Goal: Task Accomplishment & Management: Use online tool/utility

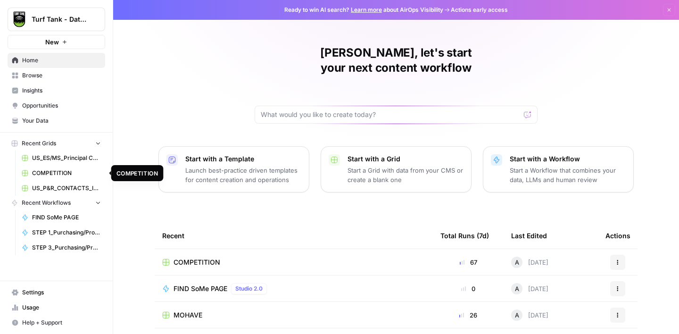
click at [52, 170] on span "COMPETITION" at bounding box center [66, 173] width 69 height 8
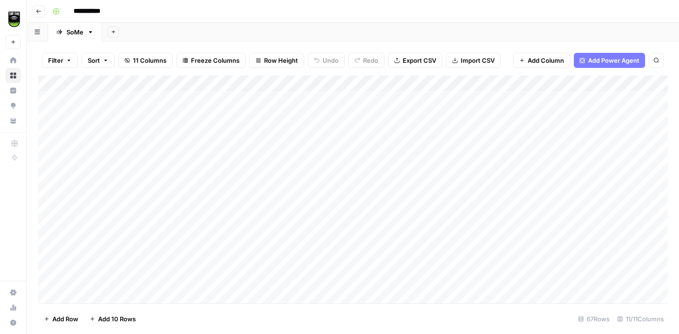
click at [111, 34] on button "Add Sheet" at bounding box center [113, 31] width 11 height 11
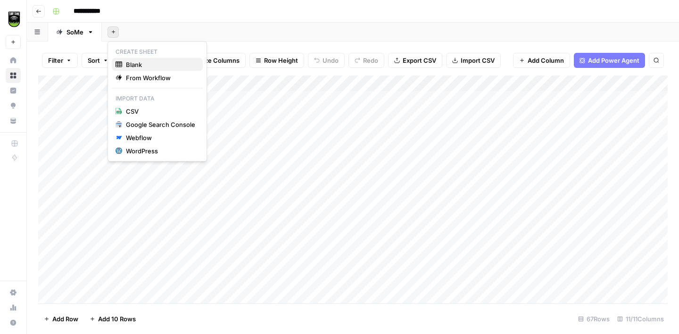
click at [133, 63] on span "Blank" at bounding box center [160, 64] width 69 height 9
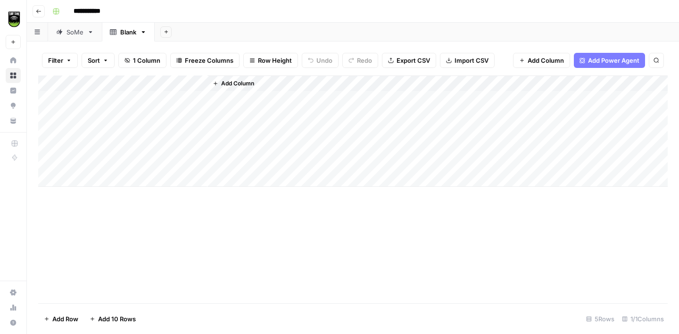
click at [127, 33] on div "Blank" at bounding box center [128, 31] width 16 height 9
click at [127, 33] on input "*****" at bounding box center [128, 32] width 17 height 12
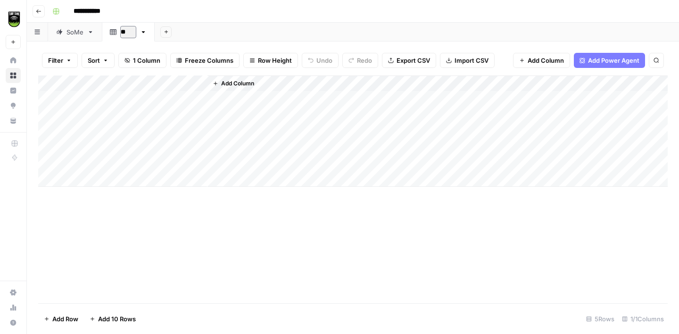
type input "*"
type input "********"
click at [50, 100] on div "Add Column" at bounding box center [353, 130] width 630 height 111
click at [49, 114] on div "Add Column" at bounding box center [353, 130] width 630 height 111
click at [50, 130] on div "Add Column" at bounding box center [353, 130] width 630 height 111
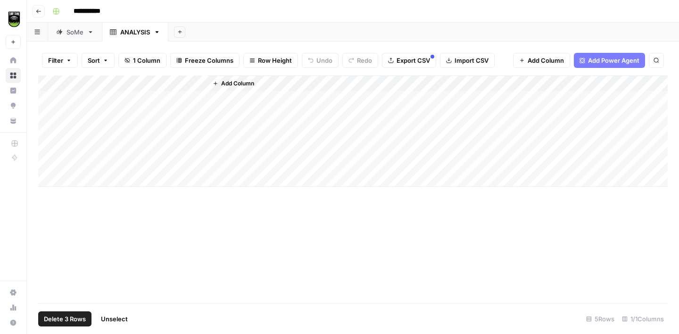
click at [50, 143] on div "Add Column" at bounding box center [353, 130] width 630 height 111
click at [49, 160] on div "Add Column" at bounding box center [353, 130] width 630 height 111
click at [68, 314] on span "Delete 5 Rows" at bounding box center [65, 318] width 42 height 9
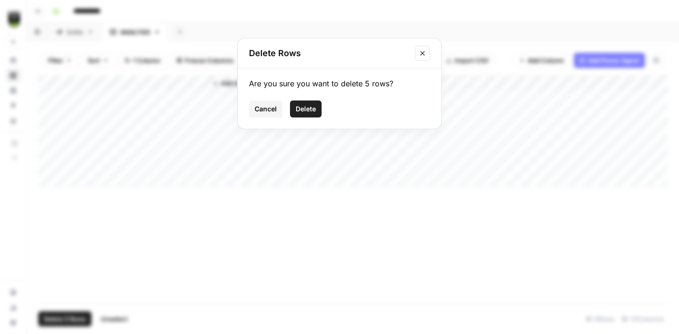
click at [309, 107] on span "Delete" at bounding box center [306, 108] width 20 height 9
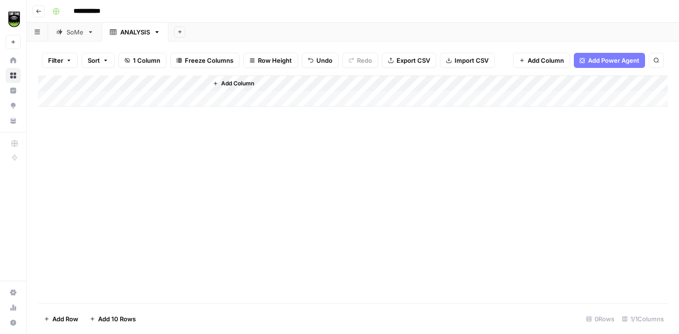
click at [200, 84] on div "Add Column" at bounding box center [353, 90] width 630 height 31
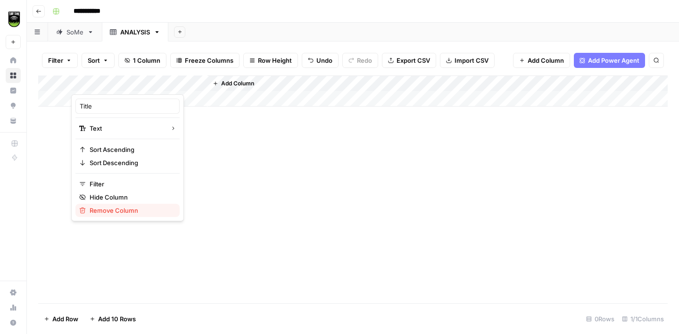
click at [114, 213] on span "Remove Column" at bounding box center [131, 210] width 83 height 9
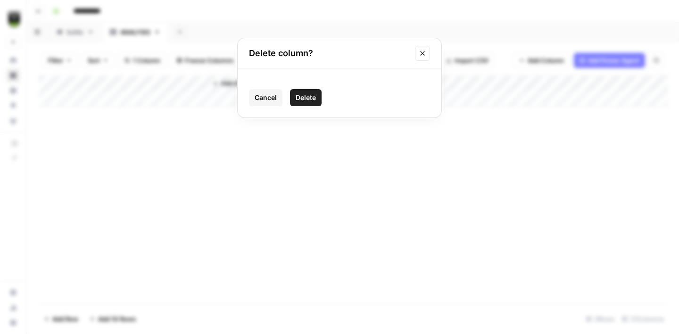
click at [302, 99] on span "Delete" at bounding box center [306, 97] width 20 height 9
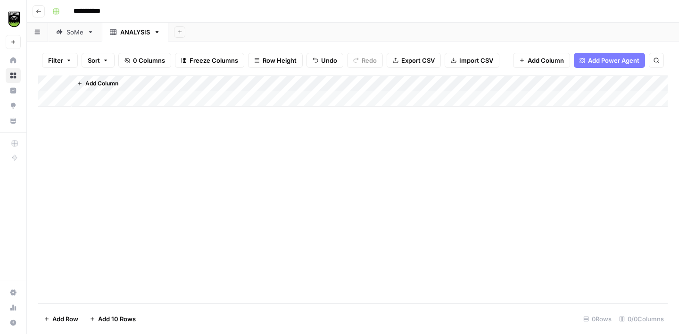
click at [458, 62] on button "Import CSV" at bounding box center [472, 60] width 55 height 15
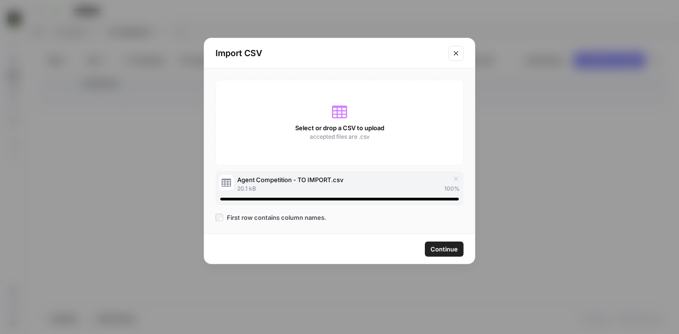
click at [436, 251] on span "Continue" at bounding box center [444, 248] width 27 height 9
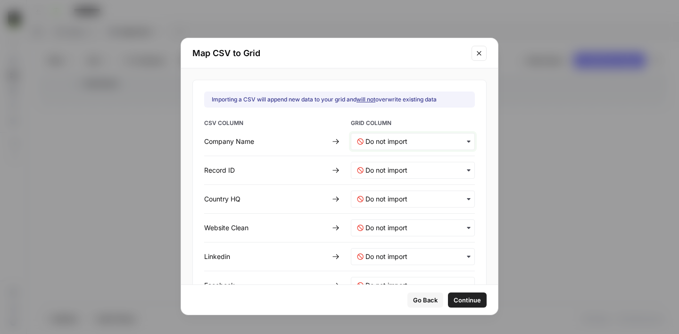
click at [387, 141] on Name-mapping "text" at bounding box center [417, 141] width 103 height 9
click at [390, 167] on span "Create new column" at bounding box center [389, 166] width 52 height 8
click at [397, 167] on ID-mapping "text" at bounding box center [417, 170] width 103 height 9
click at [391, 194] on span "Create new column" at bounding box center [389, 195] width 52 height 8
click at [385, 194] on HQ-mapping "text" at bounding box center [417, 198] width 103 height 9
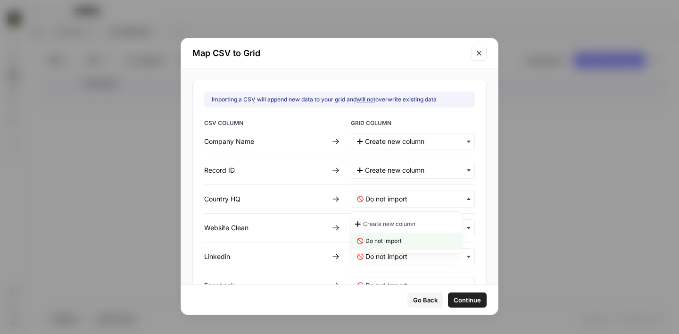
click at [384, 223] on span "Create new column" at bounding box center [389, 224] width 52 height 8
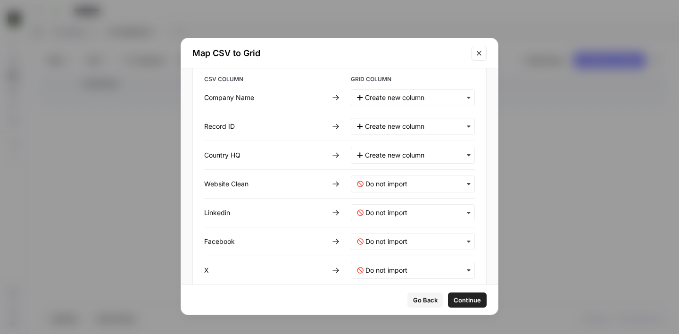
scroll to position [51, 0]
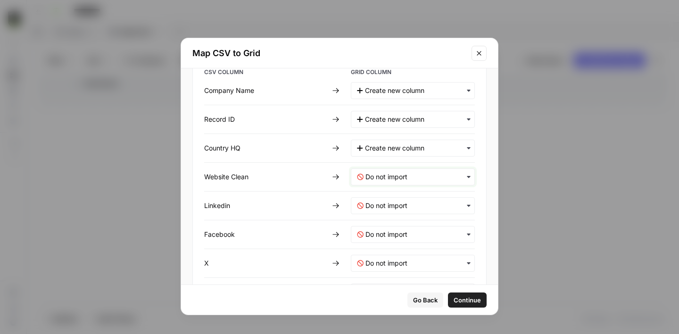
click at [383, 176] on Clean-mapping "text" at bounding box center [417, 176] width 103 height 9
click at [384, 200] on span "Create new column" at bounding box center [389, 202] width 52 height 8
click at [385, 205] on input "text" at bounding box center [417, 205] width 103 height 9
click at [386, 229] on span "Create new column" at bounding box center [389, 230] width 52 height 8
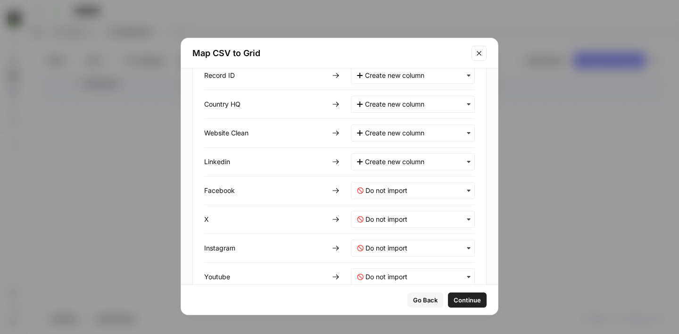
scroll to position [109, 0]
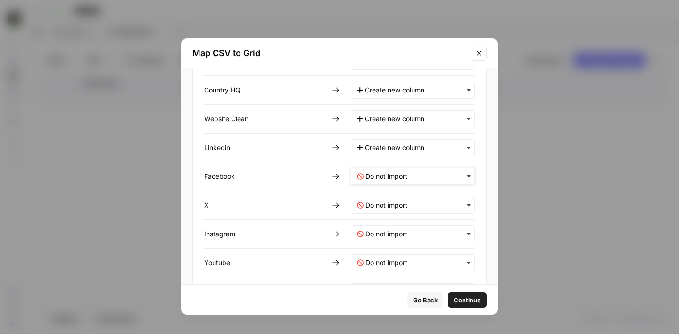
click at [387, 178] on input "text" at bounding box center [417, 176] width 103 height 9
click at [387, 199] on span "Create new column" at bounding box center [389, 201] width 52 height 8
click at [387, 204] on input "text" at bounding box center [417, 204] width 103 height 9
click at [387, 230] on span "Create new column" at bounding box center [389, 230] width 52 height 8
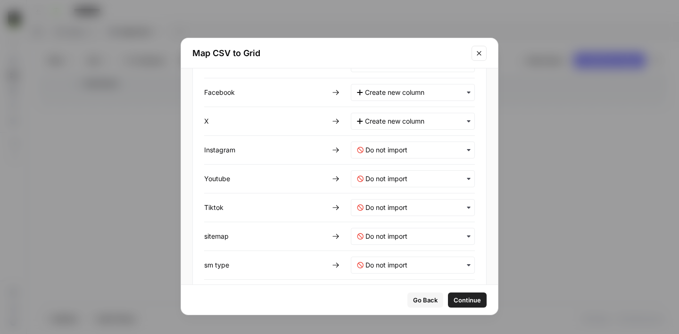
scroll to position [214, 0]
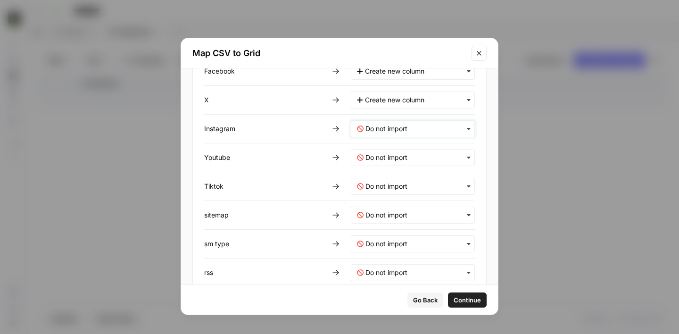
click at [407, 128] on input "text" at bounding box center [417, 128] width 103 height 9
click at [404, 154] on span "Create new column" at bounding box center [389, 154] width 52 height 8
click at [396, 158] on input "text" at bounding box center [417, 157] width 103 height 9
click at [395, 183] on span "Create new column" at bounding box center [389, 182] width 52 height 8
click at [390, 188] on input "text" at bounding box center [417, 186] width 103 height 9
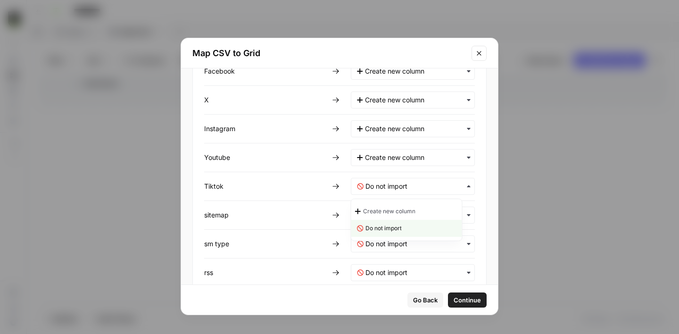
click at [390, 210] on span "Create new column" at bounding box center [389, 211] width 52 height 8
click at [388, 216] on input "text" at bounding box center [417, 214] width 103 height 9
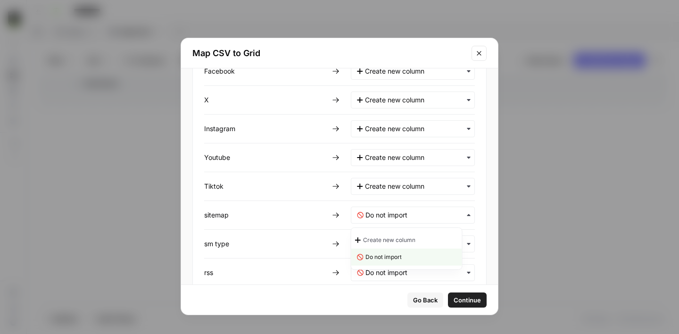
click at [384, 238] on span "Create new column" at bounding box center [389, 240] width 52 height 8
click at [374, 242] on type-mapping "text" at bounding box center [417, 243] width 103 height 9
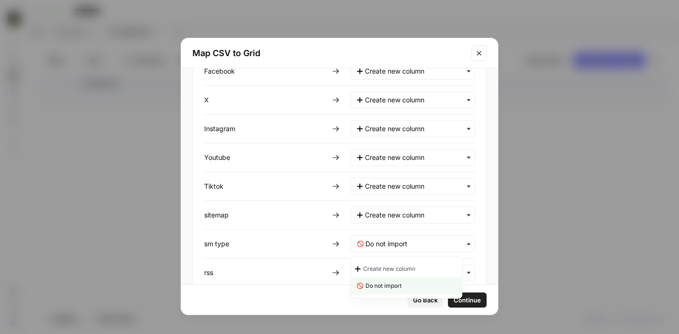
click at [375, 268] on span "Create new column" at bounding box center [389, 269] width 52 height 8
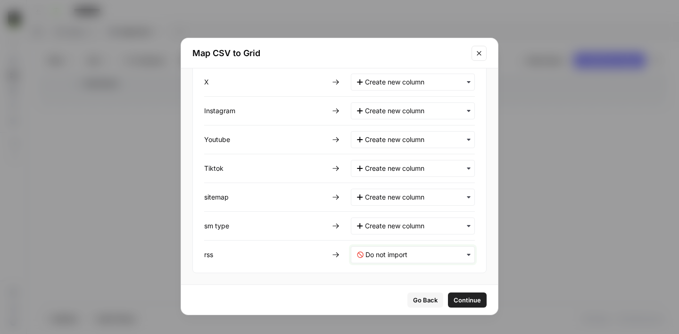
click at [378, 257] on input "text" at bounding box center [417, 254] width 103 height 9
click at [380, 281] on span "Create new column" at bounding box center [389, 279] width 52 height 8
click at [453, 301] on span "Continue" at bounding box center [466, 299] width 27 height 9
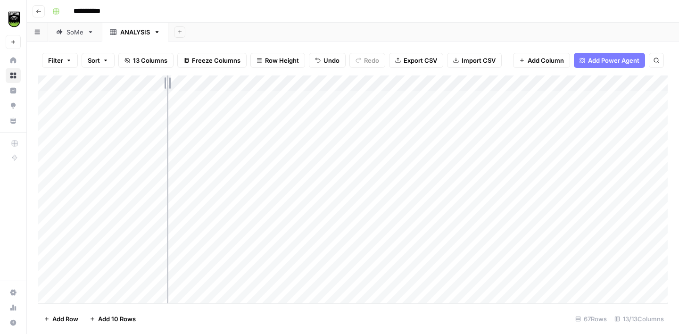
drag, startPoint x: 208, startPoint y: 83, endPoint x: 130, endPoint y: 85, distance: 77.9
click at [131, 85] on div "Add Column" at bounding box center [353, 189] width 630 height 228
drag, startPoint x: 163, startPoint y: 82, endPoint x: 113, endPoint y: 82, distance: 50.0
click at [113, 82] on div "Add Column" at bounding box center [353, 189] width 630 height 228
drag, startPoint x: 155, startPoint y: 82, endPoint x: 62, endPoint y: 82, distance: 92.5
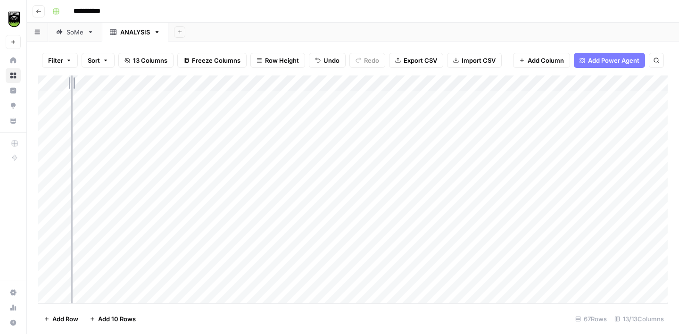
click at [63, 82] on div "Add Column" at bounding box center [353, 189] width 630 height 228
drag, startPoint x: 119, startPoint y: 80, endPoint x: 91, endPoint y: 82, distance: 28.8
click at [93, 81] on div "Add Column" at bounding box center [353, 189] width 630 height 228
click at [250, 82] on div "Add Column" at bounding box center [353, 189] width 630 height 228
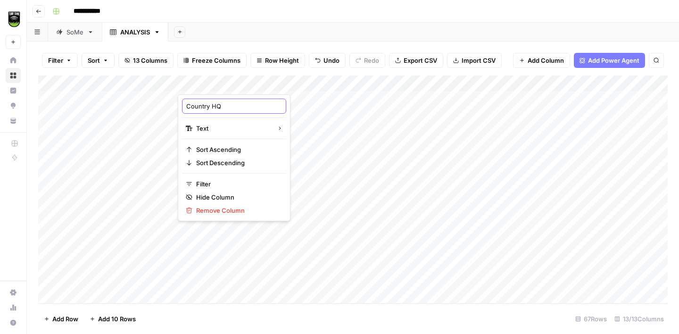
click at [236, 101] on input "Country HQ" at bounding box center [234, 105] width 96 height 9
type input "Country"
click at [278, 97] on div "Add Column" at bounding box center [353, 189] width 630 height 228
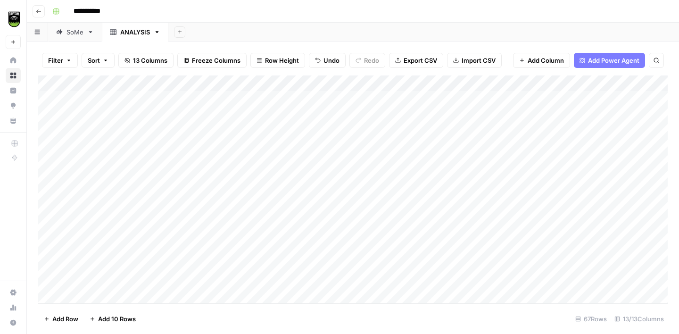
click at [250, 81] on div "Add Column" at bounding box center [353, 189] width 630 height 228
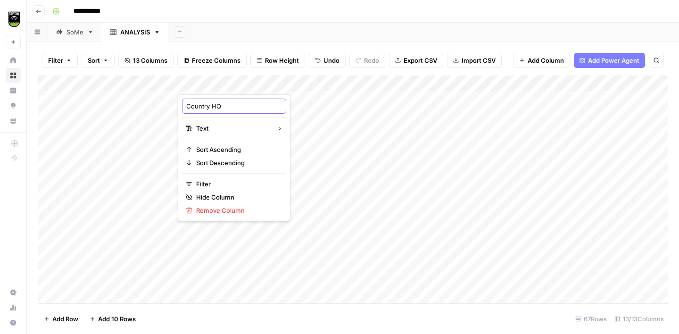
click at [239, 103] on input "Country HQ" at bounding box center [234, 105] width 96 height 9
type input "Country"
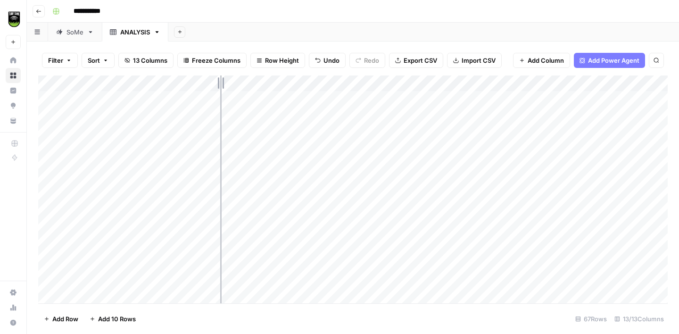
drag, startPoint x: 312, startPoint y: 83, endPoint x: 217, endPoint y: 89, distance: 95.0
click at [220, 89] on div "Add Column" at bounding box center [353, 189] width 630 height 228
click at [266, 86] on div "Add Column" at bounding box center [353, 189] width 630 height 228
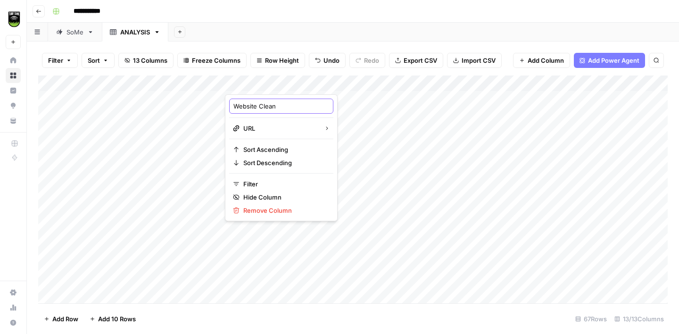
click at [280, 107] on input "Website Clean" at bounding box center [281, 105] width 96 height 9
type input "Website"
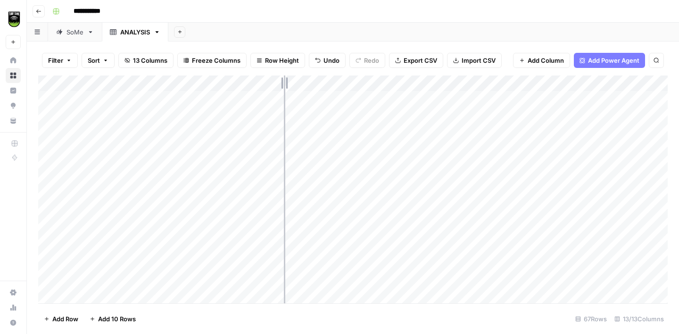
drag, startPoint x: 308, startPoint y: 81, endPoint x: 264, endPoint y: 79, distance: 44.4
click at [268, 79] on div "Add Column" at bounding box center [353, 189] width 630 height 228
drag, startPoint x: 357, startPoint y: 84, endPoint x: 331, endPoint y: 85, distance: 26.4
click at [333, 84] on div "Add Column" at bounding box center [353, 189] width 630 height 228
drag, startPoint x: 418, startPoint y: 81, endPoint x: 388, endPoint y: 84, distance: 30.0
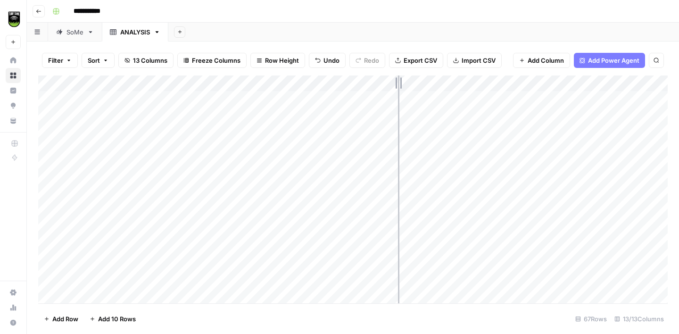
click at [397, 84] on div "Add Column" at bounding box center [353, 189] width 630 height 228
drag, startPoint x: 482, startPoint y: 81, endPoint x: 451, endPoint y: 83, distance: 30.2
click at [451, 83] on div "Add Column" at bounding box center [353, 189] width 630 height 228
drag, startPoint x: 535, startPoint y: 82, endPoint x: 500, endPoint y: 86, distance: 36.2
click at [500, 86] on div "Add Column" at bounding box center [353, 189] width 630 height 228
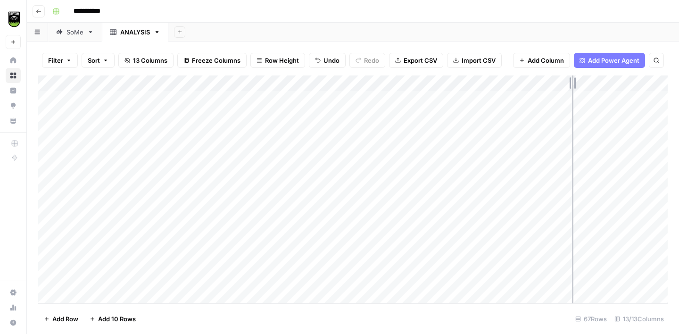
drag, startPoint x: 585, startPoint y: 84, endPoint x: 556, endPoint y: 90, distance: 29.3
click at [564, 87] on div "Add Column" at bounding box center [353, 189] width 630 height 228
click at [160, 30] on icon "button" at bounding box center [157, 32] width 7 height 7
click at [188, 81] on span "Delete Sheet" at bounding box center [195, 84] width 45 height 9
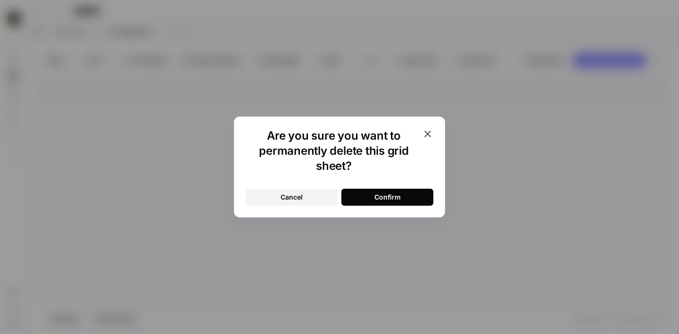
click at [387, 198] on div "Confirm" at bounding box center [388, 196] width 26 height 9
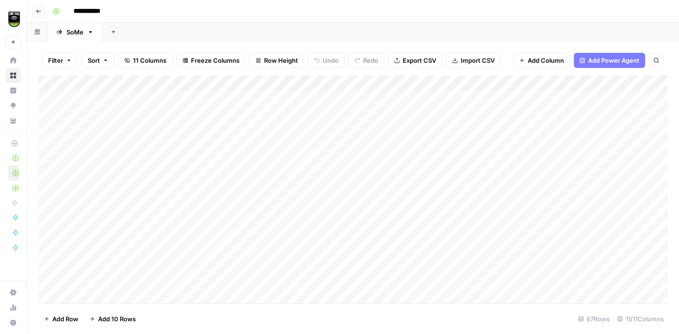
click at [116, 29] on button "Add Sheet" at bounding box center [113, 31] width 11 height 11
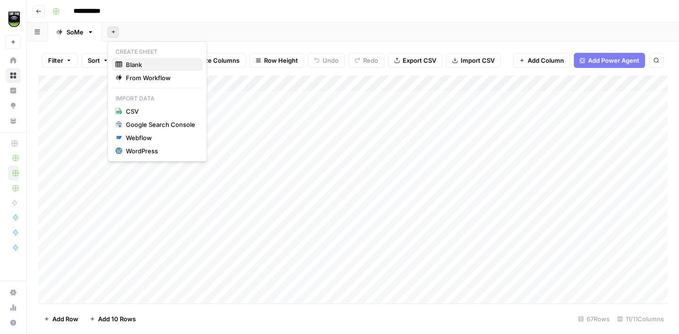
click at [157, 63] on span "Blank" at bounding box center [160, 64] width 69 height 9
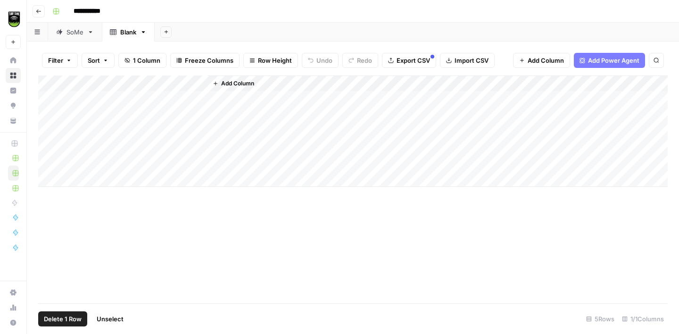
click at [51, 100] on div "Add Column" at bounding box center [353, 130] width 630 height 111
click at [51, 114] on div "Add Column" at bounding box center [353, 130] width 630 height 111
click at [50, 132] on div "Add Column" at bounding box center [353, 130] width 630 height 111
click at [50, 148] on div "Add Column" at bounding box center [353, 130] width 630 height 111
click at [50, 163] on div "Add Column" at bounding box center [353, 130] width 630 height 111
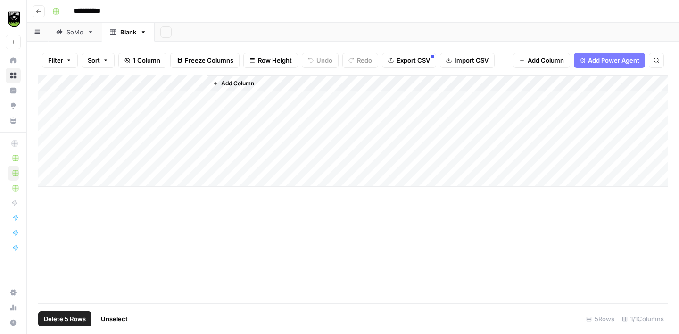
click at [58, 317] on span "Delete 5 Rows" at bounding box center [65, 318] width 42 height 9
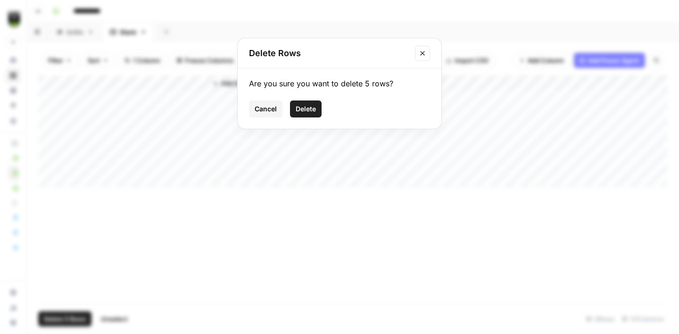
click at [312, 111] on span "Delete" at bounding box center [306, 108] width 20 height 9
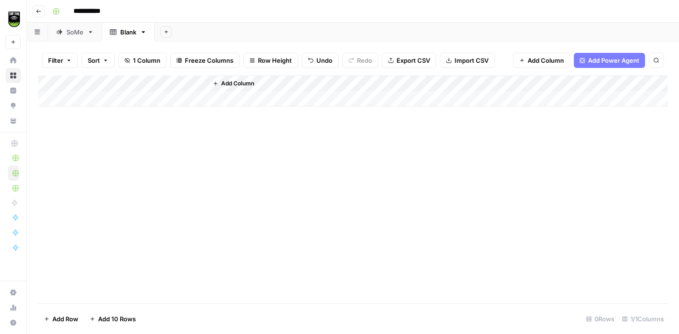
click at [200, 82] on div "Add Column" at bounding box center [353, 90] width 630 height 31
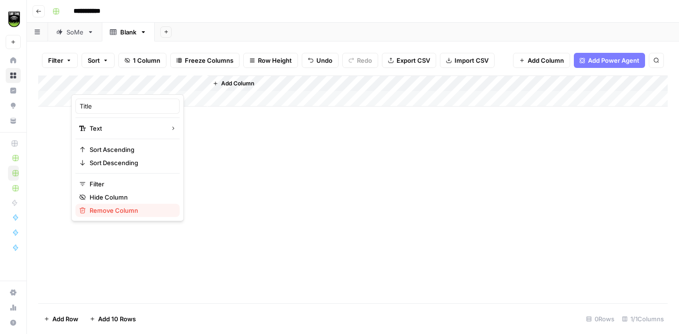
click at [119, 208] on span "Remove Column" at bounding box center [131, 210] width 83 height 9
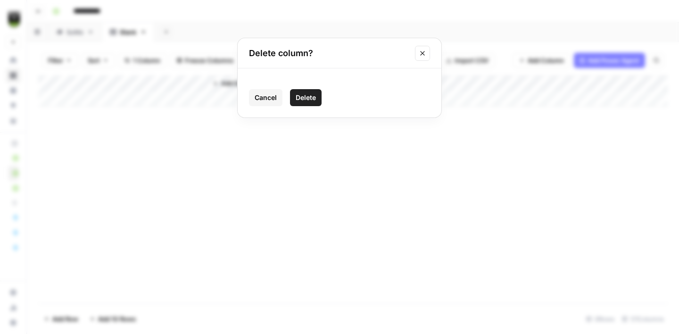
click at [310, 98] on span "Delete" at bounding box center [306, 97] width 20 height 9
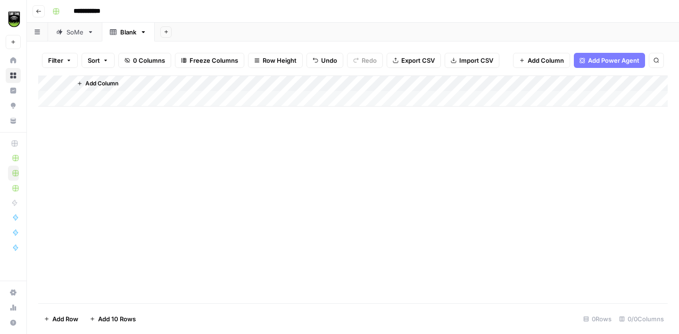
click at [465, 58] on span "Import CSV" at bounding box center [476, 60] width 34 height 9
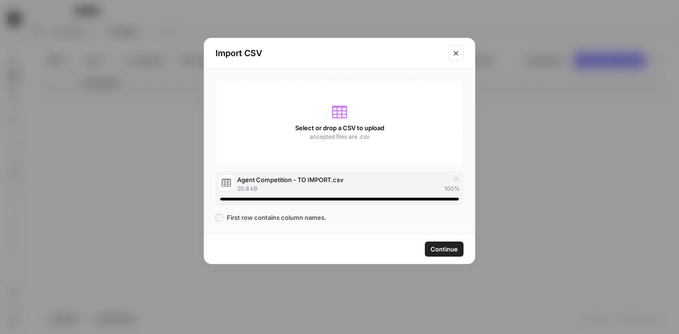
click at [436, 249] on span "Continue" at bounding box center [444, 248] width 27 height 9
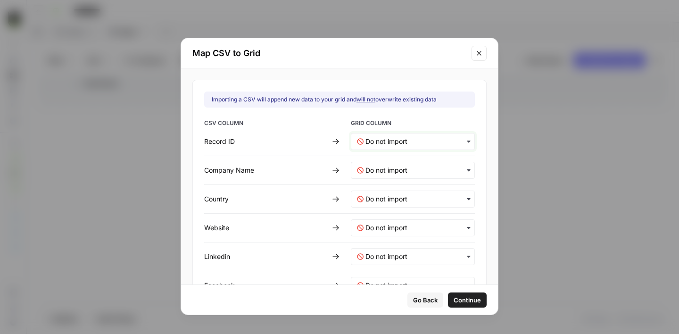
click at [394, 145] on ID-mapping "text" at bounding box center [417, 141] width 103 height 9
click at [381, 168] on span "Create new column" at bounding box center [391, 166] width 52 height 8
click at [381, 168] on Name-mapping "text" at bounding box center [417, 170] width 103 height 9
click at [383, 192] on span "Create new column" at bounding box center [389, 195] width 52 height 8
click at [384, 198] on input "text" at bounding box center [417, 198] width 103 height 9
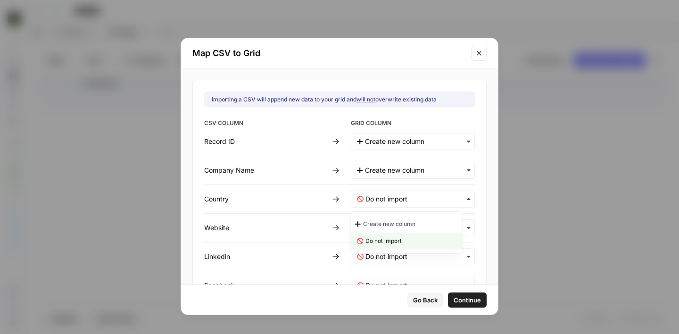
click at [383, 225] on span "Create new column" at bounding box center [389, 224] width 52 height 8
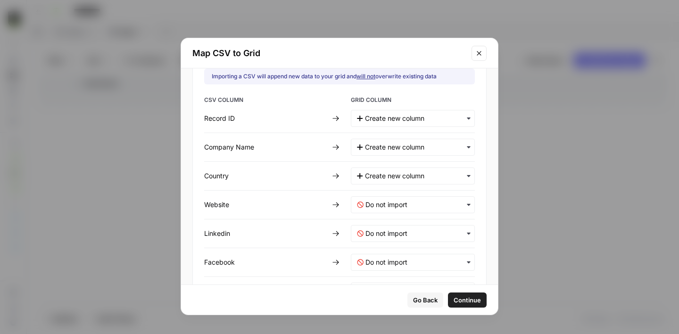
scroll to position [31, 0]
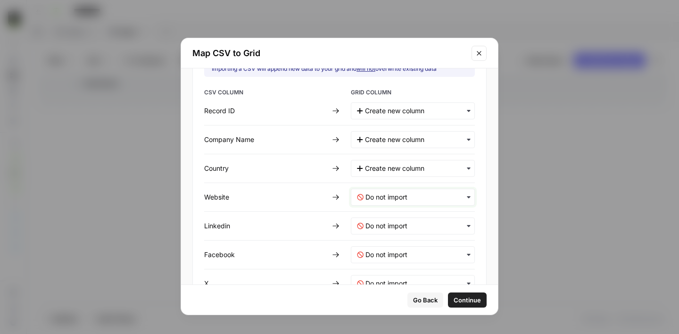
click at [380, 193] on input "text" at bounding box center [417, 196] width 103 height 9
click at [376, 222] on span "Create new column" at bounding box center [391, 222] width 52 height 8
click at [375, 222] on input "text" at bounding box center [417, 225] width 103 height 9
click at [376, 247] on span "Create new column" at bounding box center [389, 251] width 52 height 8
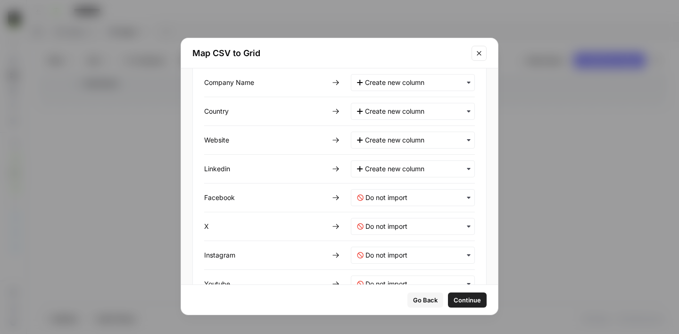
scroll to position [95, 0]
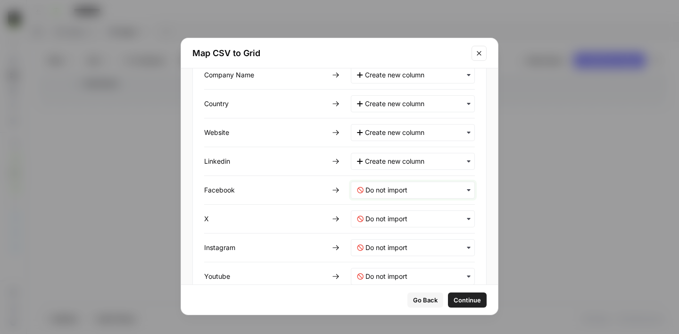
click at [376, 190] on input "text" at bounding box center [417, 189] width 103 height 9
click at [376, 214] on span "Create new column" at bounding box center [389, 215] width 52 height 8
click at [376, 222] on input "text" at bounding box center [417, 218] width 103 height 9
click at [374, 241] on span "Create new column" at bounding box center [389, 244] width 52 height 8
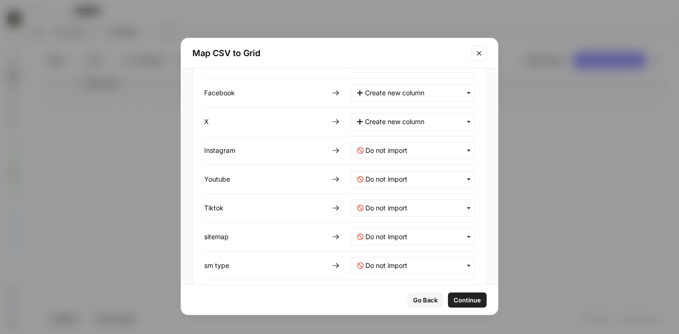
scroll to position [232, 0]
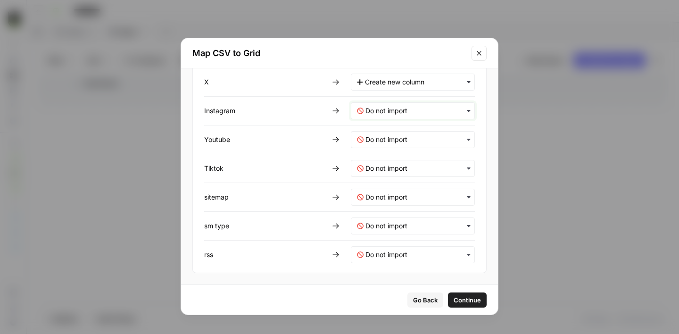
click at [381, 109] on input "text" at bounding box center [417, 110] width 103 height 9
click at [382, 134] on span "Create new column" at bounding box center [389, 136] width 52 height 8
click at [382, 135] on input "text" at bounding box center [417, 139] width 103 height 9
click at [381, 167] on span "Create new column" at bounding box center [389, 164] width 52 height 8
click at [381, 170] on input "text" at bounding box center [417, 168] width 103 height 9
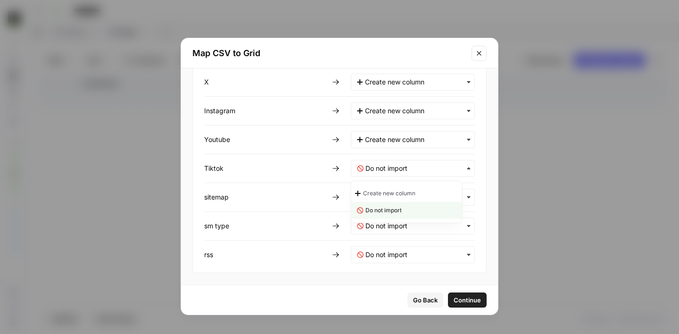
click at [381, 193] on span "Create new column" at bounding box center [389, 193] width 52 height 8
click at [381, 200] on input "text" at bounding box center [417, 196] width 103 height 9
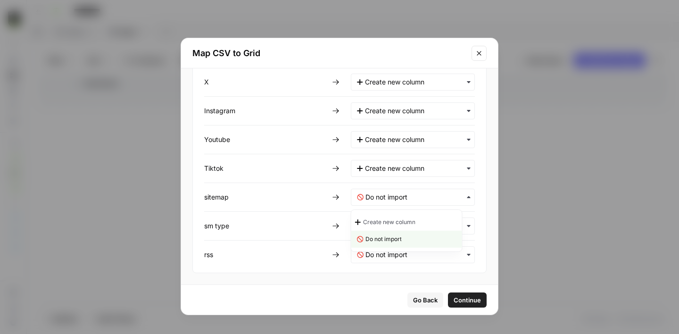
click at [381, 221] on span "Create new column" at bounding box center [389, 222] width 52 height 8
click at [378, 227] on type-mapping "text" at bounding box center [417, 225] width 103 height 9
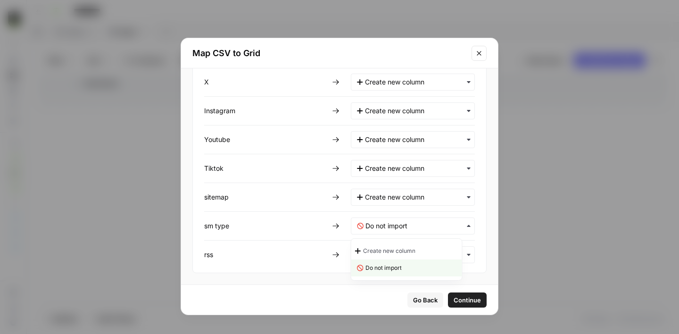
click at [377, 249] on span "Create new column" at bounding box center [389, 251] width 52 height 8
click at [377, 255] on input "text" at bounding box center [417, 254] width 103 height 9
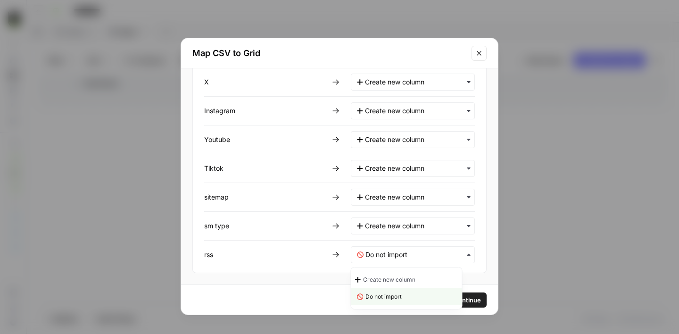
click at [383, 277] on span "Create new column" at bounding box center [389, 279] width 52 height 8
click at [455, 304] on span "Continue" at bounding box center [466, 299] width 27 height 9
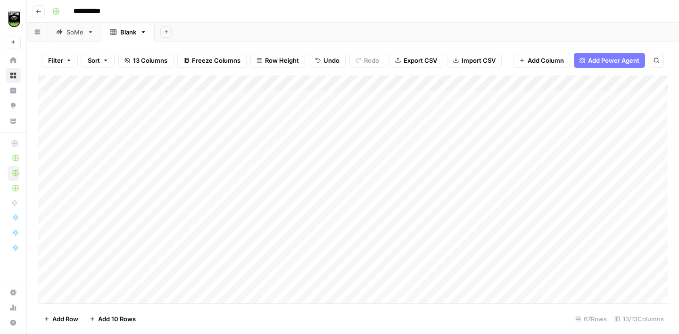
scroll to position [0, 0]
drag, startPoint x: 156, startPoint y: 83, endPoint x: 56, endPoint y: 85, distance: 99.6
click at [56, 85] on div "Add Column" at bounding box center [353, 189] width 630 height 228
drag, startPoint x: 256, startPoint y: 81, endPoint x: 167, endPoint y: 90, distance: 89.1
click at [171, 89] on div "Add Column" at bounding box center [353, 189] width 630 height 228
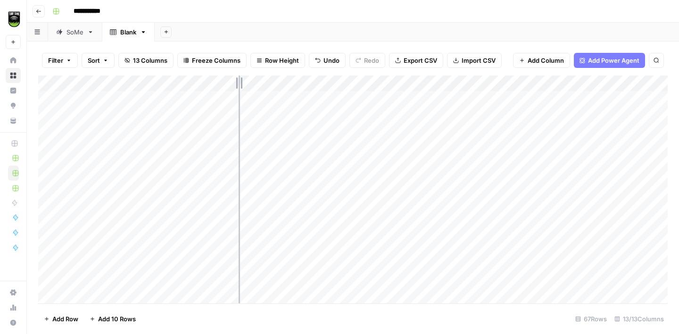
drag, startPoint x: 308, startPoint y: 81, endPoint x: 235, endPoint y: 86, distance: 73.3
click at [235, 86] on div "Add Column" at bounding box center [353, 189] width 630 height 228
click at [312, 83] on div "Add Column" at bounding box center [353, 189] width 630 height 228
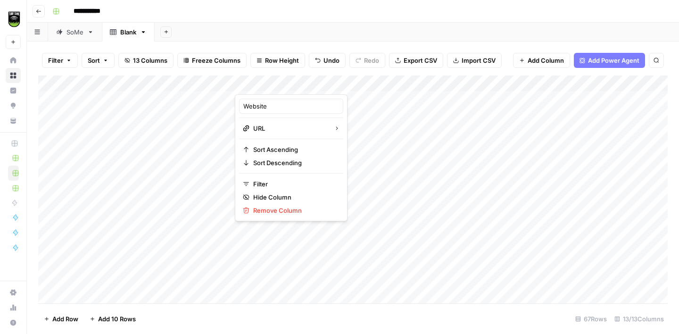
click at [362, 9] on div "**********" at bounding box center [359, 11] width 621 height 15
click at [482, 83] on div "Add Column" at bounding box center [353, 189] width 630 height 228
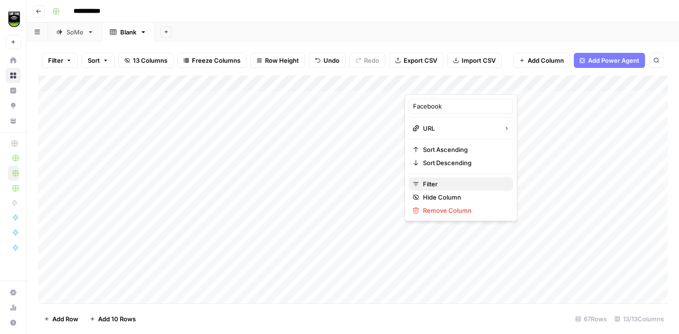
click at [440, 180] on span "Filter" at bounding box center [464, 183] width 83 height 9
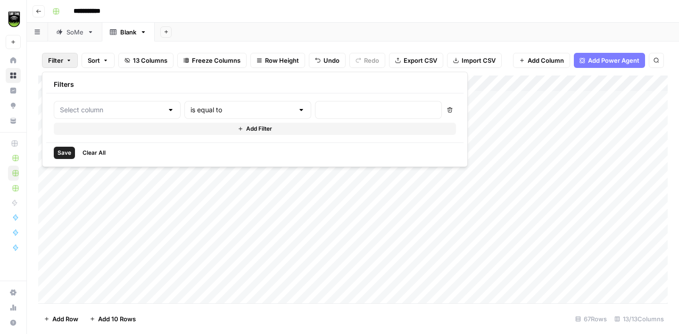
type input "Facebook"
click at [342, 108] on input "text" at bounding box center [404, 109] width 125 height 9
type input "none"
click at [58, 156] on span "Save" at bounding box center [65, 153] width 14 height 8
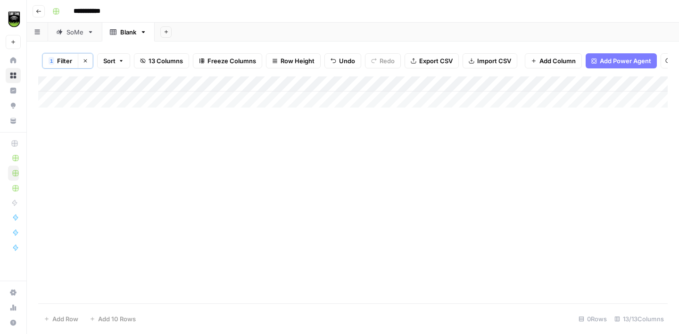
click at [471, 83] on div "Add Column" at bounding box center [353, 91] width 630 height 31
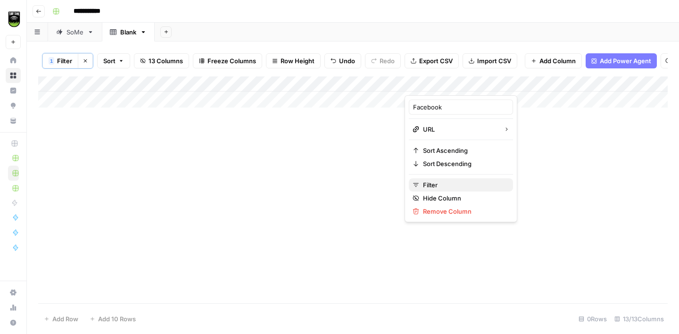
click at [448, 182] on span "Filter" at bounding box center [464, 184] width 83 height 9
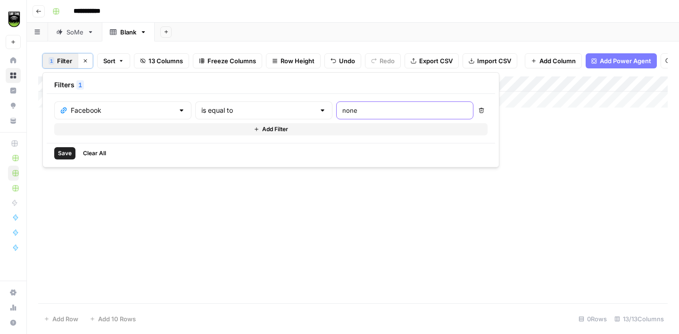
click at [342, 109] on input "none" at bounding box center [404, 110] width 125 height 9
type input "NONE"
click at [61, 150] on span "Save" at bounding box center [65, 153] width 14 height 8
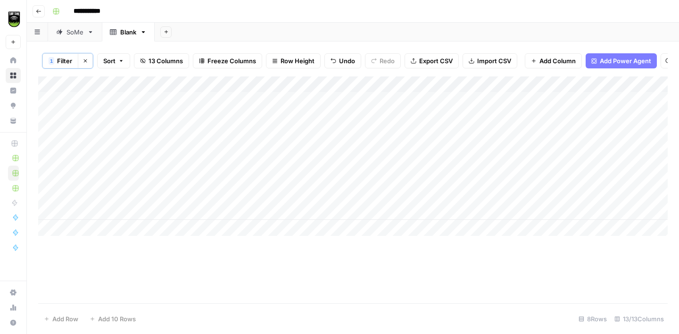
click at [448, 97] on div "Add Column" at bounding box center [353, 155] width 630 height 159
click at [453, 117] on div "Add Column" at bounding box center [353, 155] width 630 height 159
click at [474, 83] on div "Add Column" at bounding box center [353, 155] width 630 height 159
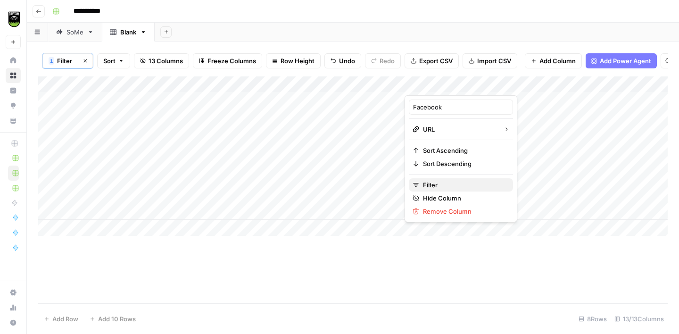
click at [439, 182] on span "Filter" at bounding box center [464, 184] width 83 height 9
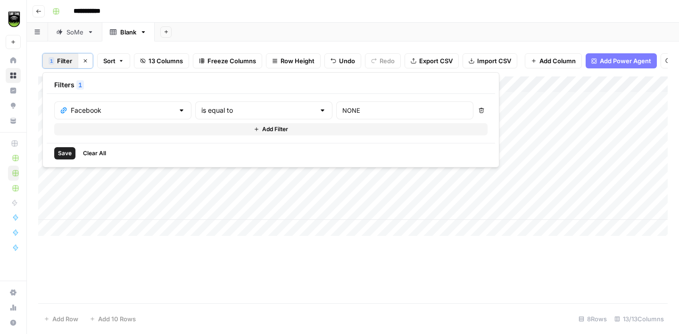
click at [479, 109] on icon "button" at bounding box center [482, 111] width 6 height 6
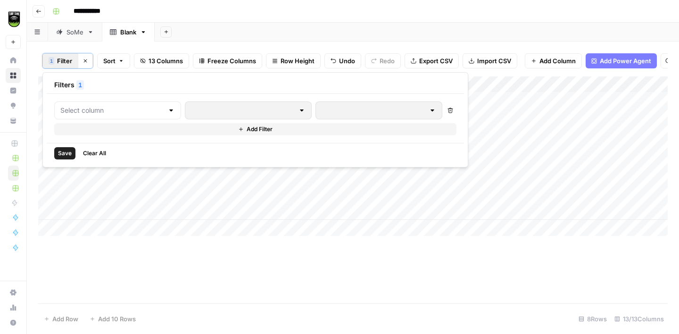
click at [60, 157] on span "Save" at bounding box center [65, 153] width 14 height 8
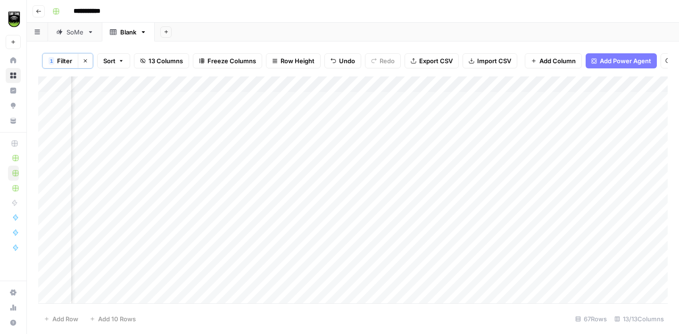
scroll to position [0, 151]
click at [416, 87] on div "Add Column" at bounding box center [353, 189] width 630 height 227
click at [380, 184] on span "Filter" at bounding box center [398, 184] width 83 height 9
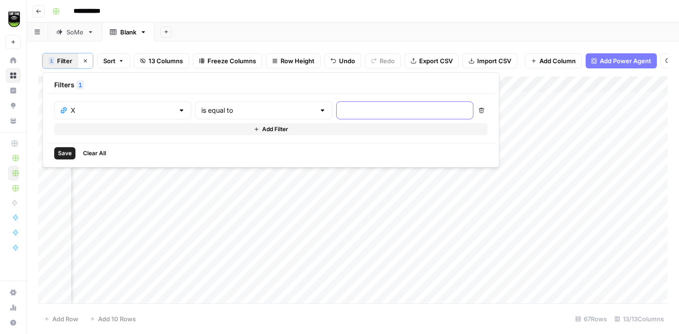
click at [342, 108] on input "text" at bounding box center [404, 110] width 125 height 9
type input "NONE"
click at [63, 150] on span "Save" at bounding box center [65, 153] width 14 height 8
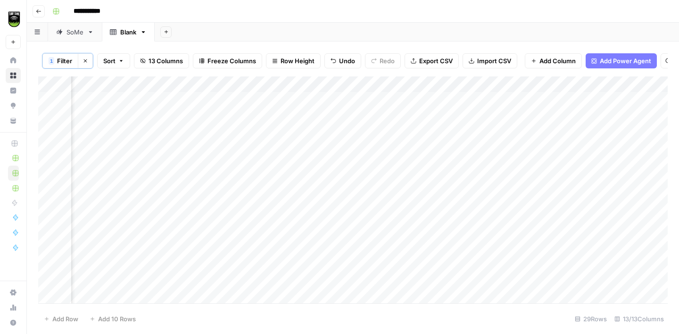
click at [367, 99] on div "Add Column" at bounding box center [353, 189] width 630 height 227
click at [407, 83] on div "Add Column" at bounding box center [353, 189] width 630 height 227
click at [375, 187] on span "Filter" at bounding box center [398, 184] width 83 height 9
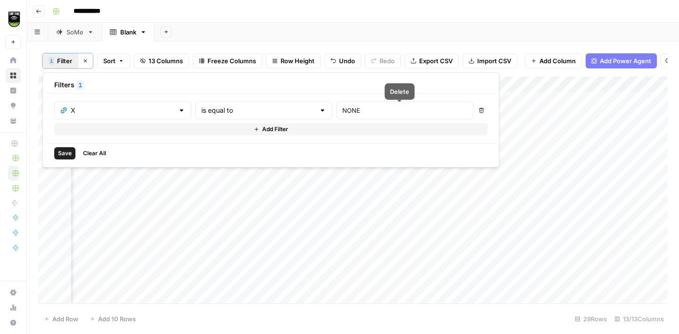
click at [479, 111] on icon "button" at bounding box center [482, 111] width 6 height 6
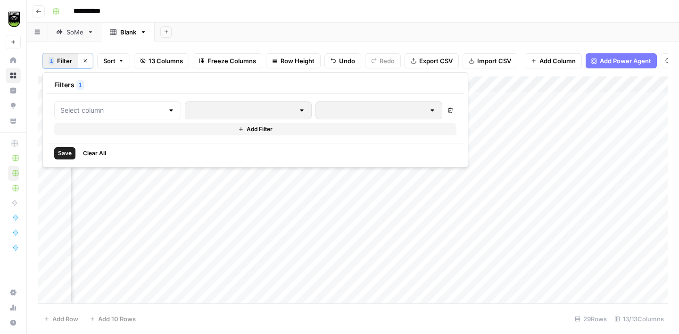
click at [60, 153] on span "Save" at bounding box center [65, 153] width 14 height 8
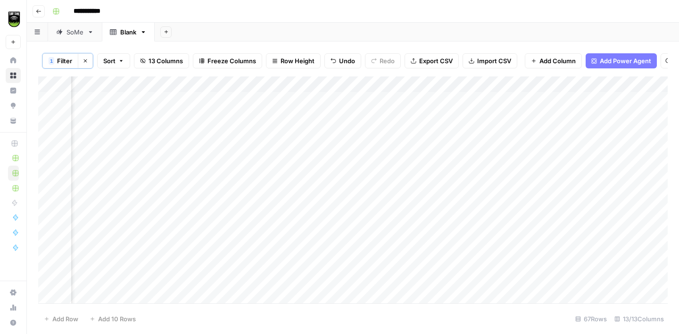
click at [246, 83] on div "Add Column" at bounding box center [353, 189] width 630 height 227
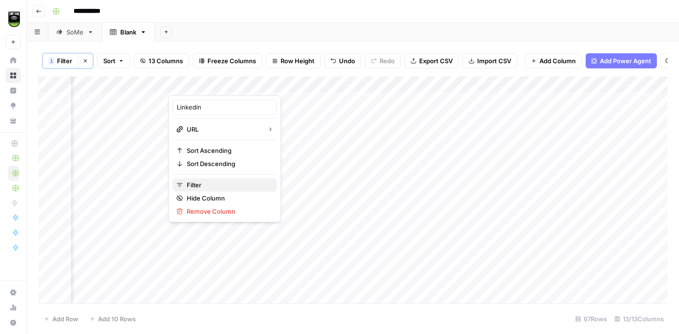
click at [213, 188] on span "Filter" at bounding box center [228, 184] width 83 height 9
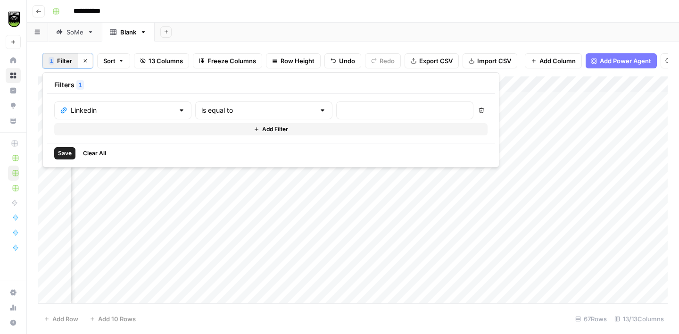
click at [336, 116] on div at bounding box center [404, 110] width 137 height 18
type input "n/a"
click at [55, 153] on button "Save" at bounding box center [64, 153] width 21 height 12
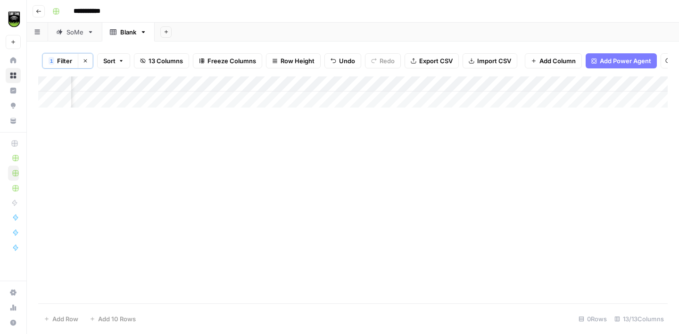
click at [237, 83] on div "Add Column" at bounding box center [353, 91] width 630 height 31
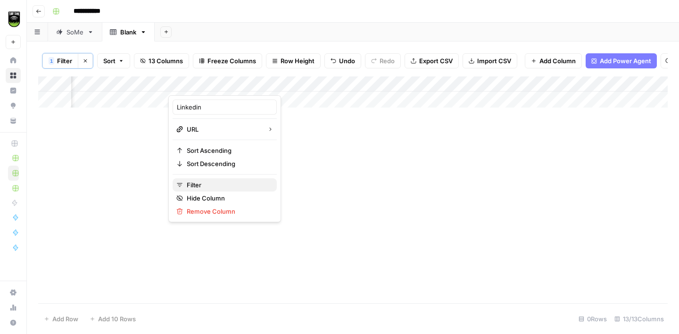
click at [206, 183] on span "Filter" at bounding box center [228, 184] width 83 height 9
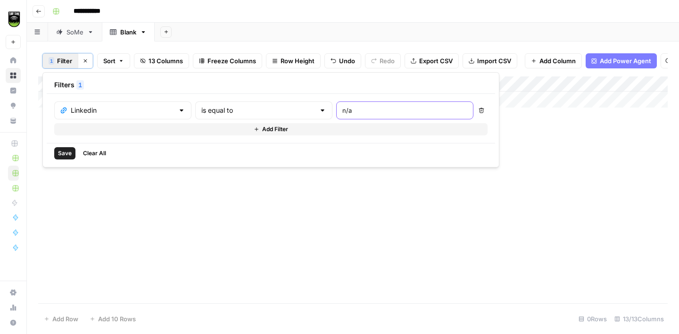
click at [342, 108] on input "n/a" at bounding box center [404, 110] width 125 height 9
type input "n"
type input "NONE"
click at [62, 151] on span "Save" at bounding box center [65, 153] width 14 height 8
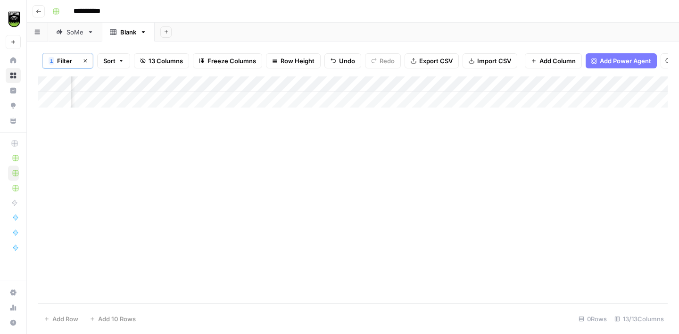
click at [247, 83] on div "Add Column" at bounding box center [353, 91] width 630 height 31
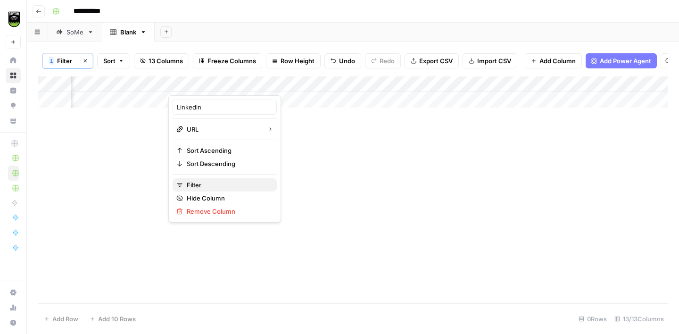
click at [213, 183] on span "Filter" at bounding box center [228, 184] width 83 height 9
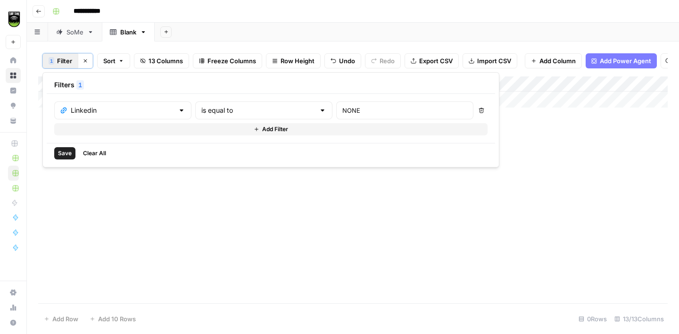
click at [475, 112] on button "Delete" at bounding box center [481, 110] width 12 height 12
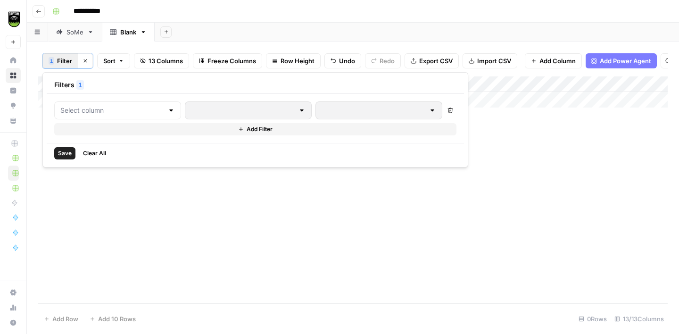
click at [60, 154] on span "Save" at bounding box center [65, 153] width 14 height 8
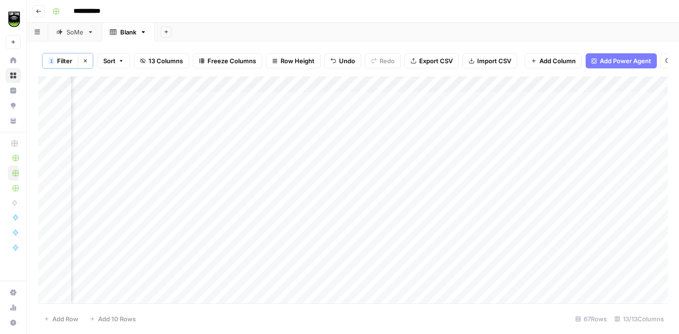
scroll to position [0, 214]
click at [439, 83] on div "Add Column" at bounding box center [353, 189] width 630 height 227
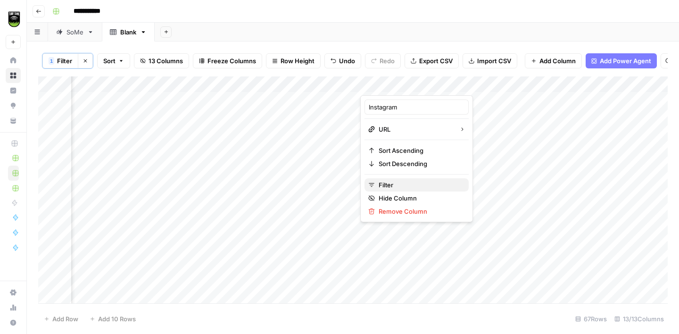
click at [397, 183] on span "Filter" at bounding box center [420, 184] width 83 height 9
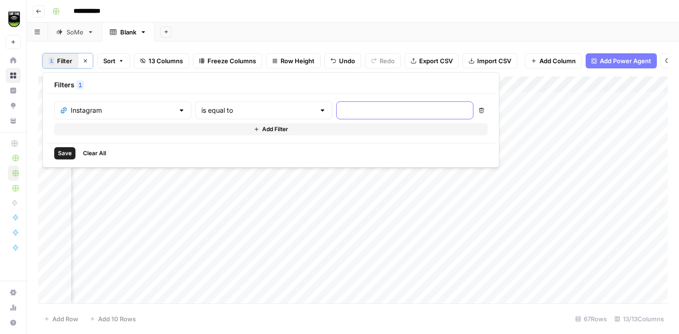
click at [342, 112] on input "text" at bounding box center [404, 110] width 125 height 9
type input "NONE"
click at [57, 150] on button "Save" at bounding box center [64, 153] width 21 height 12
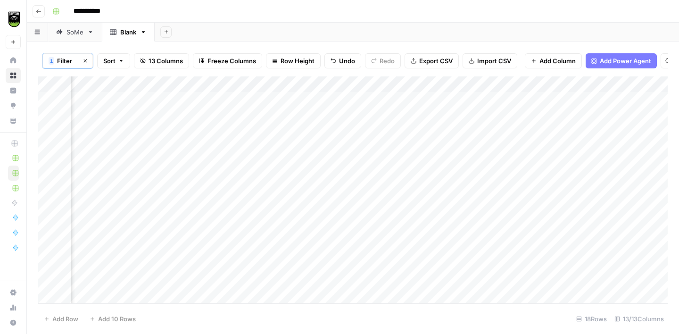
click at [394, 98] on div "Add Column" at bounding box center [353, 189] width 630 height 227
click at [428, 83] on div "Add Column" at bounding box center [353, 189] width 630 height 227
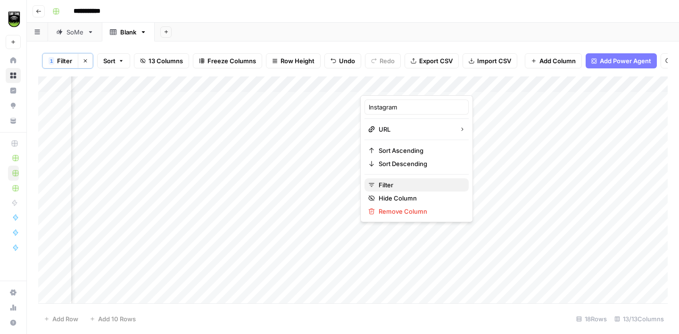
click at [400, 183] on span "Filter" at bounding box center [420, 184] width 83 height 9
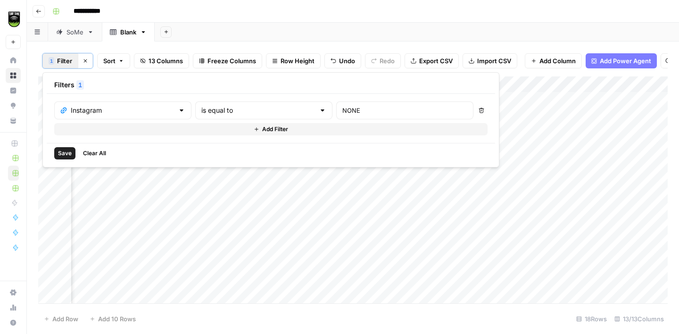
click at [475, 113] on button "Delete" at bounding box center [481, 110] width 12 height 12
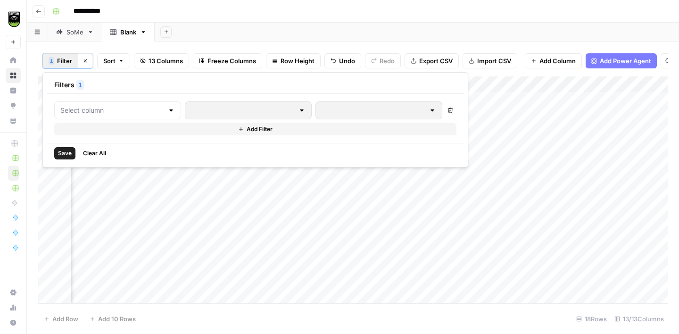
click at [59, 152] on span "Save" at bounding box center [65, 153] width 14 height 8
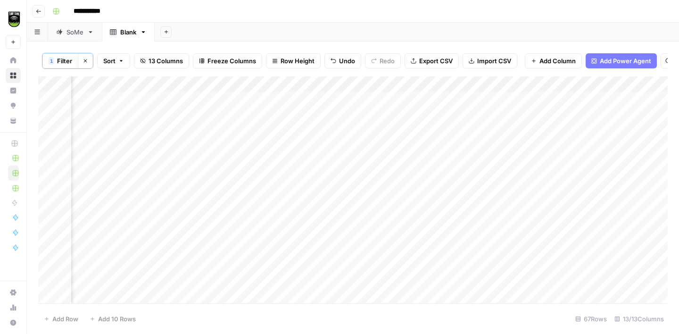
scroll to position [0, 363]
click at [374, 86] on div "Add Column" at bounding box center [353, 189] width 630 height 227
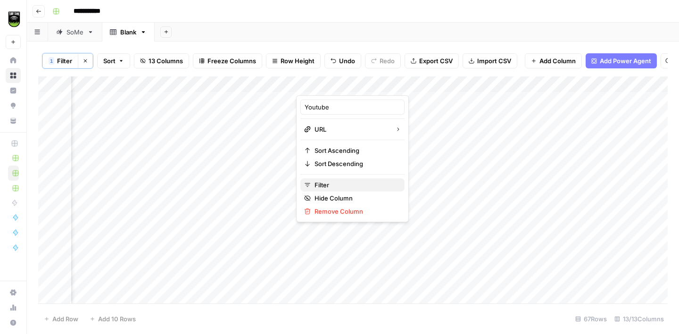
click at [333, 181] on span "Filter" at bounding box center [356, 184] width 83 height 9
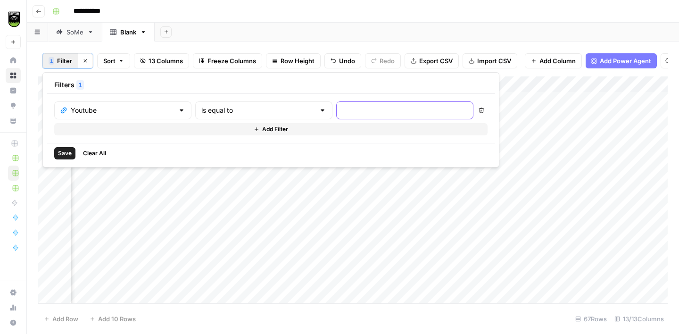
click at [342, 112] on input "text" at bounding box center [404, 110] width 125 height 9
type input "NONE"
click at [61, 156] on span "Save" at bounding box center [65, 153] width 14 height 8
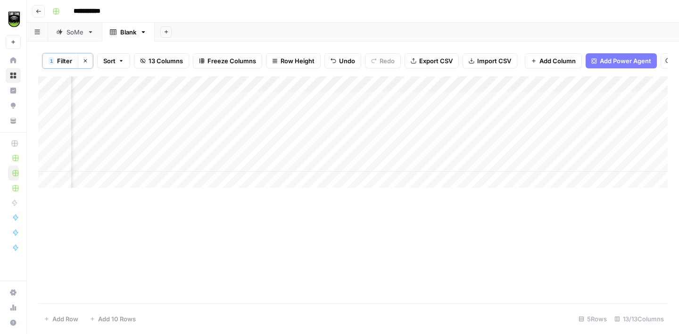
click at [316, 99] on div "Add Column" at bounding box center [353, 131] width 630 height 111
click at [418, 102] on div "Add Column" at bounding box center [353, 131] width 630 height 111
click at [365, 83] on div "Add Column" at bounding box center [353, 131] width 630 height 111
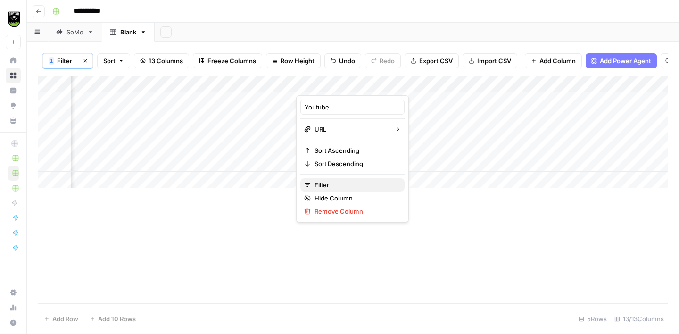
click at [342, 182] on span "Filter" at bounding box center [356, 184] width 83 height 9
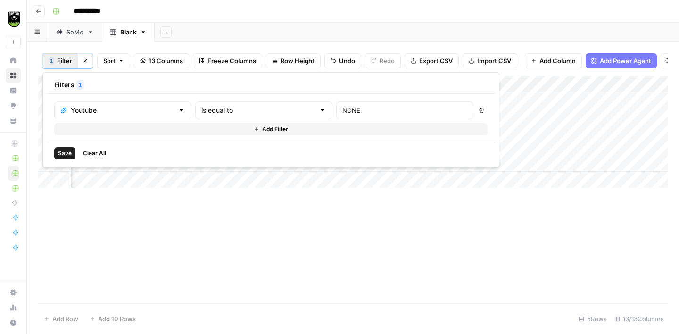
click at [479, 113] on icon "button" at bounding box center [482, 111] width 6 height 6
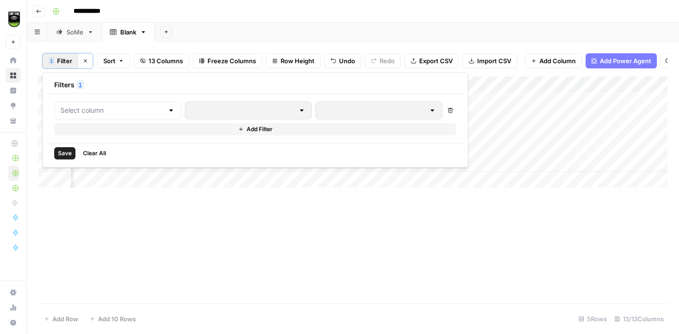
click at [67, 147] on button "Save" at bounding box center [64, 153] width 21 height 12
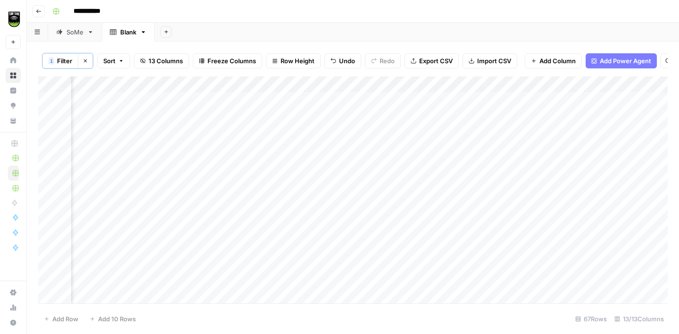
click at [510, 83] on div "Add Column" at bounding box center [353, 189] width 630 height 227
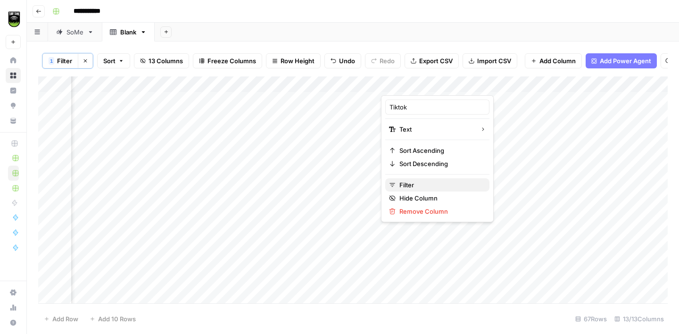
click at [415, 189] on button "Filter" at bounding box center [437, 184] width 104 height 13
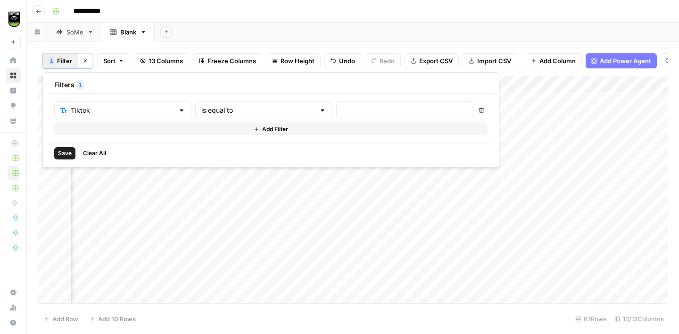
click at [336, 105] on div at bounding box center [404, 110] width 137 height 18
type input "NONE"
click at [64, 152] on span "Save" at bounding box center [65, 153] width 14 height 8
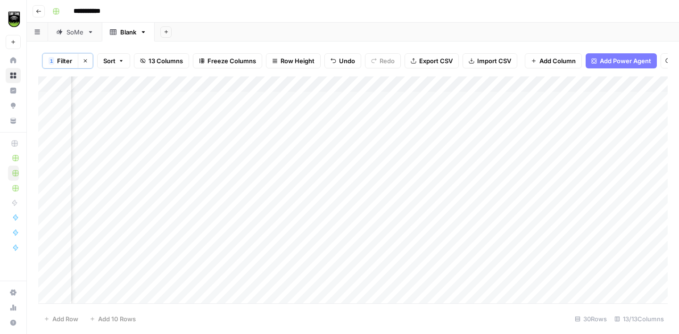
click at [412, 95] on div "Add Column" at bounding box center [353, 189] width 630 height 227
click at [500, 84] on div "Add Column" at bounding box center [353, 189] width 630 height 227
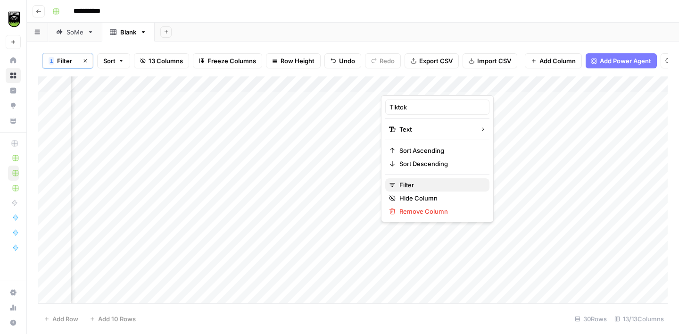
click at [408, 186] on span "Filter" at bounding box center [441, 184] width 83 height 9
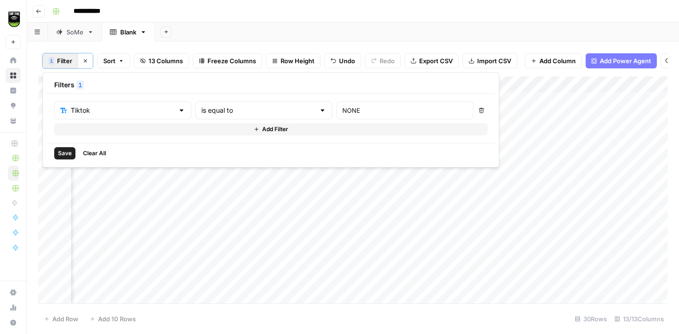
click at [475, 114] on button "Delete" at bounding box center [481, 110] width 12 height 12
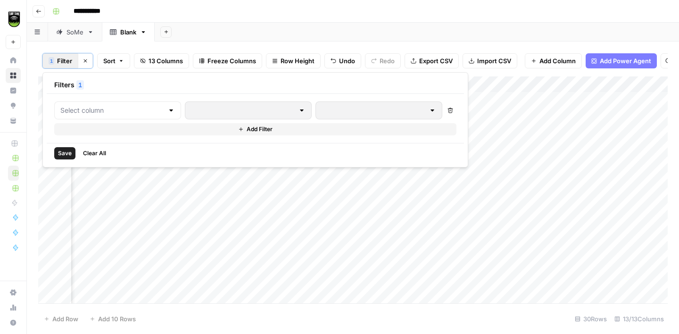
click at [64, 152] on span "Save" at bounding box center [65, 153] width 14 height 8
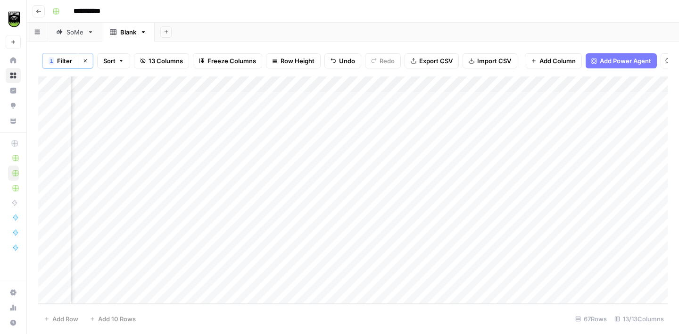
scroll to position [0, 622]
click at [335, 84] on div "Add Column" at bounding box center [353, 189] width 630 height 227
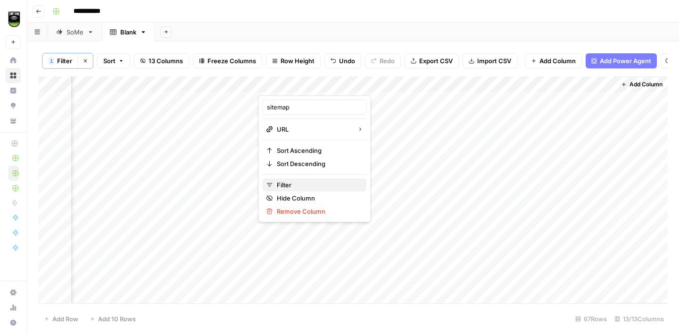
click at [303, 183] on span "Filter" at bounding box center [318, 184] width 83 height 9
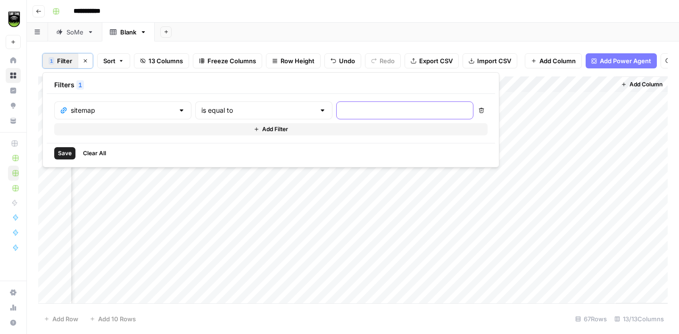
click at [342, 111] on input "text" at bounding box center [404, 110] width 125 height 9
type input "NONE"
click at [67, 151] on span "Save" at bounding box center [65, 153] width 14 height 8
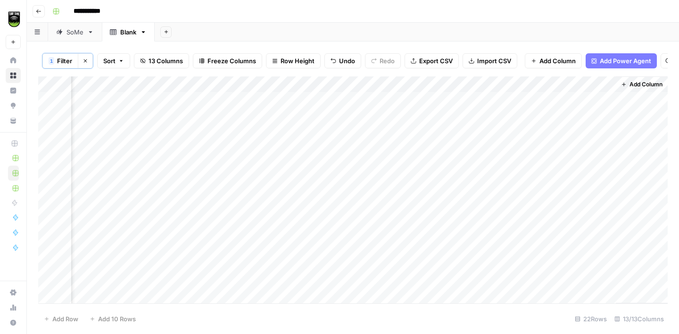
click at [283, 102] on div "Add Column" at bounding box center [353, 189] width 630 height 227
click at [328, 83] on div "Add Column" at bounding box center [353, 189] width 630 height 227
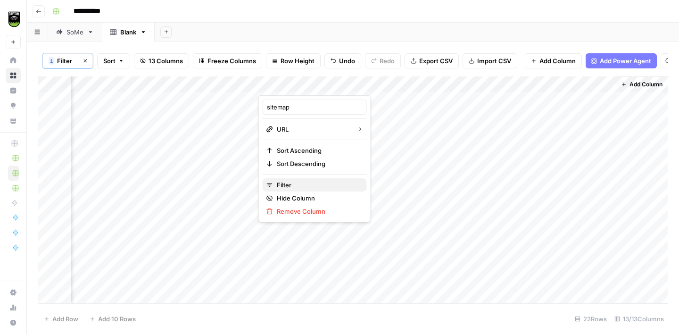
click at [301, 187] on span "Filter" at bounding box center [318, 184] width 83 height 9
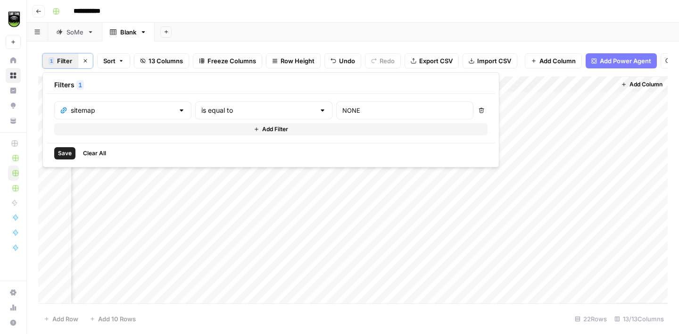
click at [479, 110] on icon "button" at bounding box center [482, 111] width 6 height 6
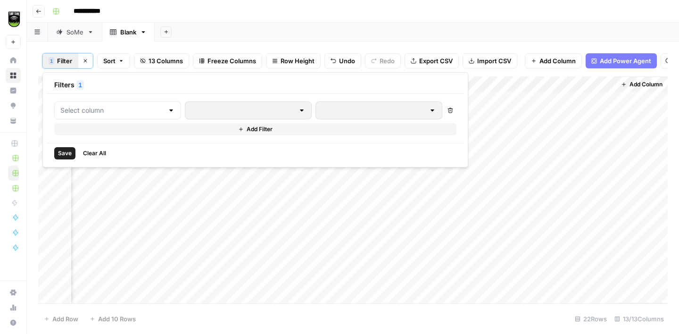
click at [65, 153] on span "Save" at bounding box center [65, 153] width 14 height 8
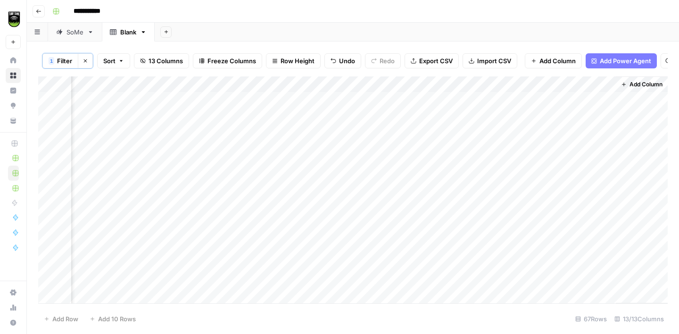
click at [472, 84] on div "Add Column" at bounding box center [353, 189] width 630 height 227
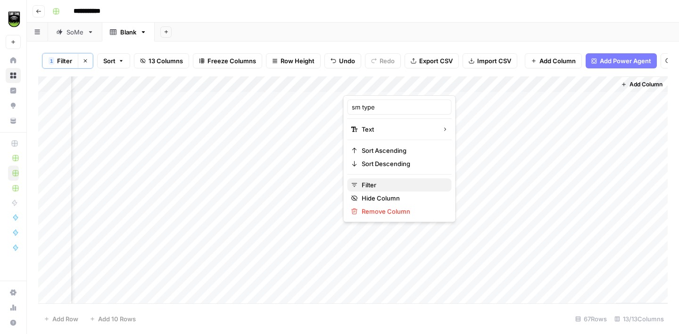
click at [383, 180] on span "Filter" at bounding box center [403, 184] width 83 height 9
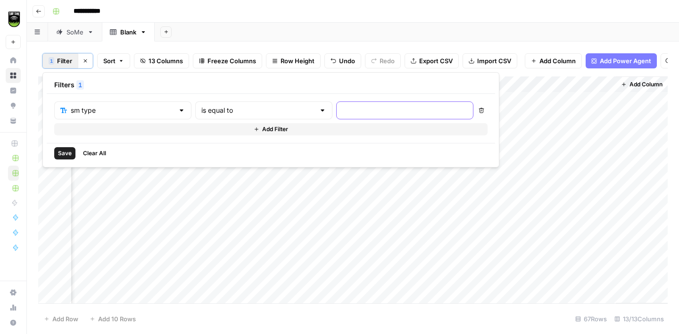
click at [342, 111] on input "text" at bounding box center [404, 110] width 125 height 9
type input "NONE"
click at [61, 156] on span "Save" at bounding box center [65, 153] width 14 height 8
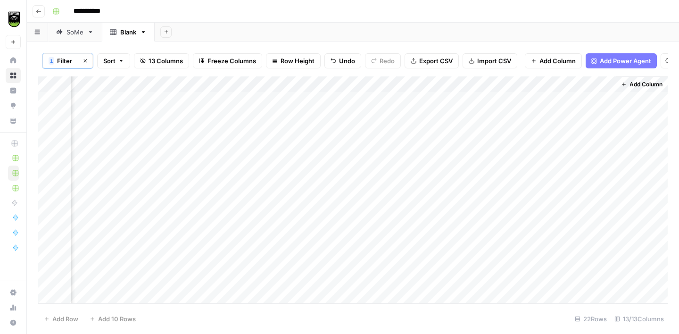
click at [376, 100] on div "Add Column" at bounding box center [353, 189] width 630 height 227
click at [462, 83] on div "Add Column" at bounding box center [353, 189] width 630 height 227
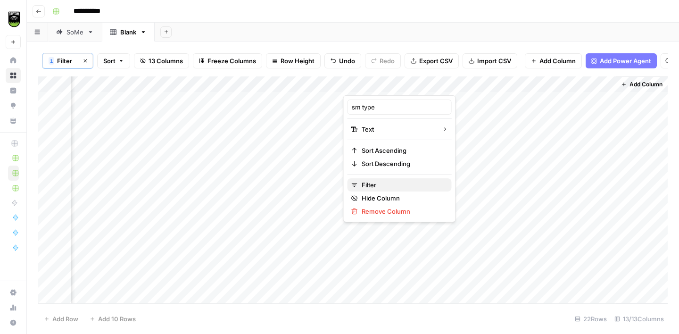
click at [377, 187] on span "Filter" at bounding box center [403, 184] width 83 height 9
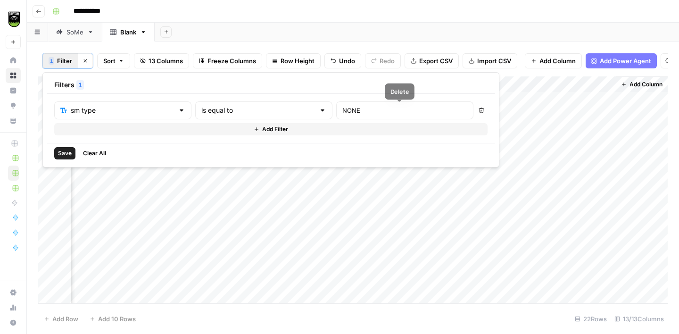
click at [479, 112] on icon "button" at bounding box center [481, 110] width 5 height 5
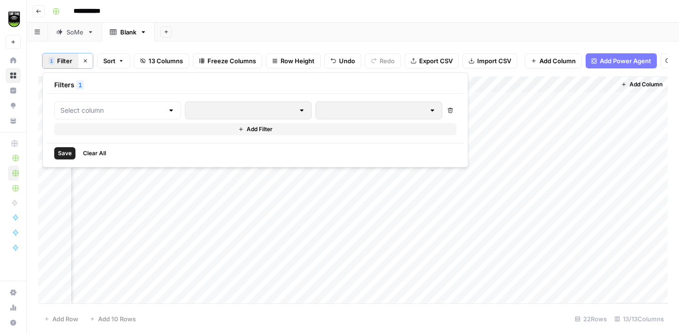
click at [68, 151] on span "Save" at bounding box center [65, 153] width 14 height 8
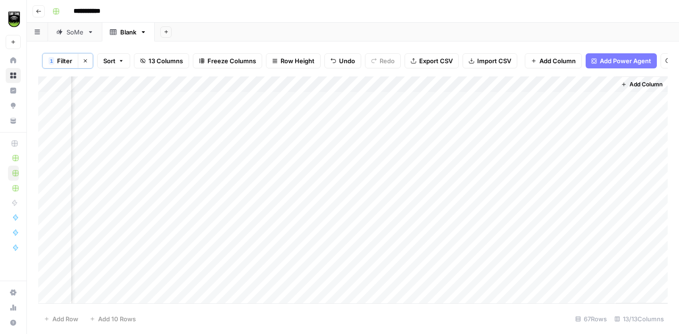
click at [607, 84] on div "Add Column" at bounding box center [353, 189] width 630 height 227
click at [517, 183] on span "Filter" at bounding box center [539, 184] width 83 height 9
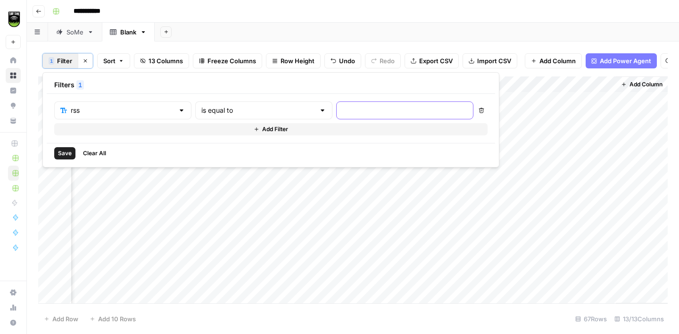
click at [342, 111] on input "text" at bounding box center [404, 110] width 125 height 9
type input "NONE"
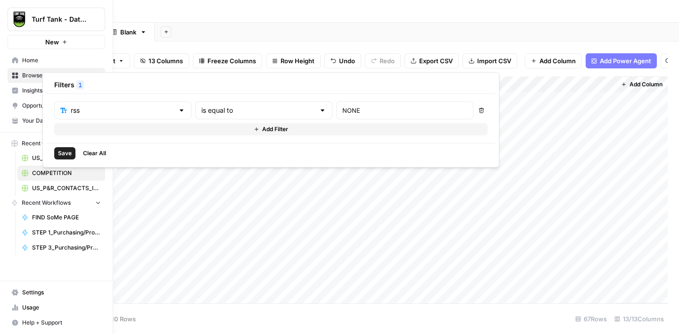
click at [65, 152] on span "Save" at bounding box center [65, 153] width 14 height 8
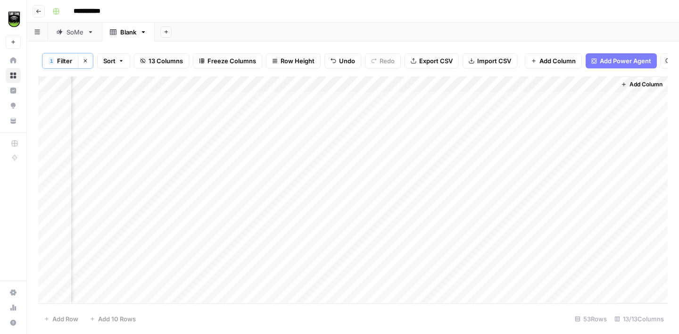
click at [508, 96] on div "Add Column" at bounding box center [353, 189] width 630 height 227
click at [596, 83] on div "Add Column" at bounding box center [353, 189] width 630 height 227
click at [514, 184] on span "Filter" at bounding box center [539, 184] width 83 height 9
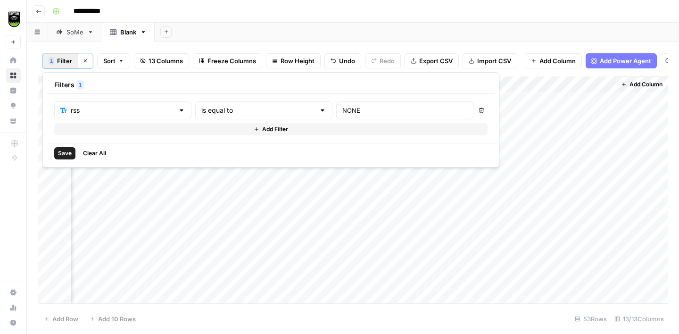
click at [479, 112] on icon "button" at bounding box center [481, 110] width 5 height 5
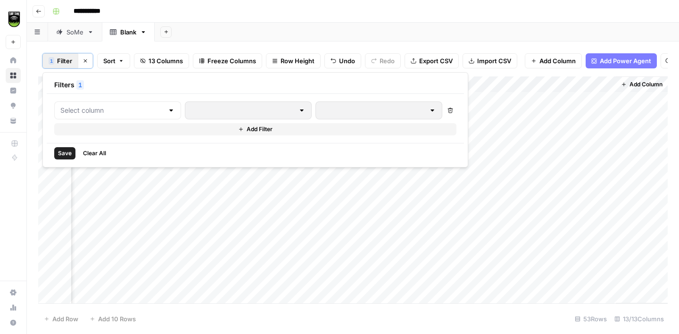
click at [63, 152] on span "Save" at bounding box center [65, 153] width 14 height 8
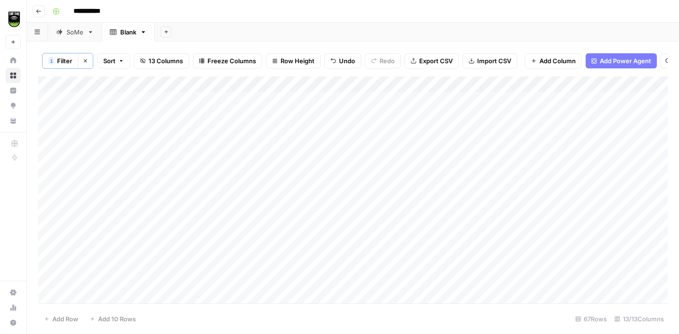
scroll to position [0, 0]
click at [116, 83] on div "Add Column" at bounding box center [353, 189] width 630 height 227
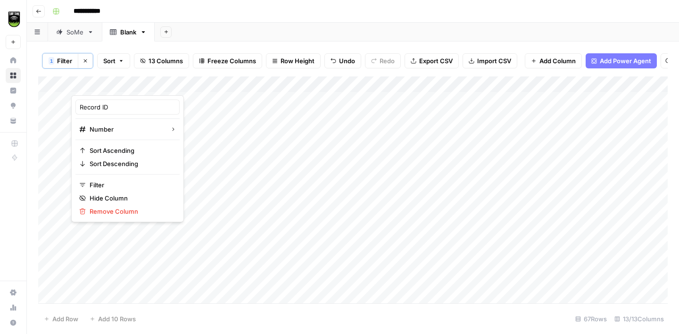
click at [227, 5] on div "**********" at bounding box center [359, 11] width 621 height 15
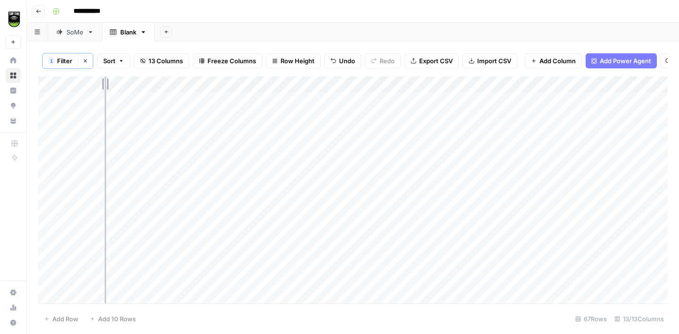
drag, startPoint x: 117, startPoint y: 83, endPoint x: 87, endPoint y: 83, distance: 30.2
click at [89, 83] on div "Add Column" at bounding box center [353, 189] width 630 height 227
drag, startPoint x: 235, startPoint y: 83, endPoint x: 190, endPoint y: 84, distance: 45.8
click at [190, 84] on div "Add Column" at bounding box center [353, 189] width 630 height 227
drag, startPoint x: 302, startPoint y: 85, endPoint x: 276, endPoint y: 85, distance: 25.5
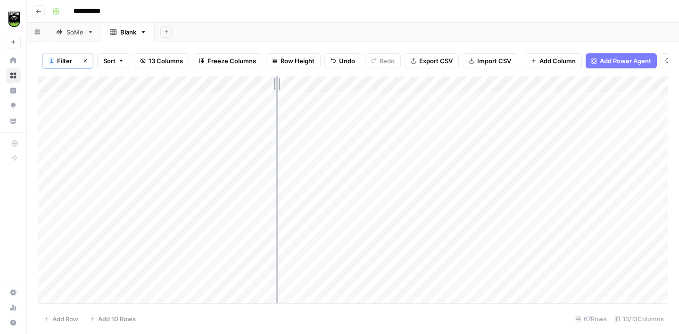
click at [276, 85] on div "Add Column" at bounding box center [353, 189] width 630 height 227
drag, startPoint x: 361, startPoint y: 82, endPoint x: 331, endPoint y: 84, distance: 30.3
click at [333, 84] on div "Add Column" at bounding box center [353, 189] width 630 height 227
drag, startPoint x: 417, startPoint y: 84, endPoint x: 385, endPoint y: 87, distance: 32.2
click at [387, 87] on div "Add Column" at bounding box center [353, 189] width 630 height 227
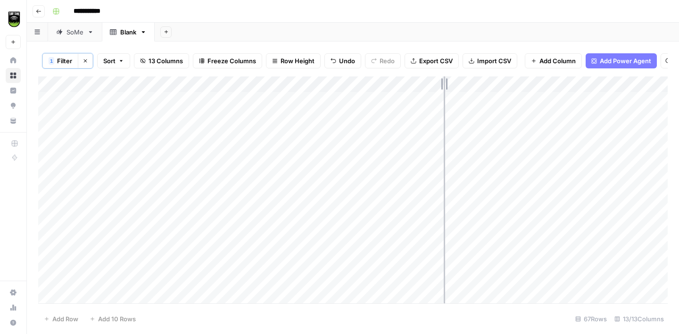
drag, startPoint x: 471, startPoint y: 83, endPoint x: 433, endPoint y: 84, distance: 38.2
click at [433, 84] on div "Add Column" at bounding box center [353, 189] width 630 height 227
drag, startPoint x: 518, startPoint y: 83, endPoint x: 481, endPoint y: 85, distance: 36.8
click at [483, 85] on div "Add Column" at bounding box center [353, 189] width 630 height 227
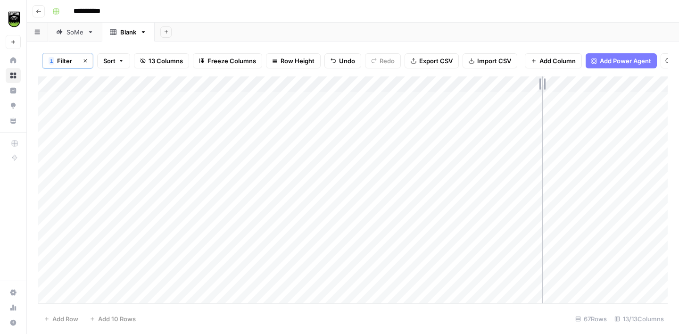
drag, startPoint x: 569, startPoint y: 84, endPoint x: 536, endPoint y: 88, distance: 33.2
click at [539, 88] on div "Add Column" at bounding box center [353, 189] width 630 height 227
drag, startPoint x: 486, startPoint y: 83, endPoint x: 391, endPoint y: 88, distance: 95.5
click at [392, 88] on div "Add Column" at bounding box center [353, 189] width 630 height 227
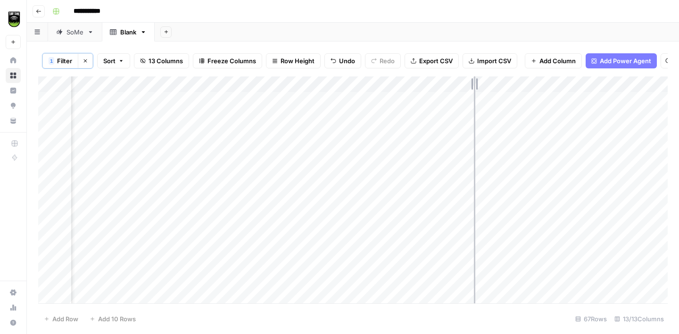
drag, startPoint x: 479, startPoint y: 83, endPoint x: 457, endPoint y: 84, distance: 21.7
click at [461, 83] on div "Add Column" at bounding box center [353, 189] width 630 height 227
drag, startPoint x: 597, startPoint y: 83, endPoint x: 520, endPoint y: 92, distance: 77.4
click at [521, 92] on div "Add Column" at bounding box center [353, 189] width 630 height 227
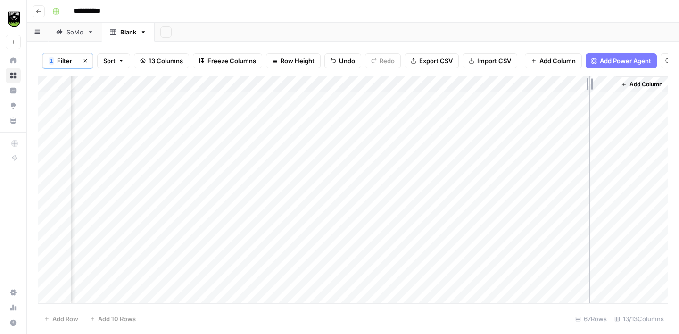
drag, startPoint x: 614, startPoint y: 84, endPoint x: 537, endPoint y: 87, distance: 77.4
click at [541, 87] on div "Add Column" at bounding box center [353, 189] width 630 height 227
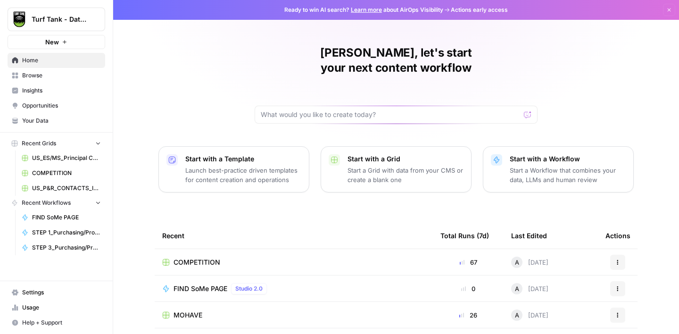
click at [42, 75] on span "Browse" at bounding box center [61, 75] width 79 height 8
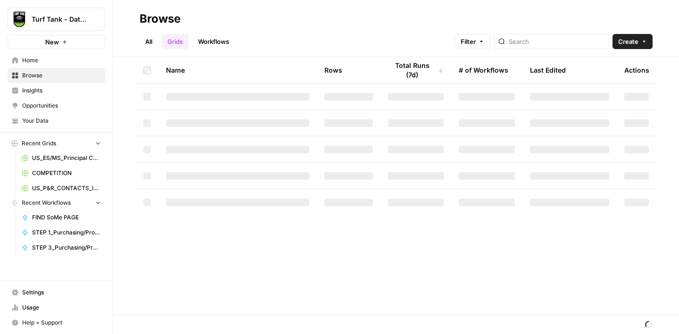
click at [218, 38] on link "Workflows" at bounding box center [213, 41] width 42 height 15
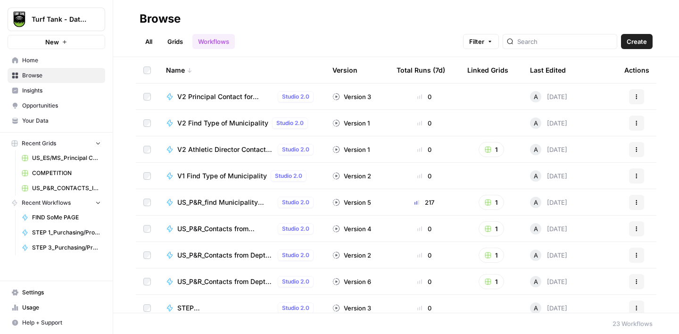
click at [637, 48] on button "Create" at bounding box center [637, 41] width 32 height 15
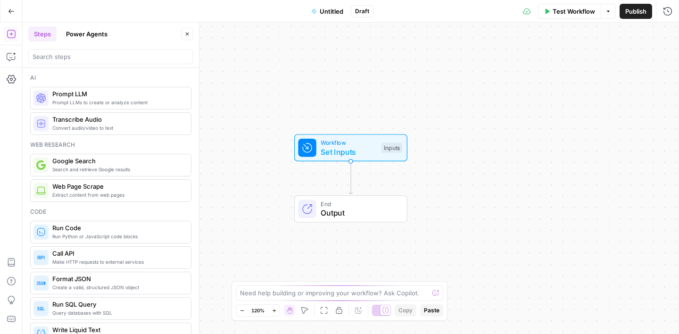
click at [332, 11] on span "Untitled" at bounding box center [332, 11] width 24 height 9
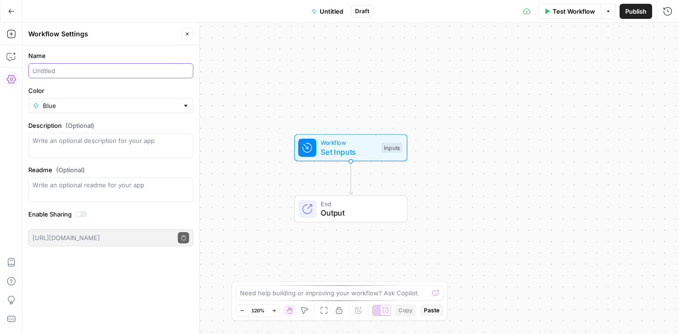
click at [58, 71] on input "Name" at bounding box center [111, 70] width 157 height 9
type input "COMPETITION AGENT"
click at [239, 85] on div "Workflow Set Inputs Inputs End Output" at bounding box center [351, 178] width 657 height 311
click at [189, 32] on icon "button" at bounding box center [187, 34] width 6 height 6
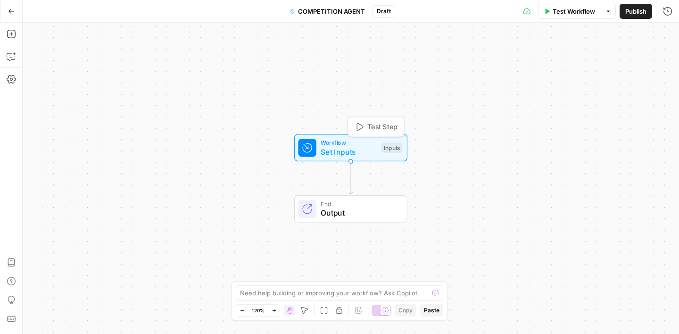
click at [336, 150] on span "Set Inputs" at bounding box center [349, 151] width 56 height 11
click at [589, 63] on button "Add Field" at bounding box center [577, 64] width 157 height 15
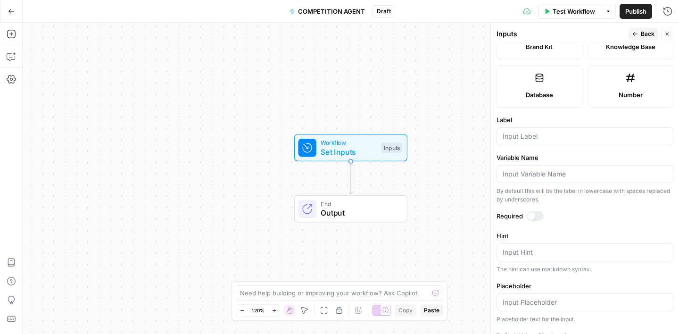
scroll to position [267, 0]
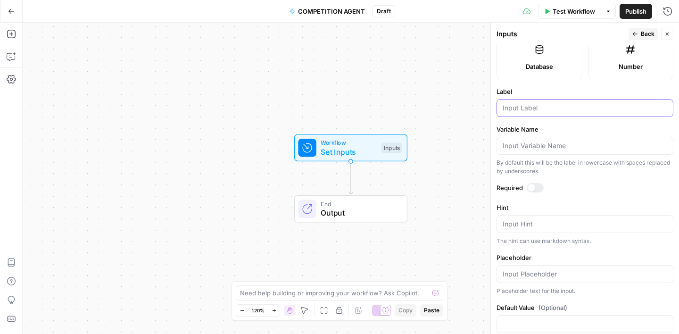
click at [541, 112] on input "Label" at bounding box center [585, 107] width 165 height 9
type input "Company Name"
click at [636, 33] on icon "button" at bounding box center [636, 34] width 6 height 6
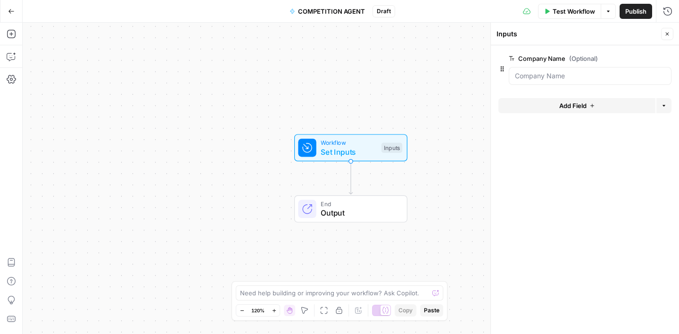
click at [550, 107] on button "Add Field" at bounding box center [577, 105] width 157 height 15
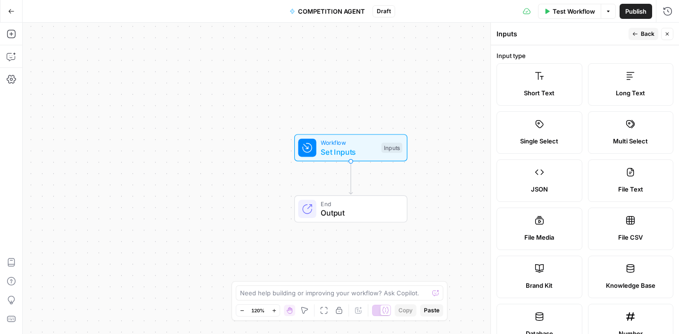
scroll to position [284, 0]
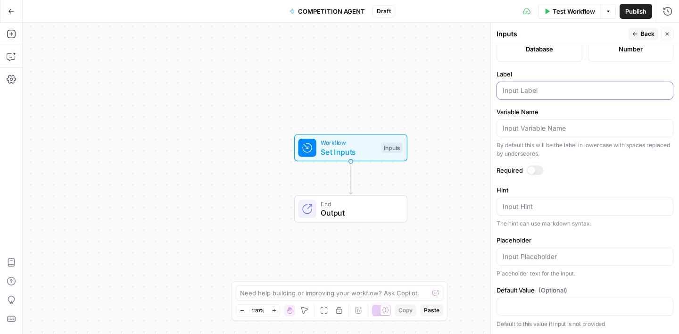
click at [542, 91] on input "Label" at bounding box center [585, 90] width 165 height 9
type input "Country"
click at [556, 111] on label "Variable Name" at bounding box center [585, 111] width 177 height 9
click at [556, 124] on input "Variable Name" at bounding box center [585, 128] width 165 height 9
click at [640, 36] on button "Back" at bounding box center [644, 34] width 30 height 12
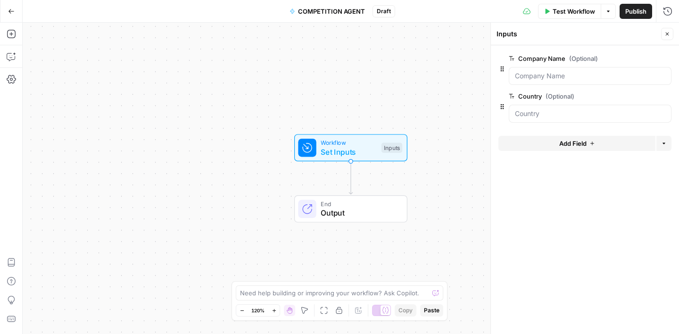
click at [558, 149] on button "Add Field" at bounding box center [577, 143] width 157 height 15
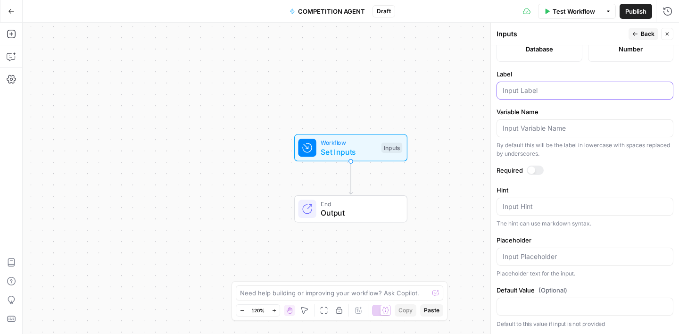
click at [530, 86] on input "Label" at bounding box center [585, 90] width 165 height 9
type input "Website"
click at [550, 108] on label "Variable Name" at bounding box center [585, 111] width 177 height 9
click at [550, 124] on input "Variable Name" at bounding box center [585, 128] width 165 height 9
click at [647, 33] on span "Back" at bounding box center [648, 34] width 14 height 8
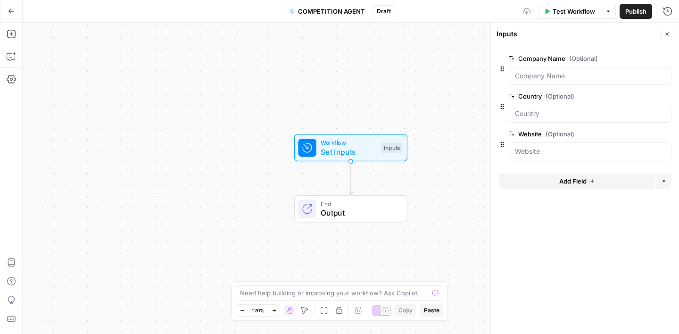
click at [549, 182] on button "Add Field" at bounding box center [577, 181] width 157 height 15
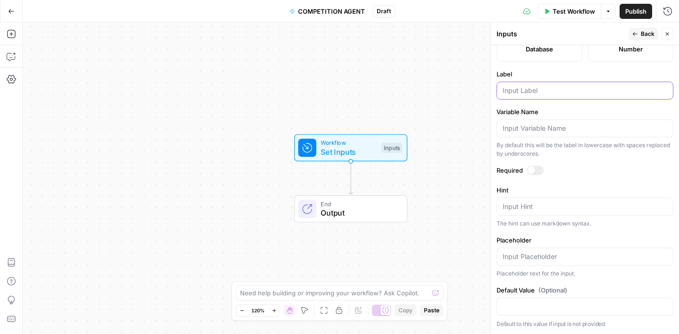
click at [529, 86] on input "Label" at bounding box center [585, 90] width 165 height 9
type input "LinkedIn"
click at [645, 33] on span "Back" at bounding box center [648, 34] width 14 height 8
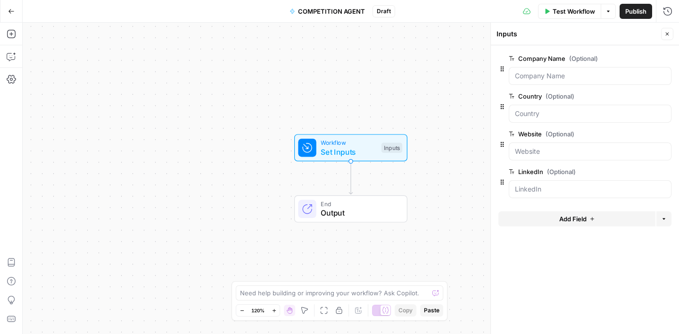
click at [564, 219] on span "Add Field" at bounding box center [572, 218] width 27 height 9
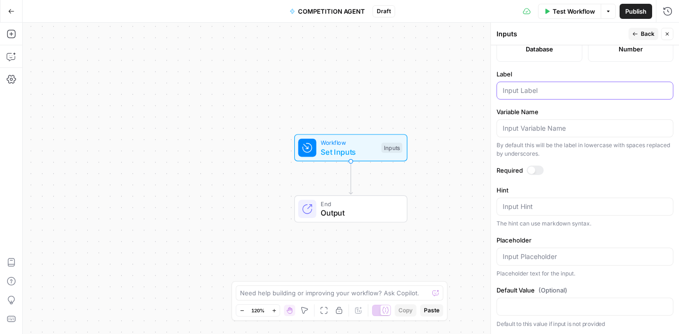
click at [527, 86] on input "Label" at bounding box center [585, 90] width 165 height 9
type input "Facebook"
click at [643, 33] on span "Back" at bounding box center [648, 34] width 14 height 8
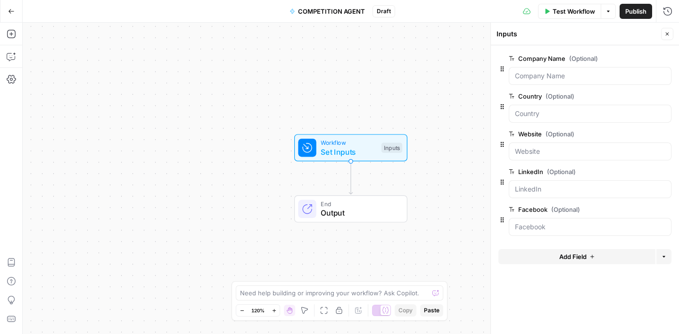
click at [573, 258] on span "Add Field" at bounding box center [572, 256] width 27 height 9
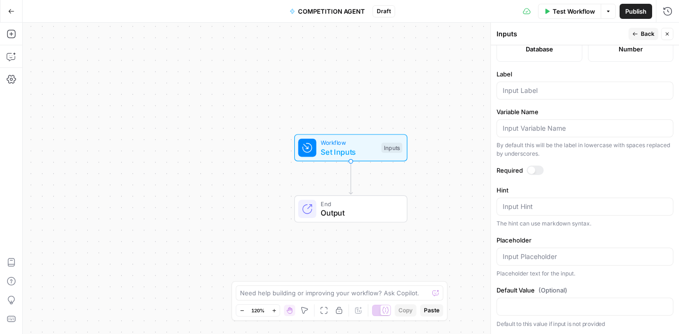
click at [526, 96] on div at bounding box center [585, 91] width 177 height 18
type input "[DOMAIN_NAME]"
click at [642, 36] on span "Back" at bounding box center [648, 34] width 14 height 8
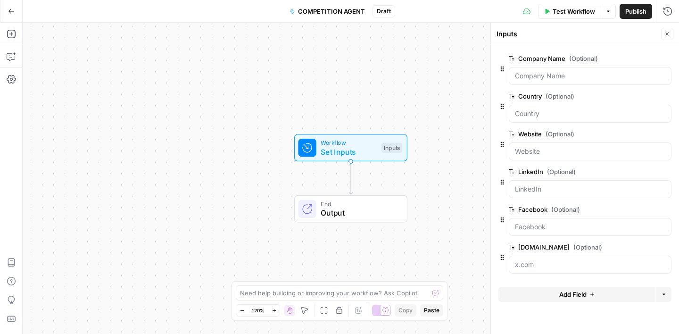
click at [568, 295] on span "Add Field" at bounding box center [572, 294] width 27 height 9
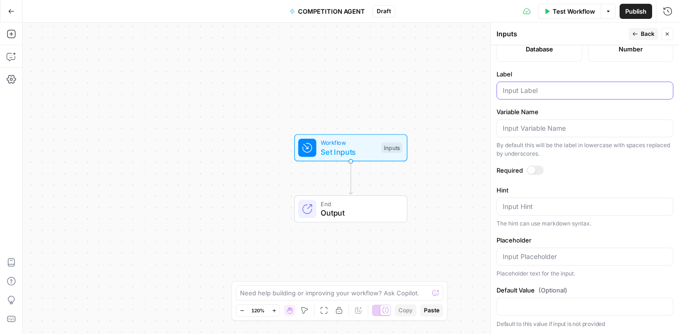
click at [535, 91] on input "Label" at bounding box center [585, 90] width 165 height 9
type input "Instagram"
click at [579, 108] on label "Variable Name" at bounding box center [585, 111] width 177 height 9
click at [579, 124] on input "Variable Name" at bounding box center [585, 128] width 165 height 9
click at [642, 33] on span "Back" at bounding box center [648, 34] width 14 height 8
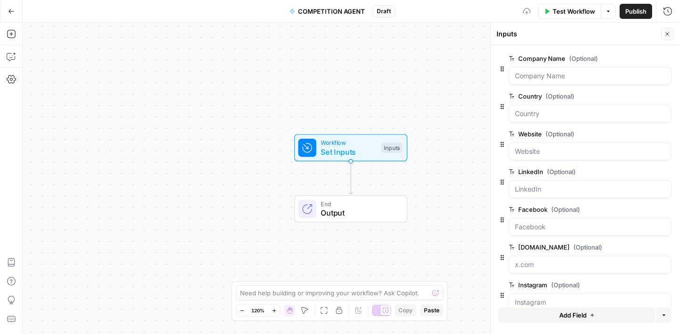
scroll to position [17, 0]
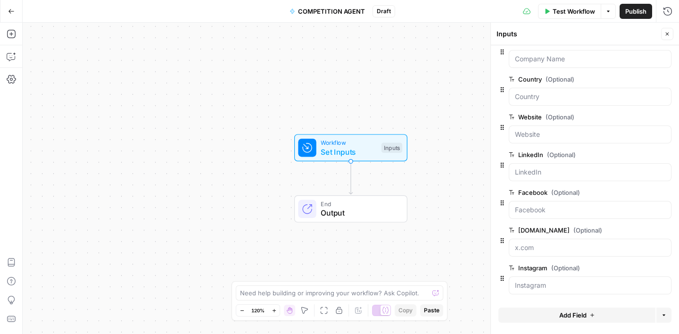
click at [583, 317] on span "Add Field" at bounding box center [572, 314] width 27 height 9
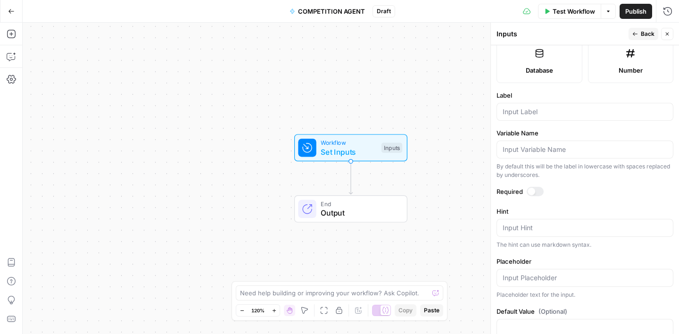
scroll to position [284, 0]
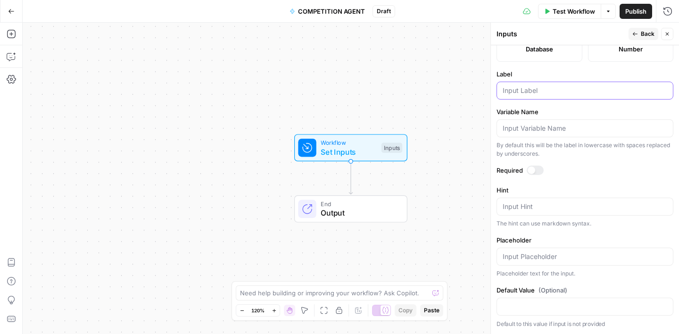
click at [529, 93] on input "Label" at bounding box center [585, 90] width 165 height 9
type input "Youtube"
click at [642, 38] on span "Back" at bounding box center [648, 34] width 14 height 8
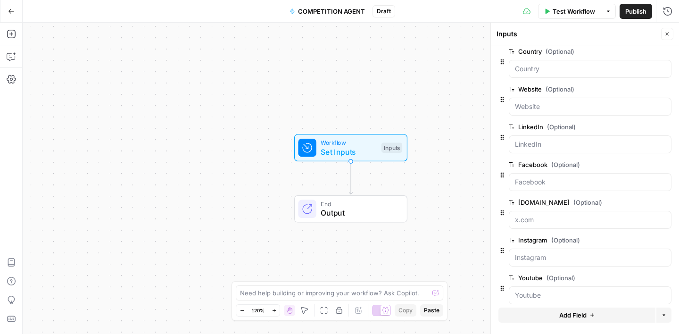
scroll to position [55, 0]
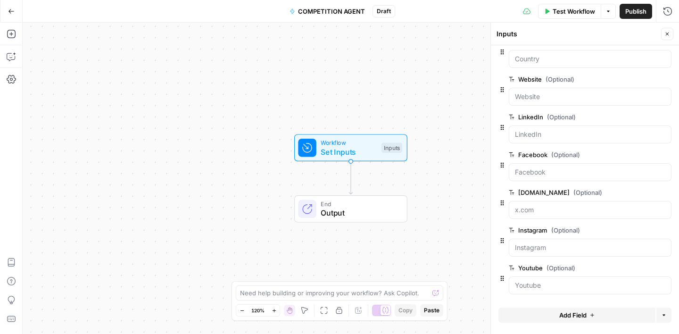
click at [568, 318] on span "Add Field" at bounding box center [572, 314] width 27 height 9
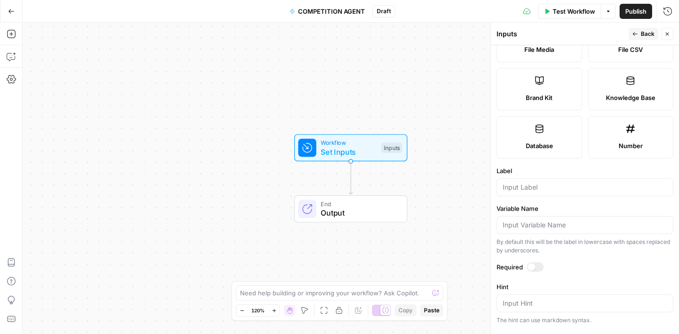
scroll to position [284, 0]
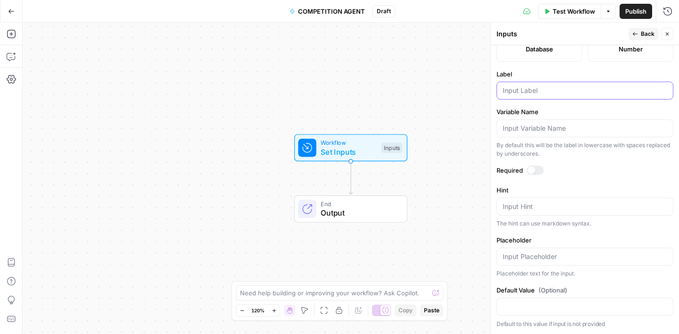
click at [540, 89] on input "Label" at bounding box center [585, 90] width 165 height 9
type input "Tiktok"
click at [636, 35] on icon "button" at bounding box center [636, 34] width 6 height 6
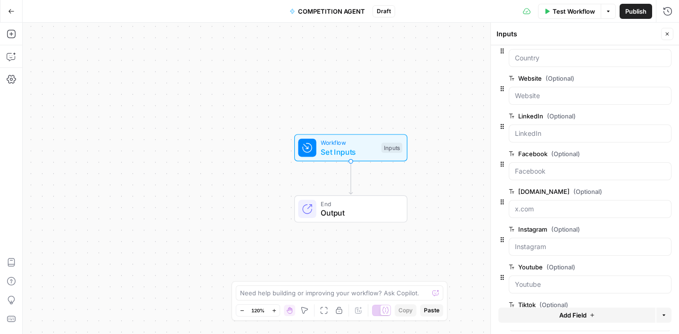
scroll to position [92, 0]
click at [579, 312] on span "Add Field" at bounding box center [572, 314] width 27 height 9
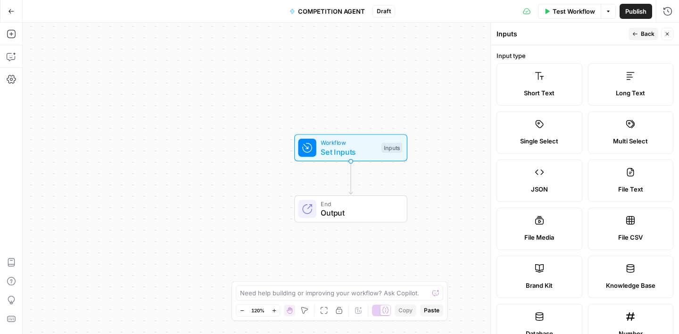
scroll to position [284, 0]
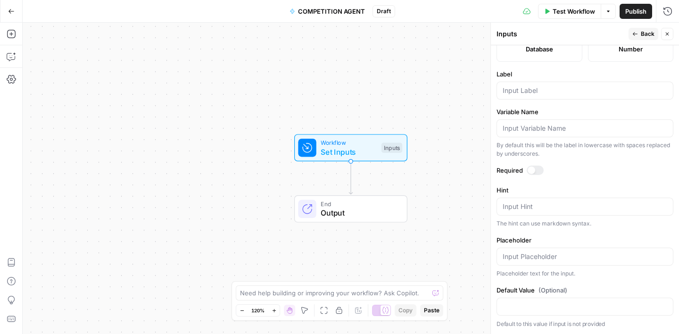
click at [530, 96] on div at bounding box center [585, 91] width 177 height 18
type input "Sitemap"
click at [555, 111] on label "Variable Name" at bounding box center [585, 111] width 177 height 9
click at [555, 124] on input "Variable Name" at bounding box center [585, 128] width 165 height 9
click at [642, 34] on span "Back" at bounding box center [648, 34] width 14 height 8
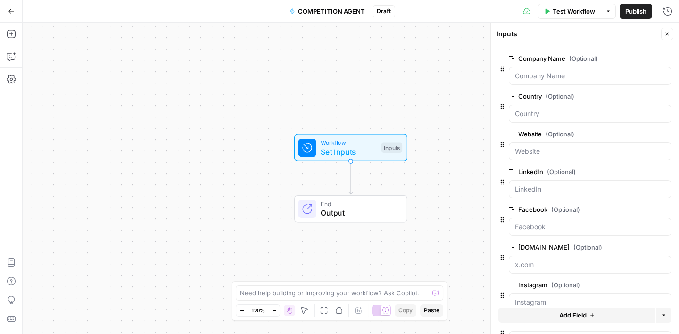
scroll to position [130, 0]
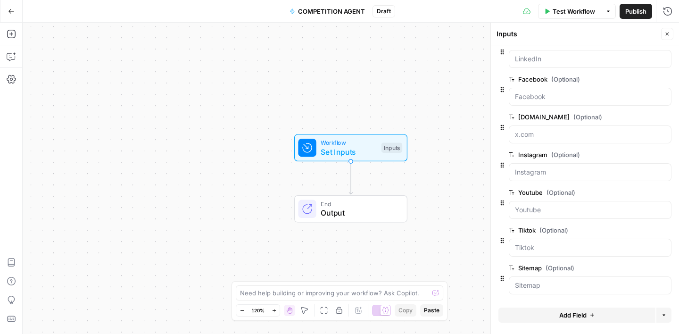
click at [573, 311] on span "Add Field" at bounding box center [572, 314] width 27 height 9
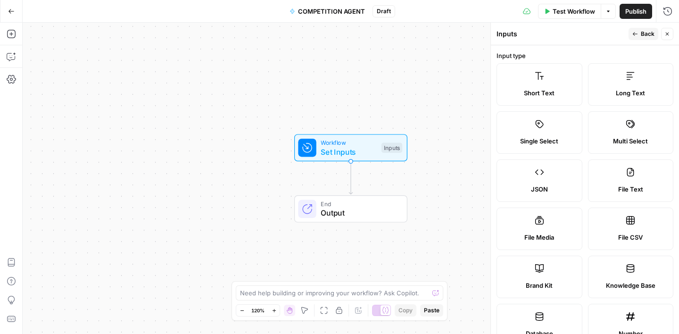
scroll to position [284, 0]
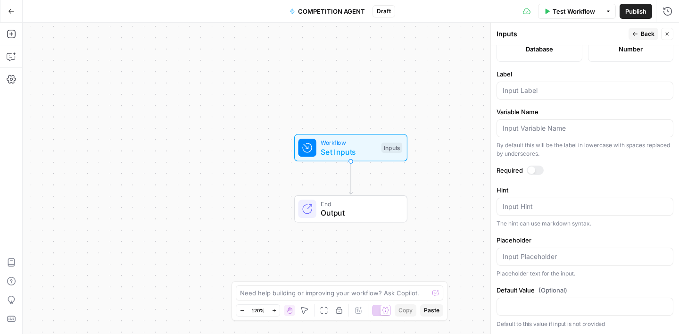
click at [530, 95] on div at bounding box center [585, 91] width 177 height 18
type input "Sitemap Type"
click at [636, 36] on icon "button" at bounding box center [636, 34] width 6 height 6
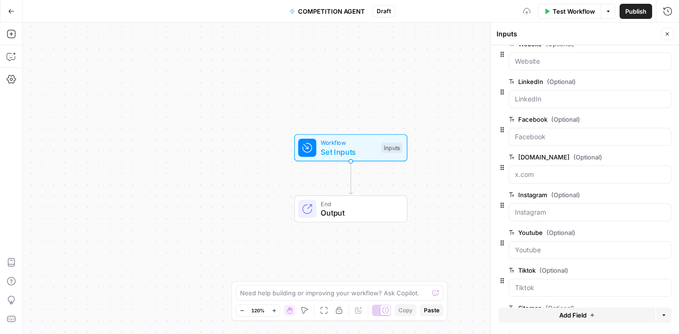
scroll to position [168, 0]
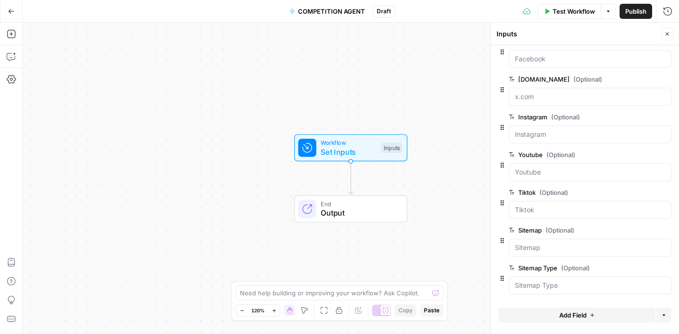
click at [565, 314] on span "Add Field" at bounding box center [572, 314] width 27 height 9
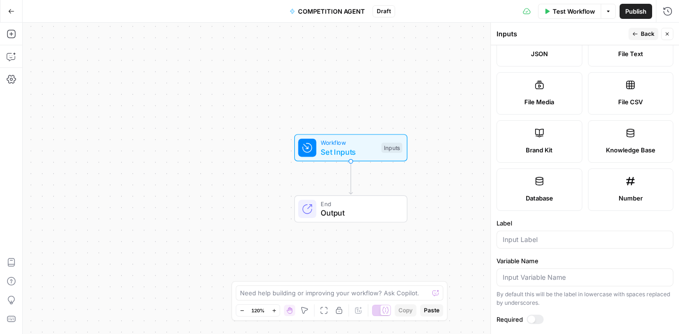
scroll to position [284, 0]
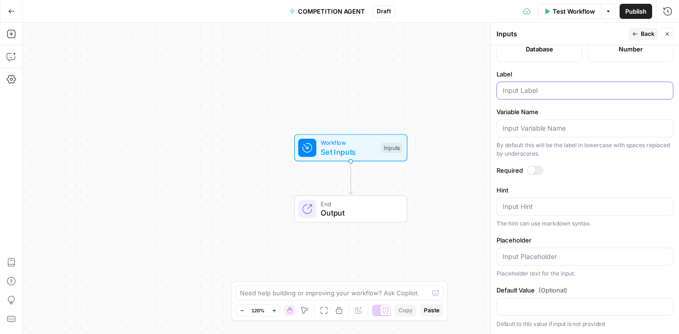
click at [533, 91] on input "Label" at bounding box center [585, 90] width 165 height 9
type input ".rss"
click at [648, 35] on span "Back" at bounding box center [648, 34] width 14 height 8
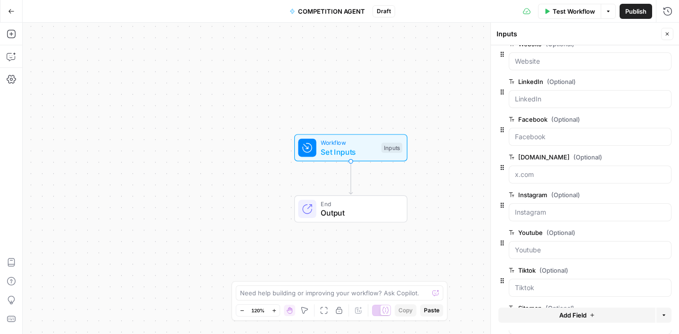
scroll to position [0, 0]
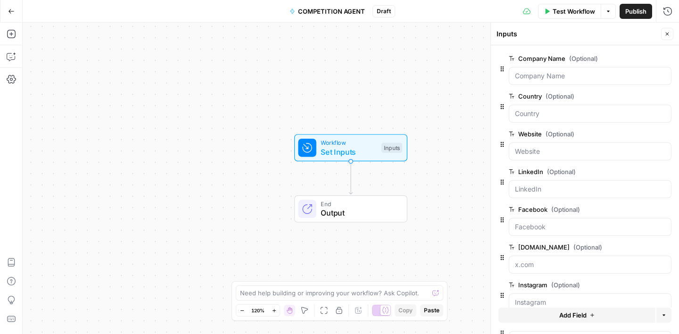
click at [667, 34] on icon "button" at bounding box center [668, 34] width 6 height 6
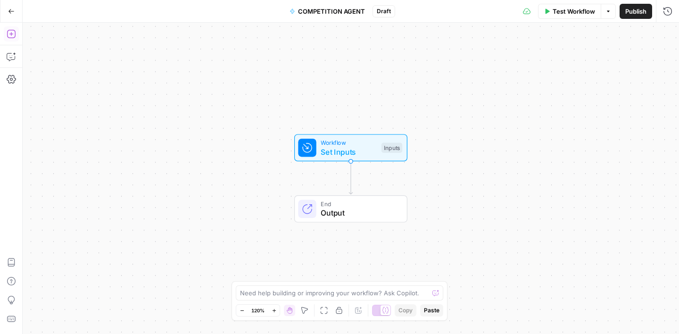
click at [14, 35] on icon "button" at bounding box center [11, 33] width 9 height 9
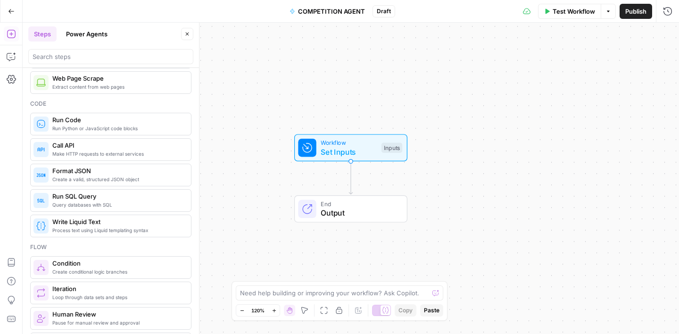
scroll to position [113, 0]
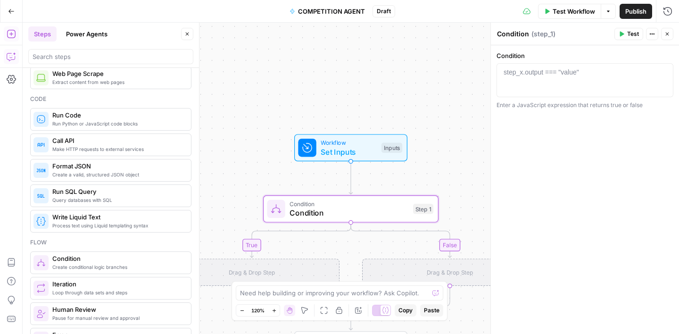
click at [8, 55] on icon "button" at bounding box center [11, 56] width 9 height 9
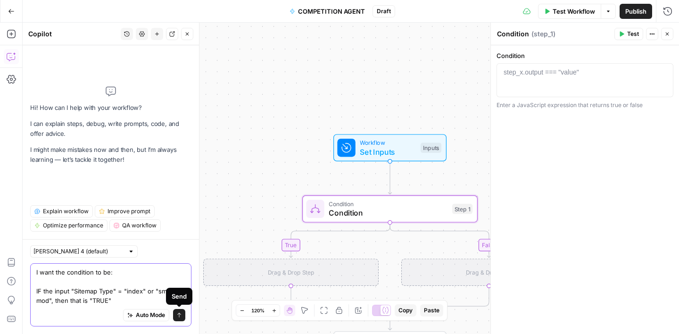
type textarea "I want the condition to be: IF the input "Sitemap Type" = "index" or "sm with m…"
click at [182, 316] on button "Send" at bounding box center [179, 315] width 12 height 12
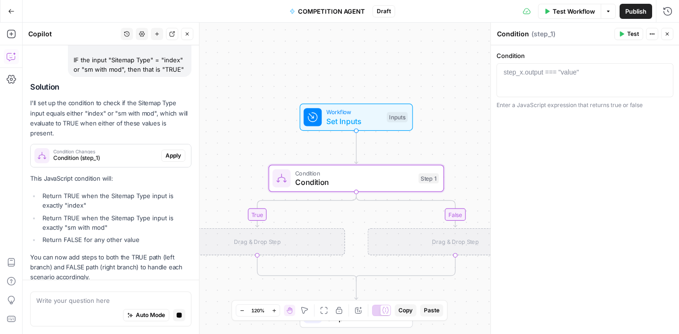
scroll to position [115, 0]
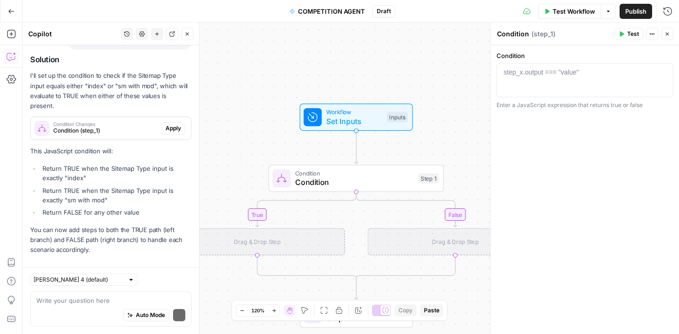
click at [110, 146] on p "This JavaScript condition will:" at bounding box center [110, 151] width 161 height 10
click at [111, 126] on span "Condition (step_1)" at bounding box center [105, 130] width 104 height 8
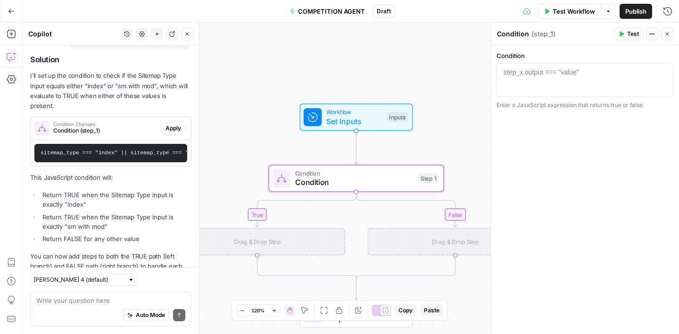
click at [180, 124] on span "Apply" at bounding box center [174, 128] width 16 height 8
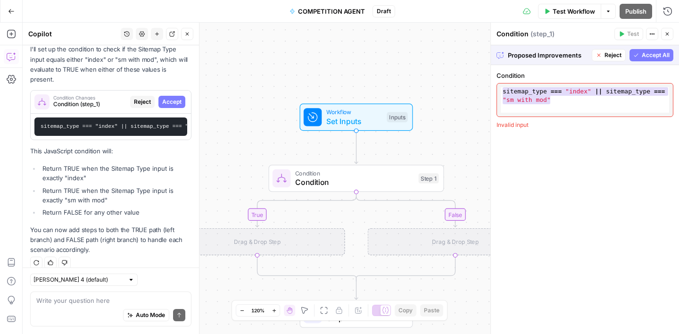
click at [661, 58] on span "Accept All" at bounding box center [656, 55] width 28 height 8
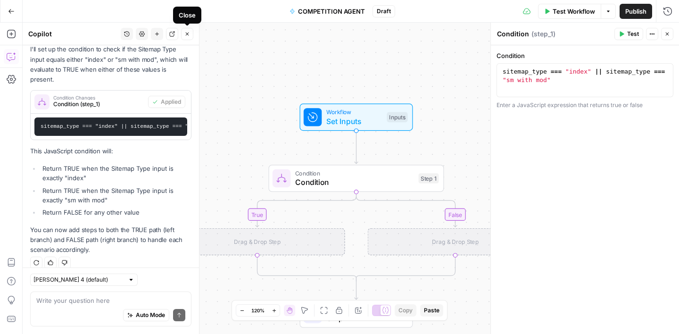
click at [187, 35] on icon "button" at bounding box center [187, 34] width 6 height 6
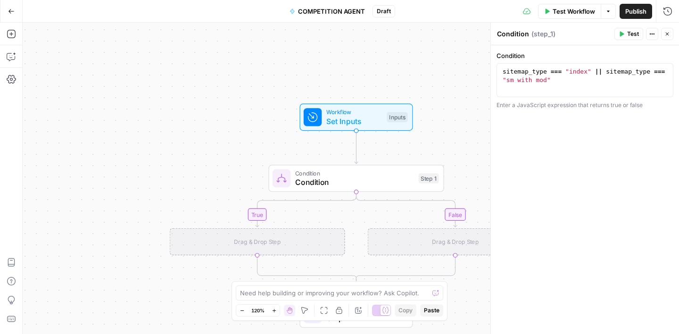
click at [666, 35] on icon "button" at bounding box center [668, 34] width 6 height 6
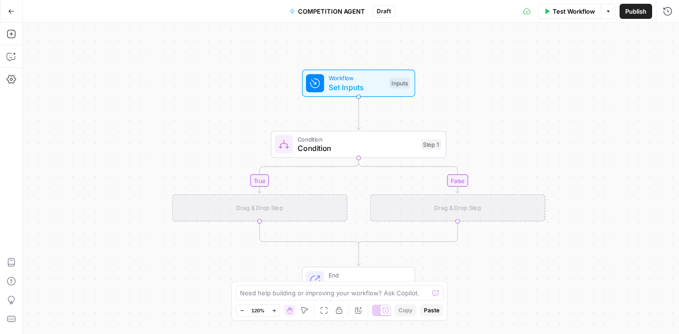
drag, startPoint x: 223, startPoint y: 142, endPoint x: 225, endPoint y: 105, distance: 36.4
click at [225, 105] on div "true false Workflow Set Inputs Inputs Condition Condition Step 1 Drag & Drop St…" at bounding box center [351, 178] width 657 height 311
click at [8, 30] on icon "button" at bounding box center [11, 34] width 8 height 8
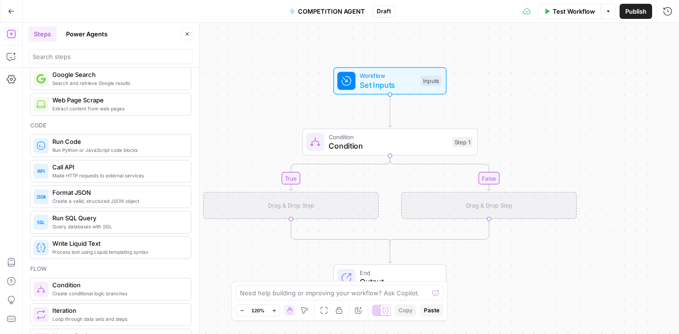
scroll to position [24, 0]
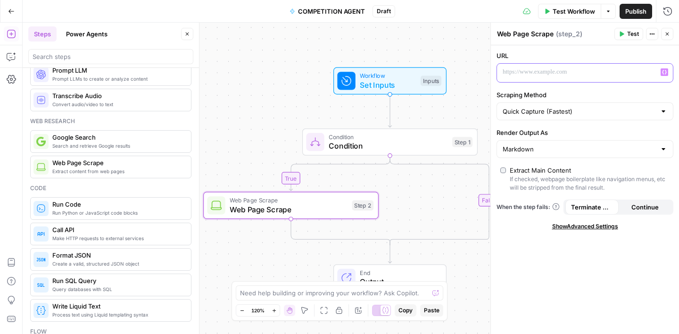
click at [667, 71] on icon "button" at bounding box center [664, 72] width 5 height 5
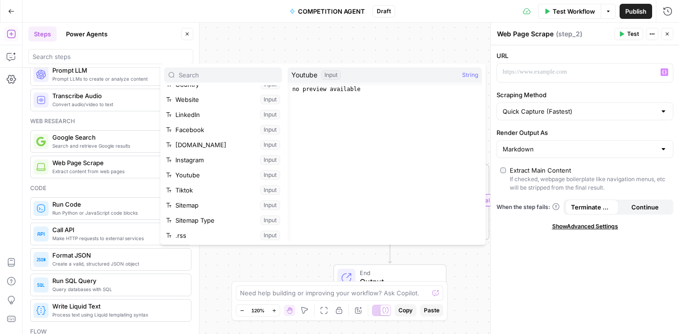
scroll to position [41, 0]
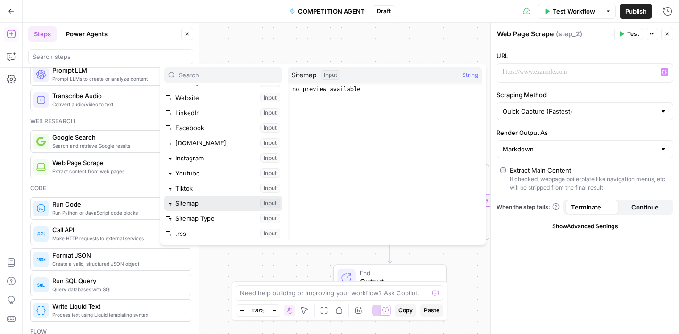
click at [208, 202] on button "Select variable Sitemap" at bounding box center [223, 203] width 118 height 15
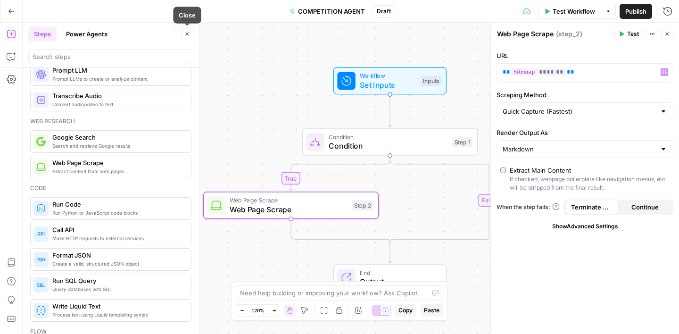
click at [191, 38] on button "Close" at bounding box center [187, 34] width 12 height 12
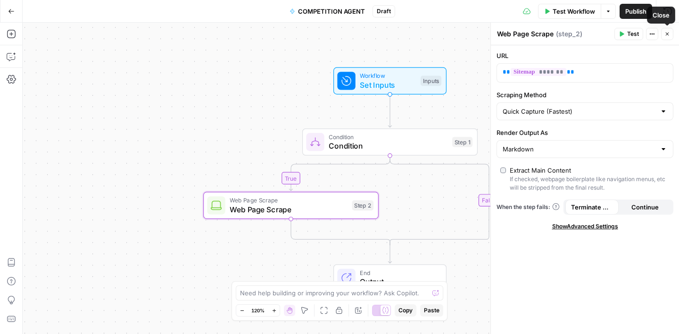
click at [668, 35] on icon "button" at bounding box center [667, 34] width 3 height 3
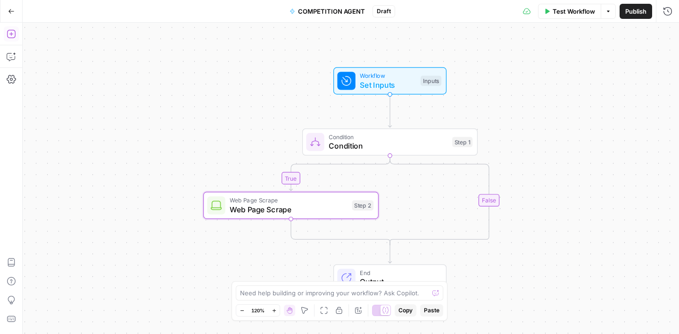
click at [13, 37] on icon "button" at bounding box center [11, 34] width 8 height 8
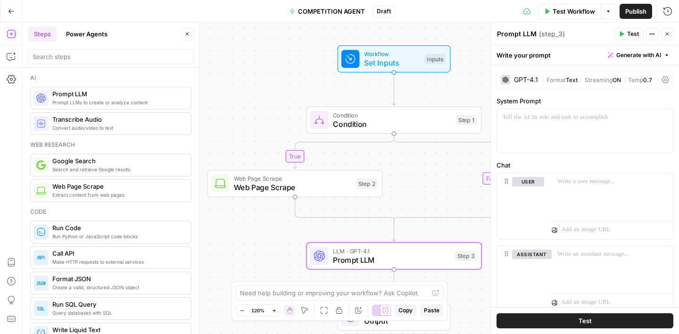
click at [186, 33] on icon "button" at bounding box center [187, 34] width 3 height 3
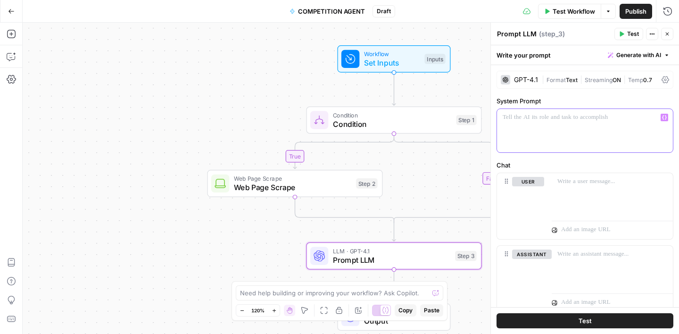
click at [521, 125] on div at bounding box center [585, 130] width 176 height 43
click at [538, 120] on p "*********" at bounding box center [585, 117] width 165 height 9
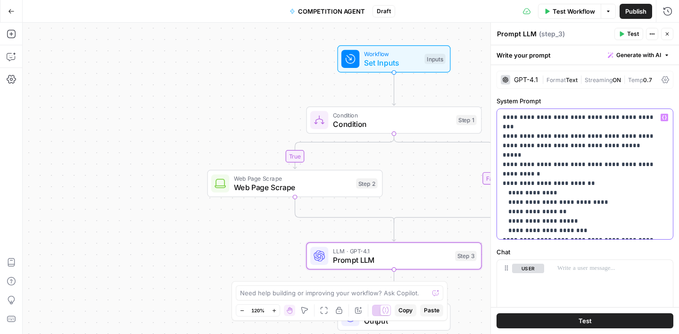
click at [645, 117] on p "**********" at bounding box center [585, 174] width 165 height 123
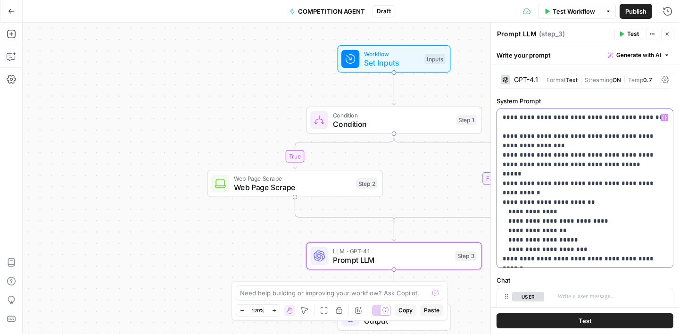
click at [664, 118] on icon "button" at bounding box center [664, 117] width 5 height 5
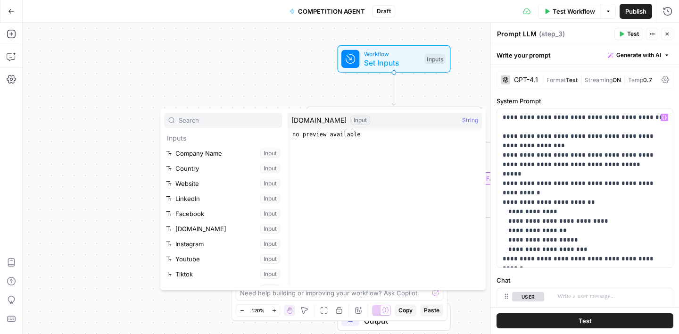
scroll to position [71, 0]
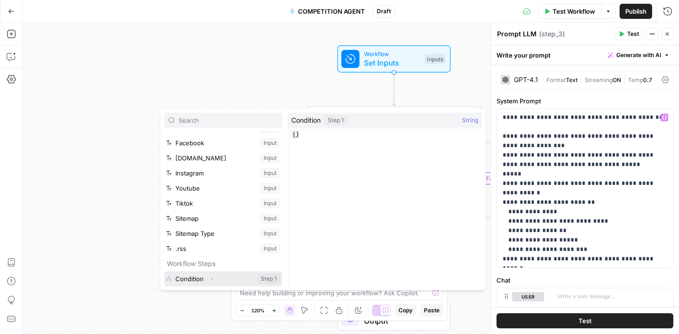
click at [216, 282] on button "Expand" at bounding box center [212, 279] width 12 height 12
click at [186, 278] on button "Select variable Condition" at bounding box center [223, 278] width 118 height 15
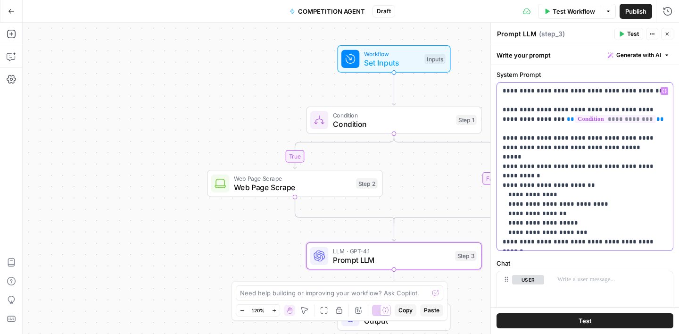
scroll to position [27, 0]
drag, startPoint x: 524, startPoint y: 138, endPoint x: 501, endPoint y: 138, distance: 23.1
click at [501, 138] on div "**********" at bounding box center [585, 166] width 176 height 168
click at [611, 149] on p "**********" at bounding box center [585, 166] width 165 height 160
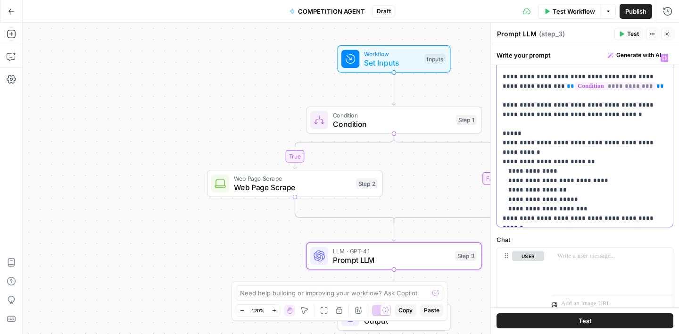
scroll to position [60, 0]
click at [554, 144] on p "**********" at bounding box center [585, 138] width 165 height 170
drag, startPoint x: 597, startPoint y: 142, endPoint x: 663, endPoint y: 144, distance: 66.1
click at [663, 144] on p "**********" at bounding box center [585, 138] width 165 height 170
click at [509, 143] on p "**********" at bounding box center [585, 138] width 165 height 170
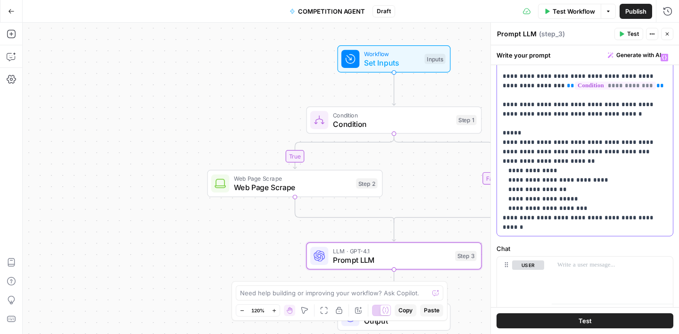
click at [624, 144] on p "**********" at bounding box center [585, 142] width 165 height 179
click at [579, 152] on p "**********" at bounding box center [585, 142] width 165 height 179
click at [510, 164] on p "**********" at bounding box center [585, 142] width 165 height 179
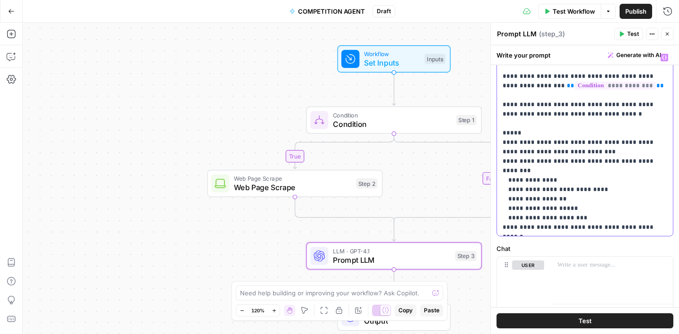
click at [511, 162] on p "**********" at bounding box center [585, 142] width 165 height 179
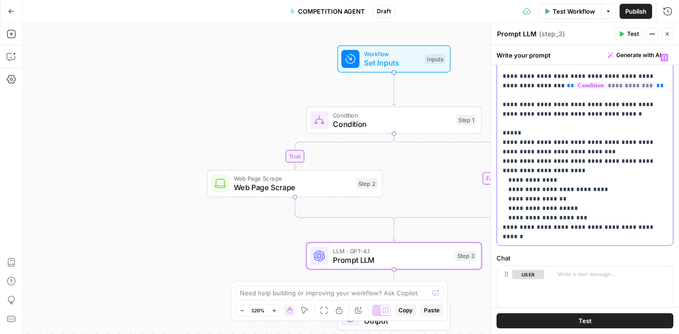
drag, startPoint x: 585, startPoint y: 162, endPoint x: 592, endPoint y: 169, distance: 9.3
click at [592, 169] on p "**********" at bounding box center [585, 147] width 165 height 189
click at [551, 161] on p "**********" at bounding box center [585, 147] width 165 height 189
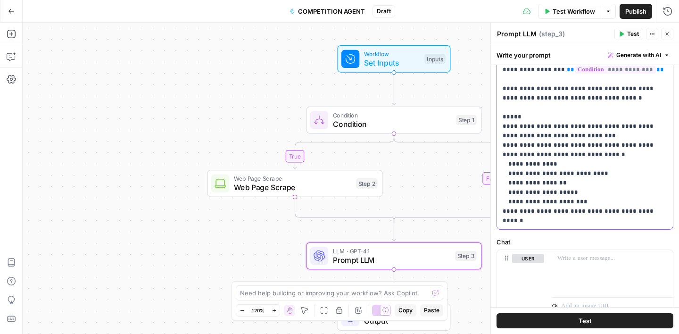
scroll to position [77, 0]
click at [535, 170] on p "**********" at bounding box center [585, 130] width 165 height 189
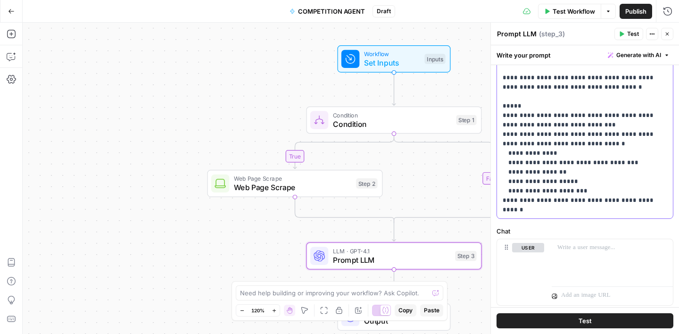
scroll to position [88, 0]
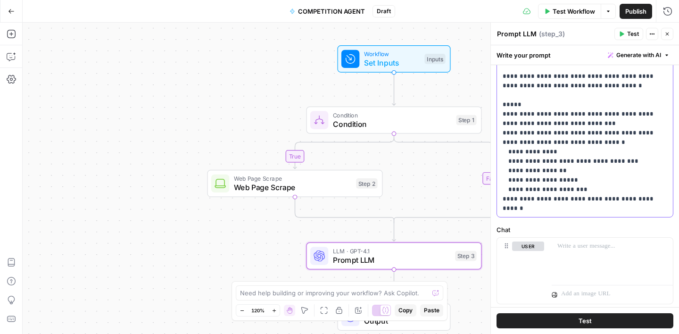
drag, startPoint x: 601, startPoint y: 86, endPoint x: 522, endPoint y: 89, distance: 79.3
click at [522, 89] on p "**********" at bounding box center [585, 119] width 165 height 189
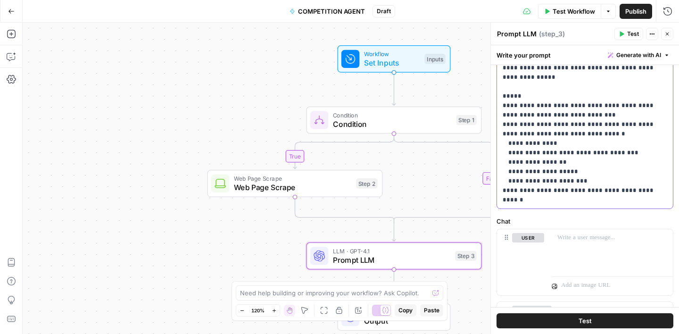
scroll to position [101, 0]
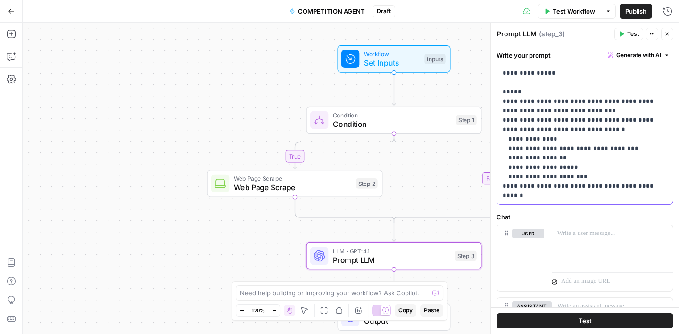
drag, startPoint x: 645, startPoint y: 186, endPoint x: 577, endPoint y: 190, distance: 68.0
click at [576, 190] on p "**********" at bounding box center [585, 106] width 165 height 189
click at [649, 186] on p "**********" at bounding box center [585, 106] width 165 height 189
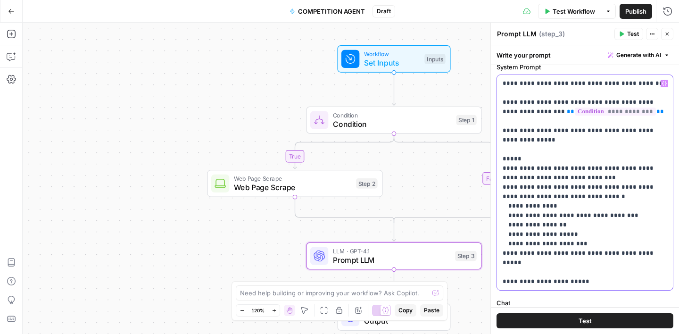
scroll to position [0, 0]
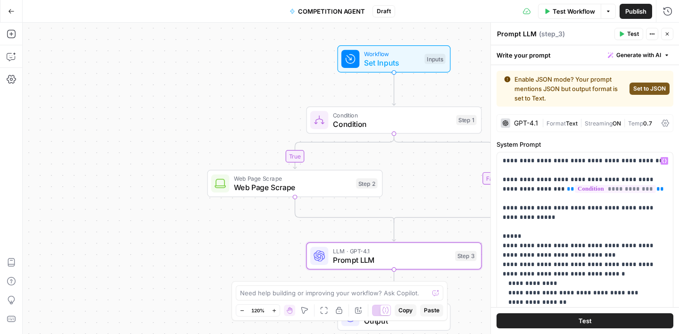
click at [645, 86] on span "Set to JSON" at bounding box center [649, 88] width 33 height 8
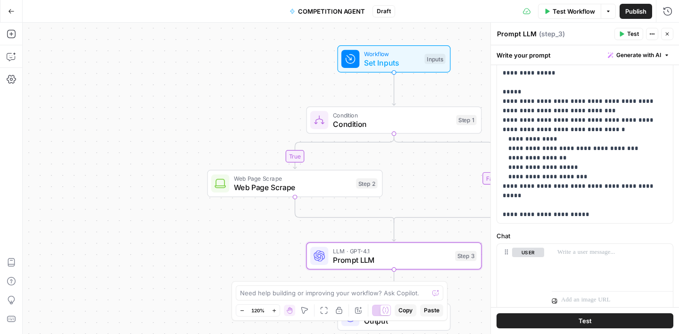
scroll to position [110, 0]
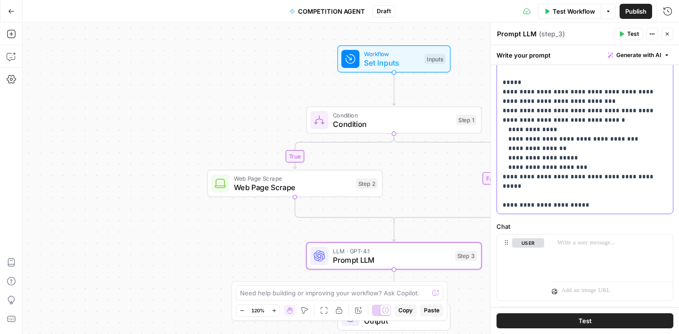
click at [602, 197] on p "**********" at bounding box center [585, 106] width 165 height 208
click at [663, 198] on p "**********" at bounding box center [585, 106] width 165 height 208
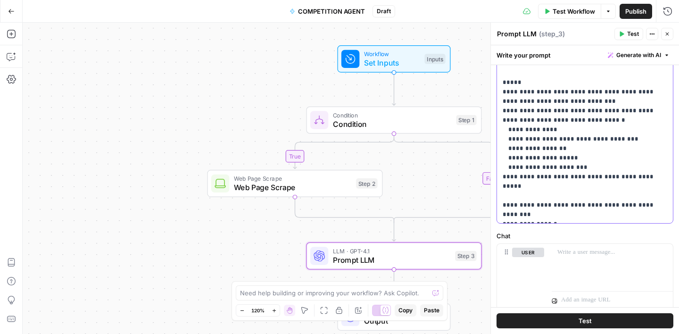
click at [575, 208] on p "**********" at bounding box center [585, 110] width 165 height 217
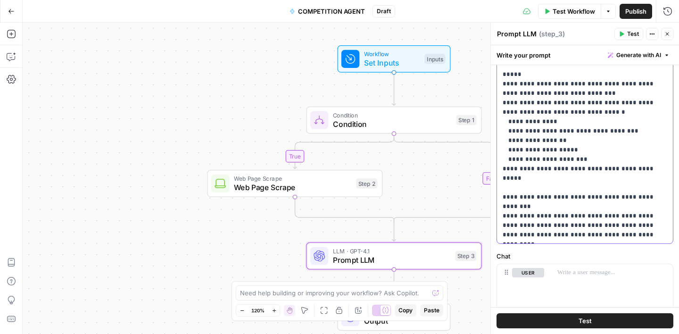
scroll to position [119, 0]
drag, startPoint x: 532, startPoint y: 224, endPoint x: 550, endPoint y: 199, distance: 31.3
click at [550, 199] on p "**********" at bounding box center [585, 116] width 165 height 245
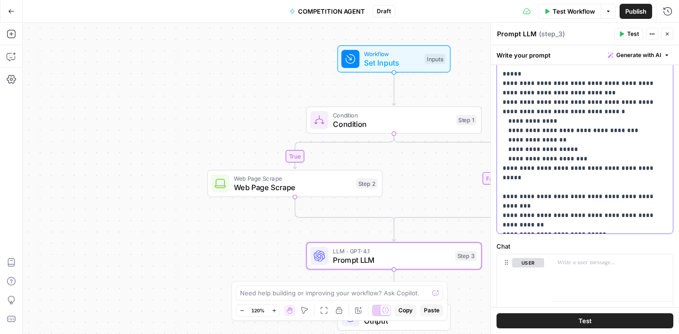
click at [609, 216] on p "**********" at bounding box center [585, 112] width 165 height 236
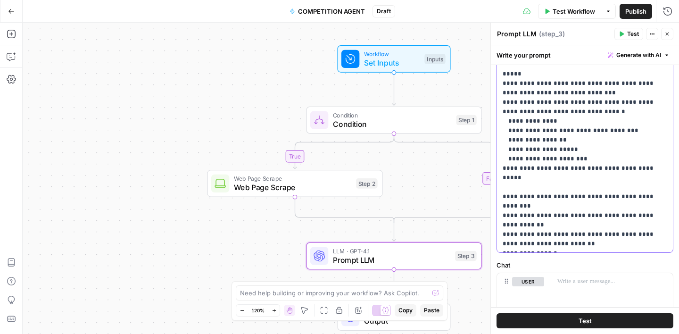
drag, startPoint x: 564, startPoint y: 199, endPoint x: 565, endPoint y: 203, distance: 4.7
click at [565, 203] on p "**********" at bounding box center [585, 121] width 165 height 255
copy p "**********"
click at [562, 237] on p "**********" at bounding box center [585, 121] width 165 height 255
drag, startPoint x: 615, startPoint y: 237, endPoint x: 579, endPoint y: 235, distance: 35.9
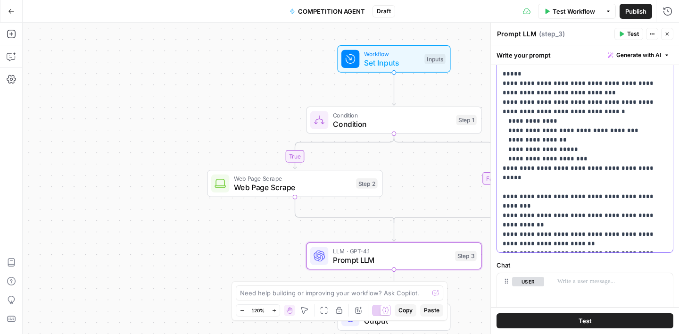
click at [579, 235] on p "**********" at bounding box center [585, 121] width 165 height 255
click at [648, 234] on p "**********" at bounding box center [585, 121] width 165 height 255
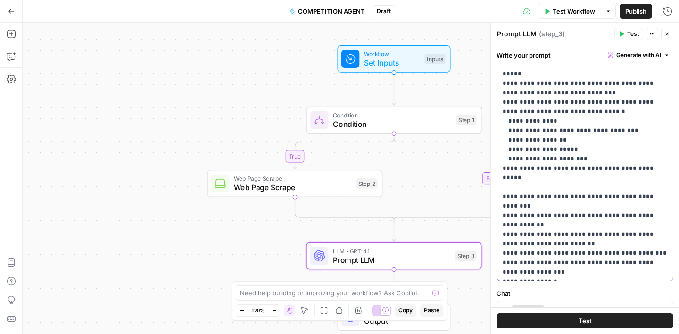
click at [567, 201] on p "**********" at bounding box center [585, 135] width 165 height 283
copy p "**********"
click at [560, 265] on p "**********" at bounding box center [585, 135] width 165 height 283
drag, startPoint x: 577, startPoint y: 264, endPoint x: 612, endPoint y: 264, distance: 35.4
click at [612, 264] on p "**********" at bounding box center [585, 135] width 165 height 283
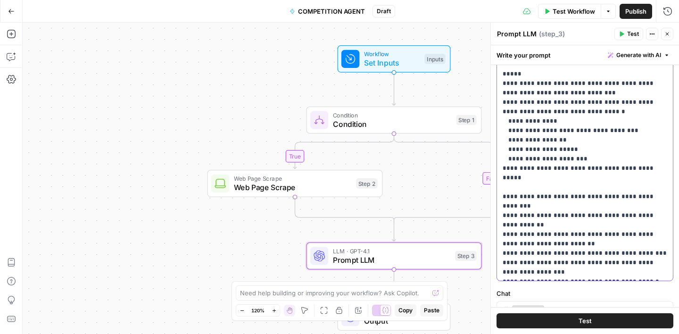
click at [595, 198] on p "**********" at bounding box center [585, 135] width 165 height 283
click at [608, 199] on p "**********" at bounding box center [585, 135] width 165 height 283
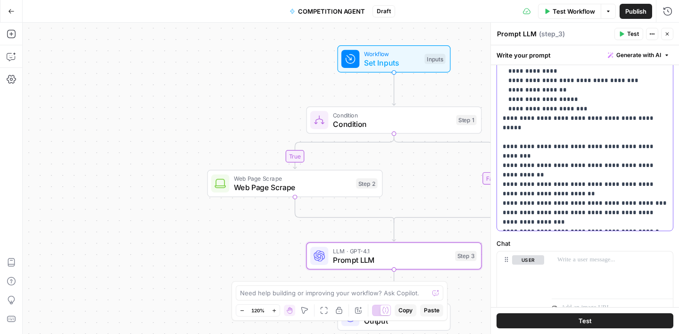
scroll to position [192, 0]
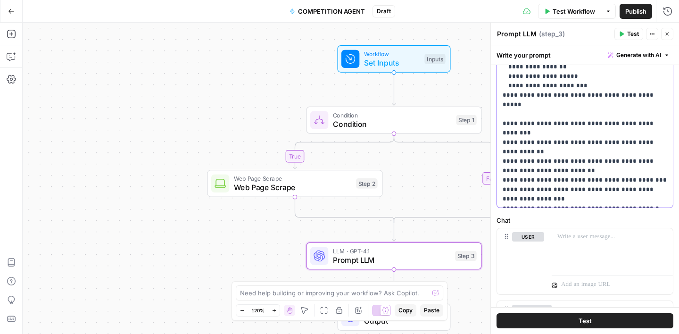
click at [644, 191] on p "**********" at bounding box center [585, 62] width 165 height 283
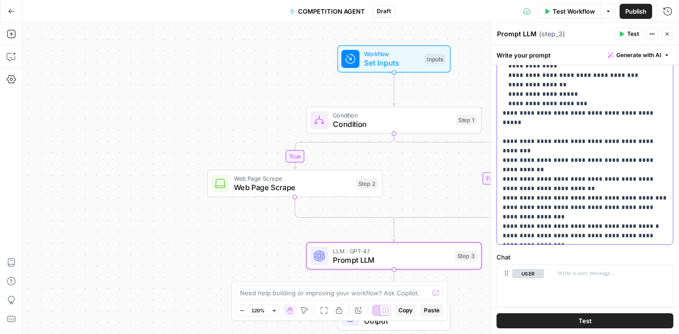
scroll to position [175, 0]
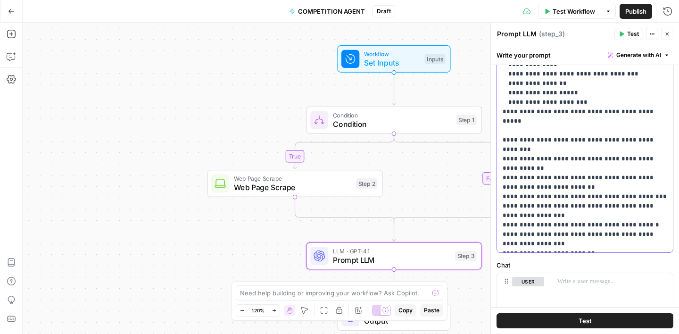
drag, startPoint x: 550, startPoint y: 180, endPoint x: 649, endPoint y: 176, distance: 99.1
click at [649, 176] on p "**********" at bounding box center [585, 92] width 165 height 311
copy p "**********"
click at [593, 236] on p "**********" at bounding box center [585, 92] width 165 height 311
click at [622, 235] on p "**********" at bounding box center [585, 97] width 165 height 321
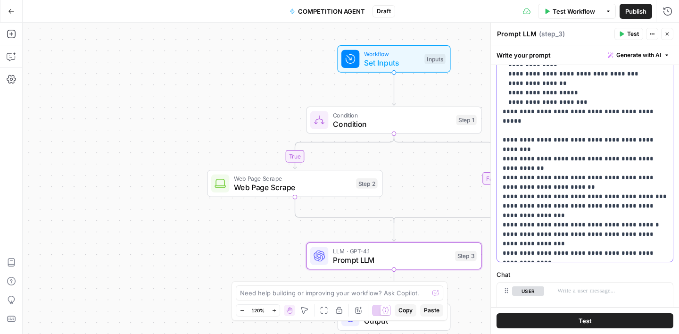
click at [622, 235] on p "**********" at bounding box center [585, 97] width 165 height 321
drag, startPoint x: 567, startPoint y: 235, endPoint x: 502, endPoint y: 238, distance: 65.1
click at [502, 238] on div "**********" at bounding box center [585, 97] width 176 height 328
copy p "**********"
click at [546, 247] on p "**********" at bounding box center [585, 97] width 165 height 321
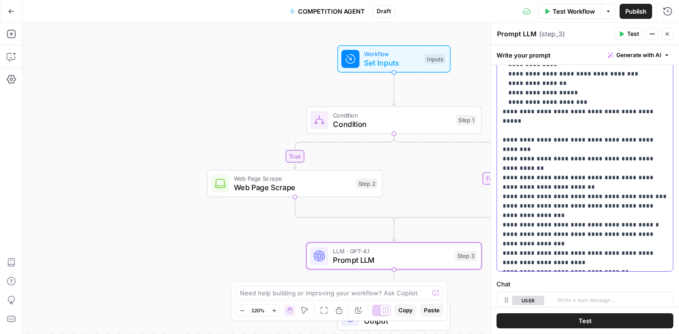
drag, startPoint x: 578, startPoint y: 217, endPoint x: 581, endPoint y: 222, distance: 5.3
click at [581, 222] on p "**********" at bounding box center [585, 102] width 165 height 330
copy p "**********"
click at [626, 251] on p "**********" at bounding box center [585, 102] width 165 height 330
drag, startPoint x: 508, startPoint y: 234, endPoint x: 577, endPoint y: 236, distance: 68.9
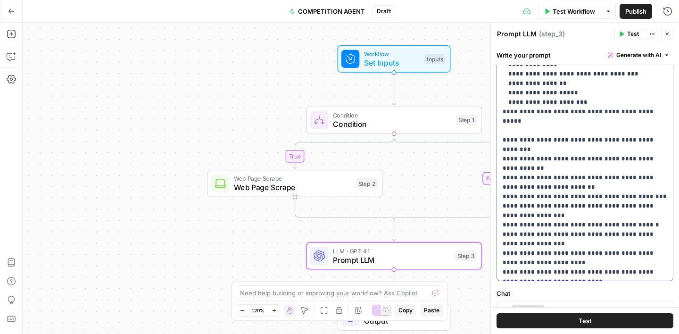
click at [577, 236] on p "**********" at bounding box center [585, 107] width 165 height 340
copy p "**********"
drag, startPoint x: 626, startPoint y: 253, endPoint x: 663, endPoint y: 254, distance: 36.8
click at [663, 254] on p "**********" at bounding box center [585, 107] width 165 height 340
click at [635, 261] on p "**********" at bounding box center [585, 107] width 165 height 340
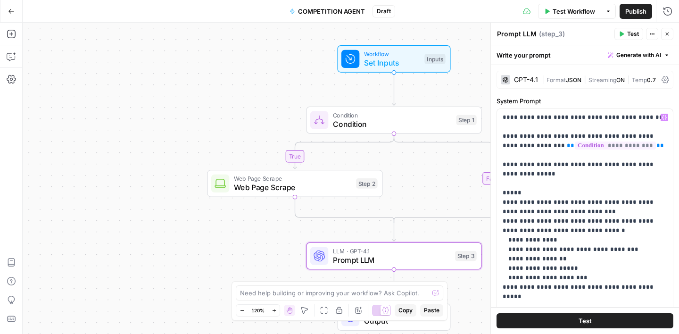
scroll to position [175, 0]
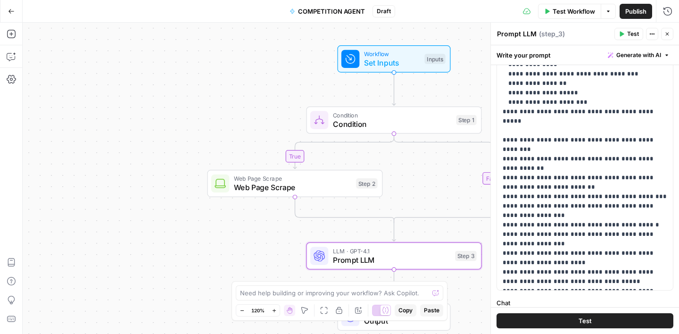
click at [541, 273] on p "**********" at bounding box center [585, 111] width 165 height 349
click at [549, 273] on p "**********" at bounding box center [585, 111] width 165 height 349
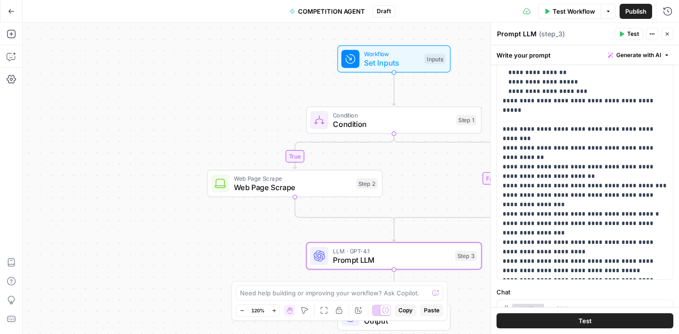
scroll to position [187, 0]
click at [664, 261] on p "**********" at bounding box center [585, 99] width 165 height 349
click at [536, 259] on p "**********" at bounding box center [585, 99] width 165 height 349
click at [557, 260] on p "**********" at bounding box center [585, 104] width 165 height 358
click at [666, 261] on p "**********" at bounding box center [585, 99] width 165 height 349
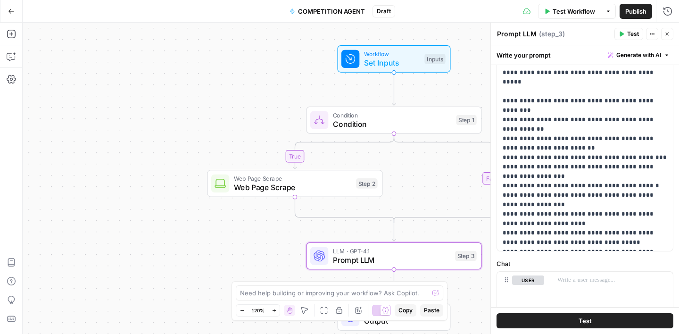
scroll to position [215, 0]
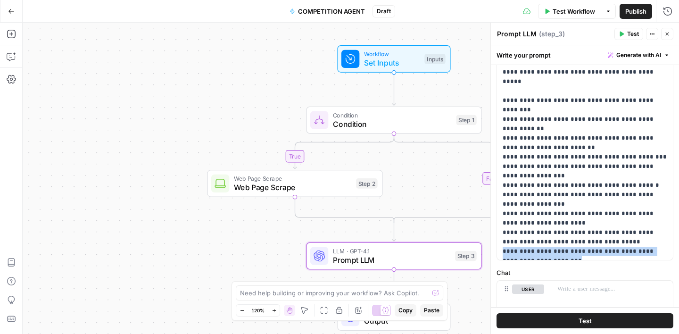
drag, startPoint x: 501, startPoint y: 231, endPoint x: 559, endPoint y: 241, distance: 58.8
click at [559, 241] on div "**********" at bounding box center [585, 77] width 176 height 366
copy p "**********"
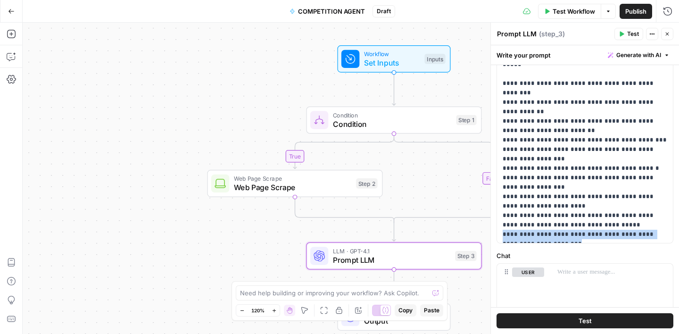
click at [567, 227] on p "**********" at bounding box center [585, 60] width 165 height 358
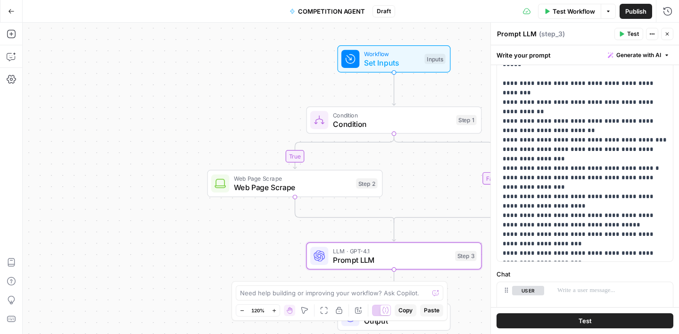
click at [536, 236] on p "**********" at bounding box center [585, 69] width 165 height 377
drag, startPoint x: 578, startPoint y: 235, endPoint x: 580, endPoint y: 240, distance: 5.3
click at [580, 240] on p "**********" at bounding box center [585, 69] width 165 height 377
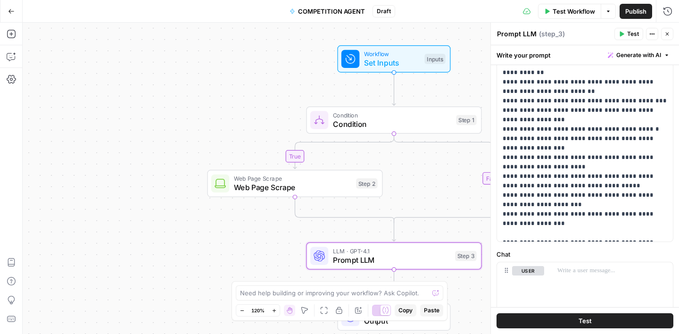
scroll to position [38, 0]
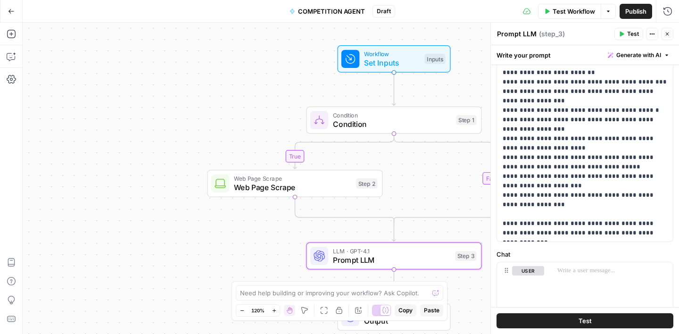
click at [503, 223] on p "**********" at bounding box center [585, 30] width 165 height 415
click at [604, 227] on p "**********" at bounding box center [585, 30] width 165 height 415
drag, startPoint x: 508, startPoint y: 175, endPoint x: 573, endPoint y: 176, distance: 65.6
click at [573, 176] on p "**********" at bounding box center [585, 35] width 165 height 425
copy p "**********"
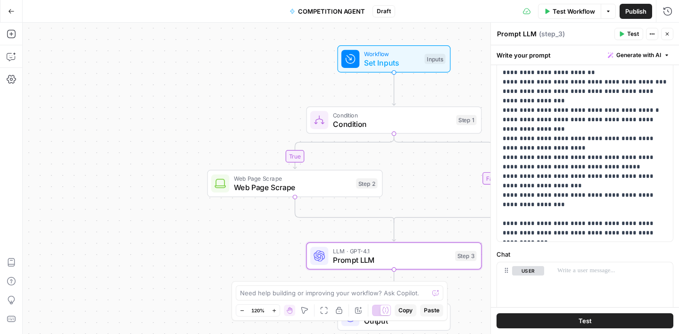
click at [524, 232] on p "**********" at bounding box center [585, 35] width 165 height 425
click at [641, 234] on p "**********" at bounding box center [585, 35] width 165 height 425
click at [650, 231] on p "**********" at bounding box center [585, 35] width 165 height 425
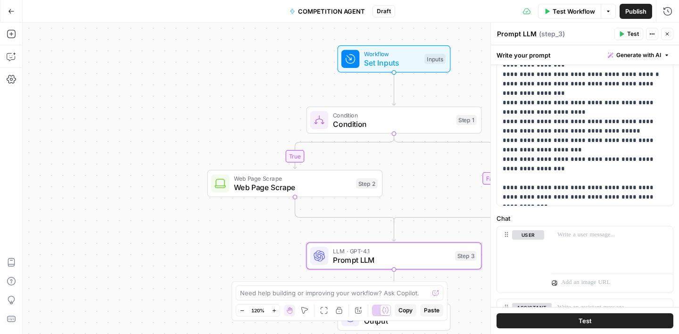
scroll to position [57, 0]
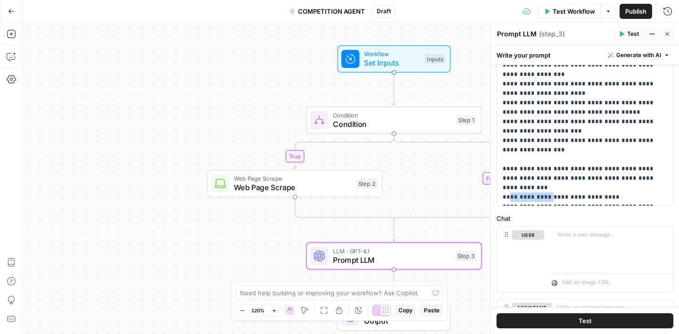
drag, startPoint x: 544, startPoint y: 169, endPoint x: 508, endPoint y: 167, distance: 36.3
copy p "**********"
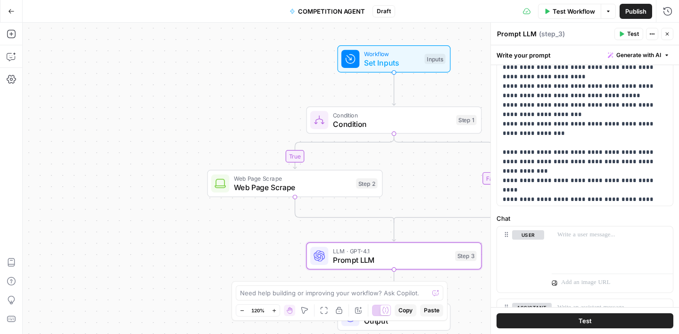
scroll to position [83, 0]
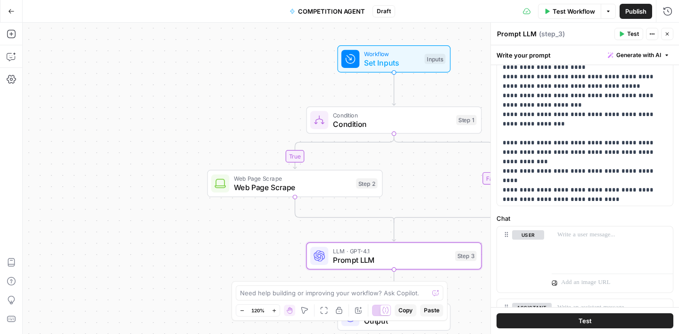
click at [597, 214] on label "Chat" at bounding box center [585, 218] width 177 height 9
click at [577, 231] on p at bounding box center [613, 234] width 110 height 9
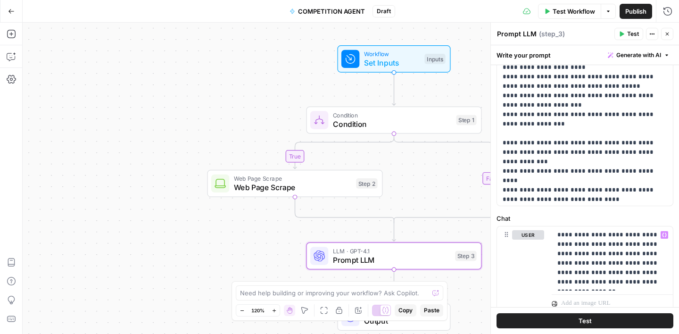
click at [585, 210] on div "**********" at bounding box center [585, 95] width 188 height 636
click at [668, 33] on icon "button" at bounding box center [668, 34] width 6 height 6
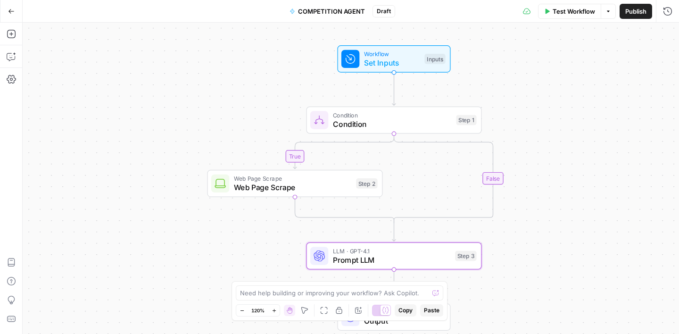
click at [565, 11] on span "Test Workflow" at bounding box center [574, 11] width 42 height 9
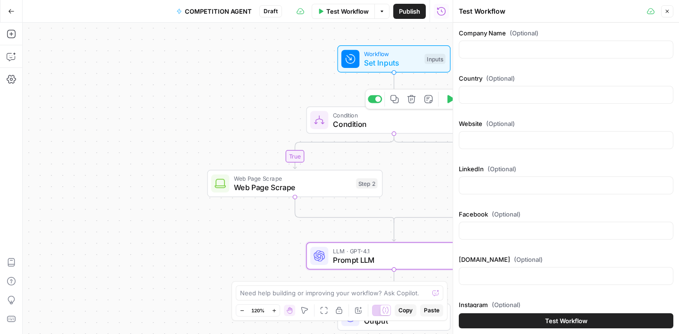
click at [385, 120] on span "Condition" at bounding box center [392, 123] width 119 height 11
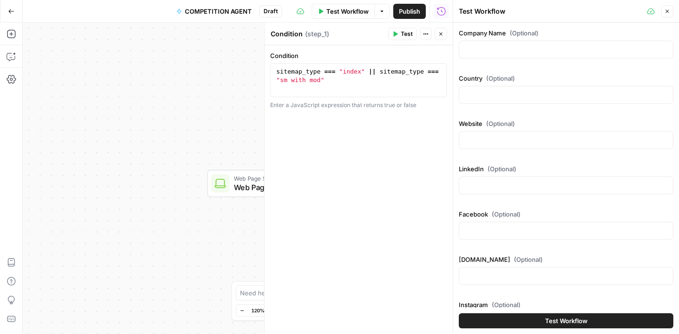
click at [441, 33] on icon "button" at bounding box center [441, 34] width 6 height 6
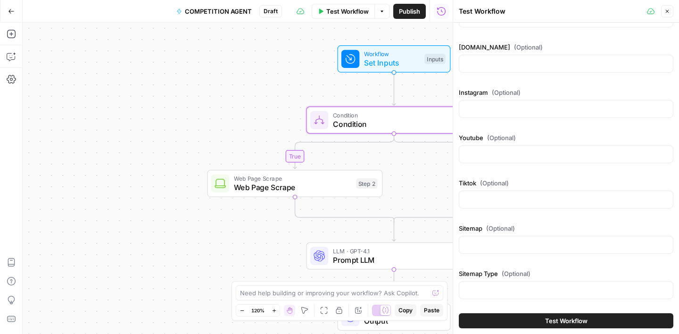
scroll to position [250, 0]
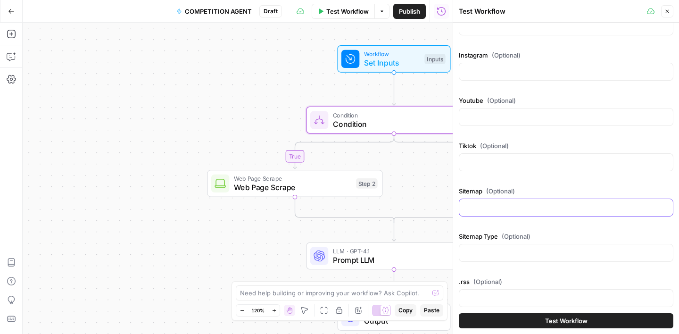
click at [498, 211] on input "Sitemap (Optional)" at bounding box center [566, 207] width 202 height 9
paste input "[URL][DOMAIN_NAME] sm no mod"
click at [608, 208] on input "[URL][DOMAIN_NAME] sm no mod" at bounding box center [566, 207] width 202 height 9
type input "[URL][DOMAIN_NAME]"
click at [523, 253] on input "Sitemap Type (Optional)" at bounding box center [566, 252] width 202 height 9
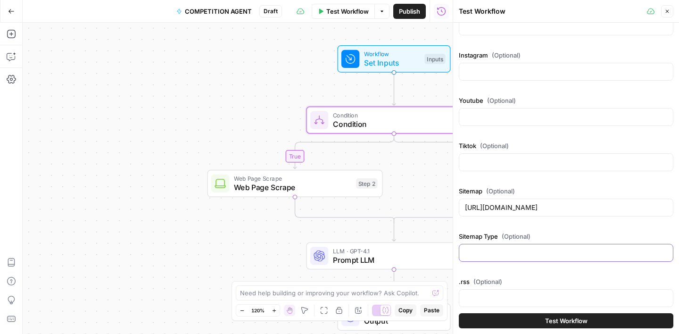
paste input "sm no mod"
type input "sm no mod"
click at [567, 316] on span "Test Workflow" at bounding box center [566, 320] width 42 height 9
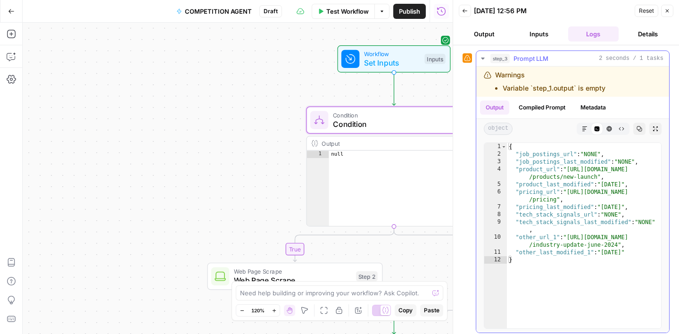
scroll to position [23, 0]
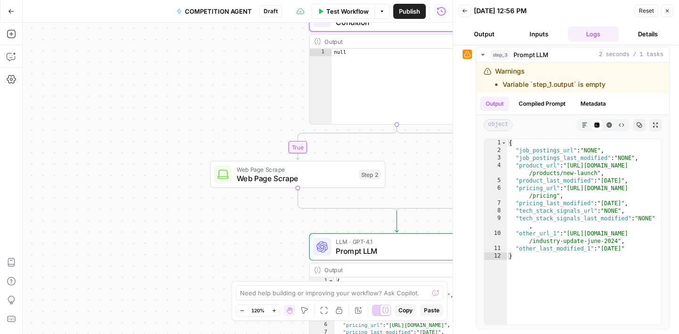
drag, startPoint x: 216, startPoint y: 167, endPoint x: 219, endPoint y: 65, distance: 101.9
click at [219, 65] on div "true false Workflow Set Inputs Inputs Condition Condition Step 1 Output Expand …" at bounding box center [238, 178] width 430 height 311
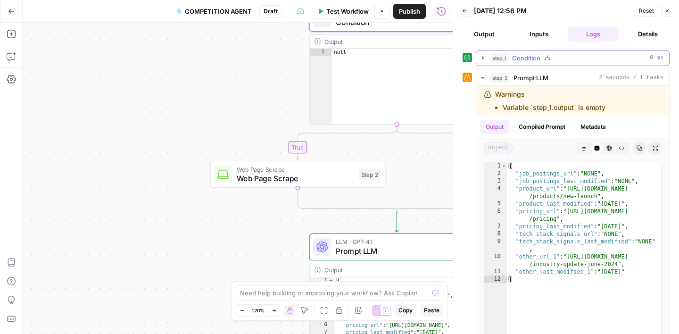
click at [554, 58] on div "step_1 Condition 0 ms" at bounding box center [577, 57] width 173 height 9
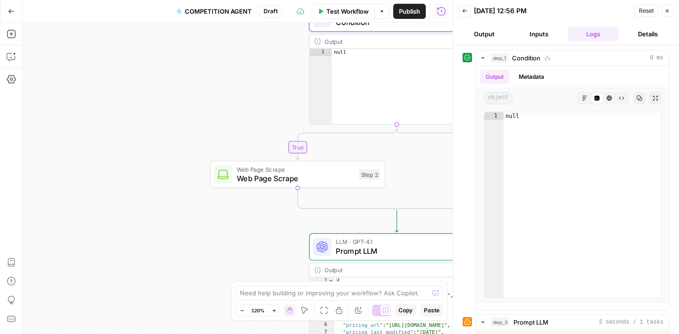
click at [668, 12] on icon "button" at bounding box center [668, 11] width 6 height 6
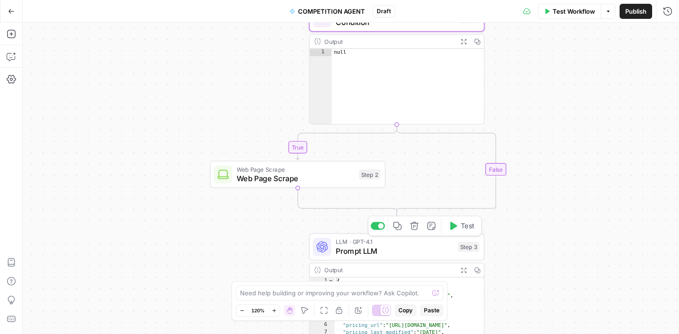
click at [411, 251] on span "Prompt LLM" at bounding box center [395, 250] width 118 height 11
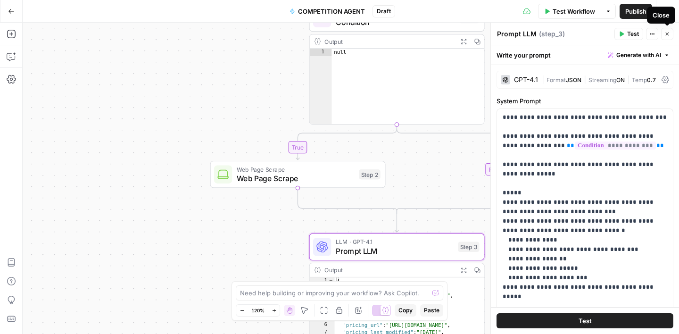
click at [673, 34] on button "Close" at bounding box center [667, 34] width 12 height 12
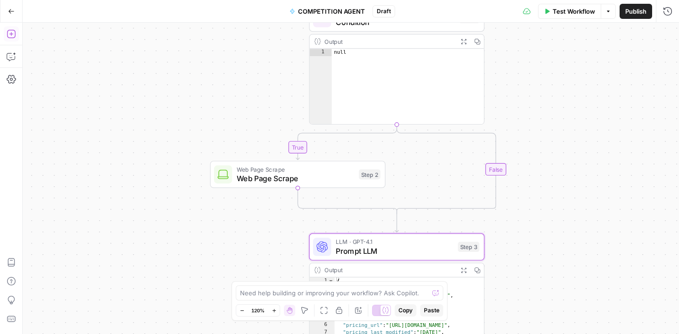
click at [13, 38] on icon "button" at bounding box center [11, 33] width 9 height 9
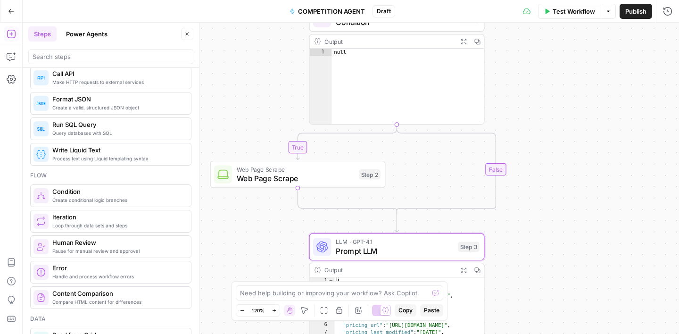
scroll to position [189, 0]
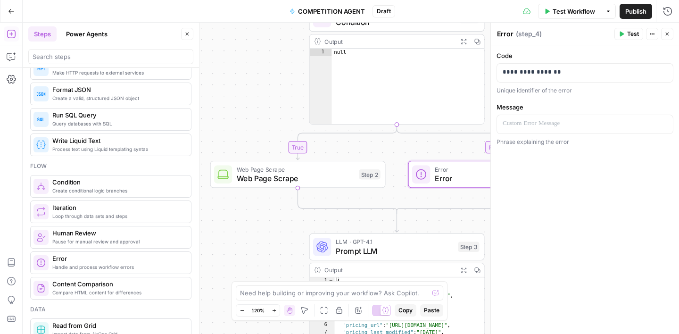
click at [191, 37] on button "Close" at bounding box center [187, 34] width 12 height 12
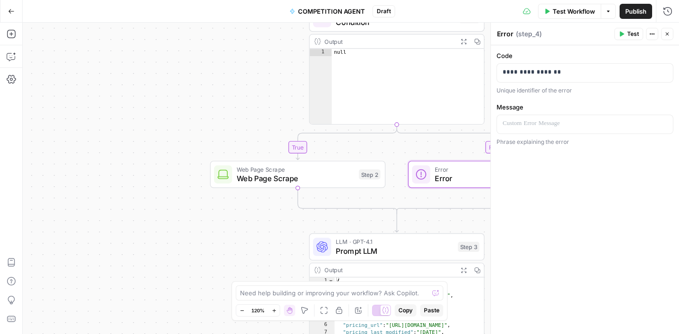
click at [666, 31] on icon "button" at bounding box center [668, 34] width 6 height 6
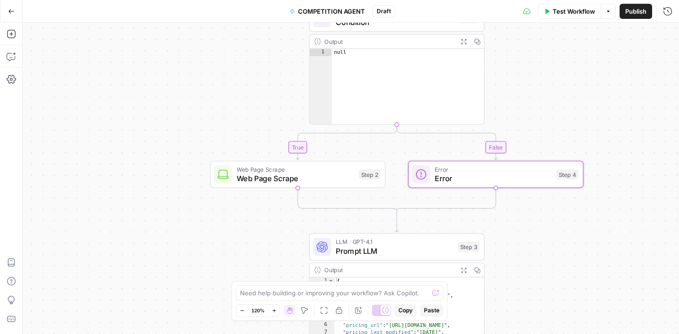
click at [561, 15] on span "Test Workflow" at bounding box center [574, 11] width 42 height 9
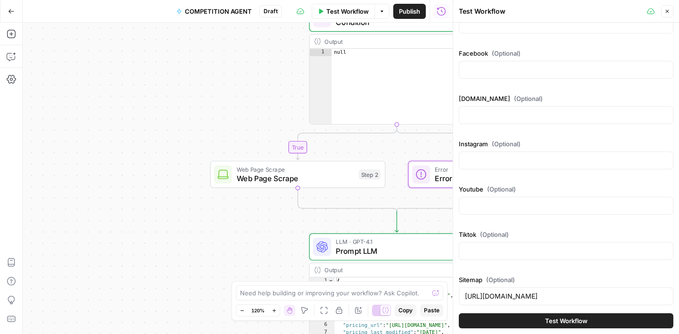
scroll to position [258, 0]
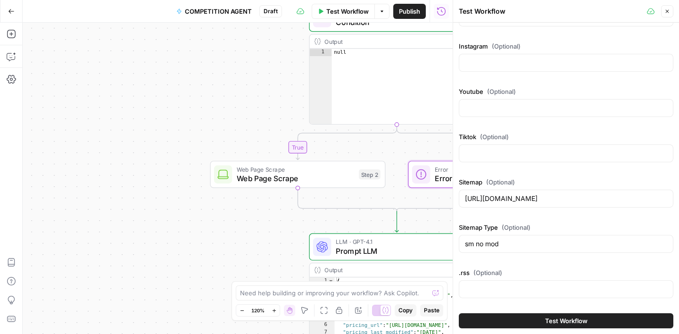
click at [538, 319] on button "Test Workflow" at bounding box center [566, 320] width 215 height 15
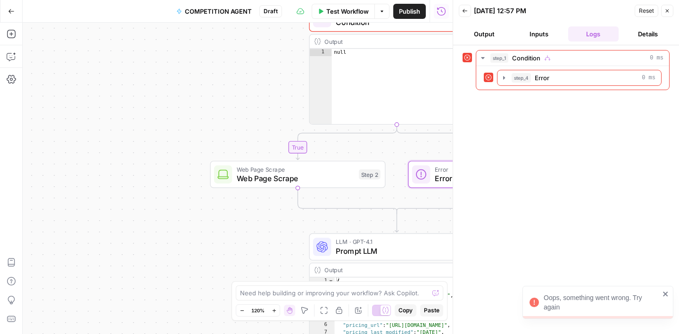
click at [663, 13] on button "Close" at bounding box center [667, 11] width 12 height 12
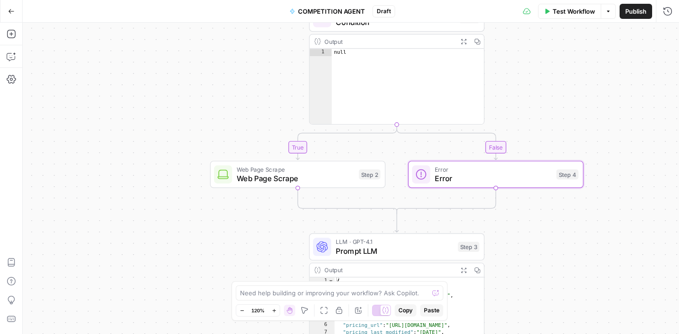
click at [564, 9] on span "Test Workflow" at bounding box center [574, 11] width 42 height 9
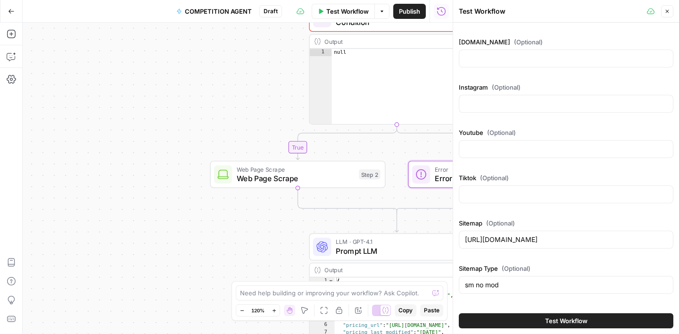
scroll to position [236, 0]
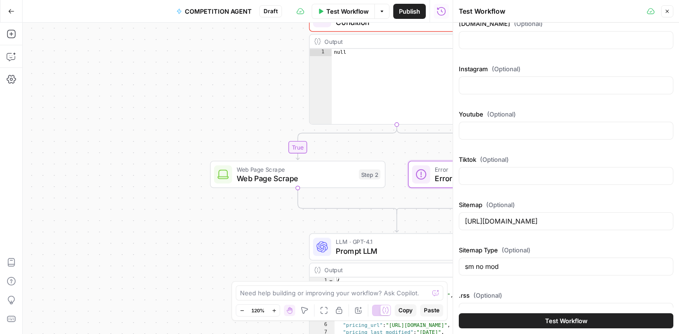
click at [495, 215] on div "[URL][DOMAIN_NAME]" at bounding box center [566, 221] width 215 height 18
click at [501, 222] on input "[URL][DOMAIN_NAME]" at bounding box center [566, 221] width 202 height 9
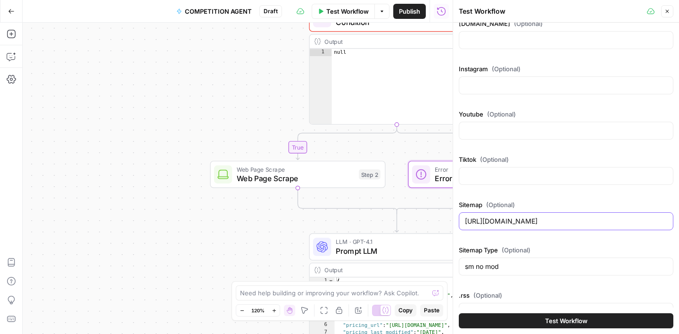
click at [501, 222] on input "[URL][DOMAIN_NAME]" at bounding box center [566, 221] width 202 height 9
paste input "[DOMAIN_NAME][URL] index"
click at [590, 223] on input "[URL][DOMAIN_NAME] index" at bounding box center [566, 221] width 202 height 9
type input "[URL][DOMAIN_NAME]"
click at [500, 262] on input "sm no mod" at bounding box center [566, 266] width 202 height 9
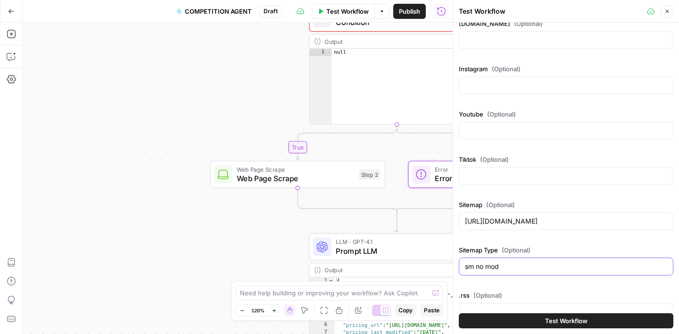
click at [500, 262] on input "sm no mod" at bounding box center [566, 266] width 202 height 9
paste input "index"
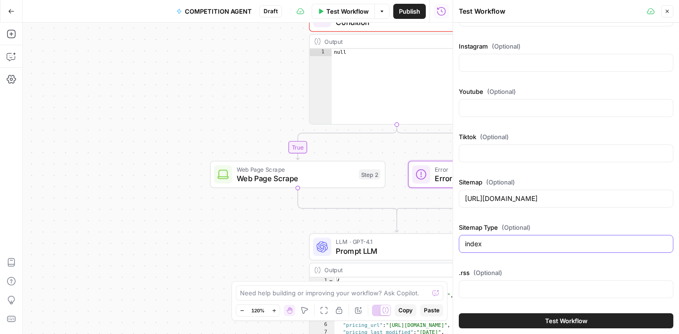
type input "index"
click at [568, 323] on span "Test Workflow" at bounding box center [566, 320] width 42 height 9
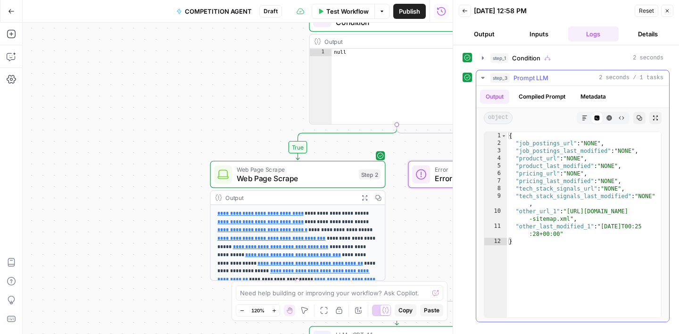
type textarea "**********"
click at [569, 216] on div "{ "job_postings_url" : "NONE" , "job_postings_last_modified" : "NONE" , "produc…" at bounding box center [584, 232] width 154 height 200
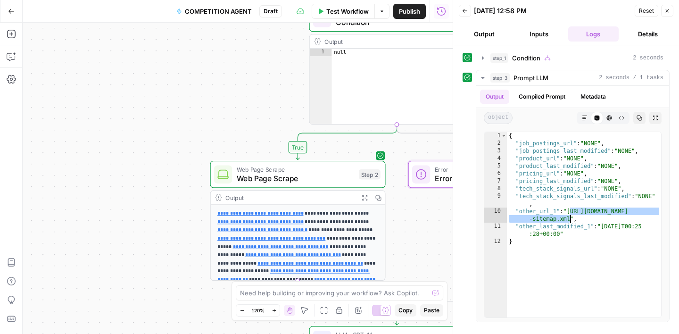
click at [359, 13] on span "Test Workflow" at bounding box center [347, 11] width 42 height 9
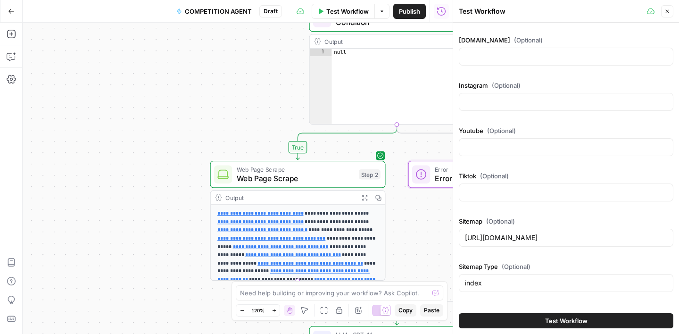
scroll to position [258, 0]
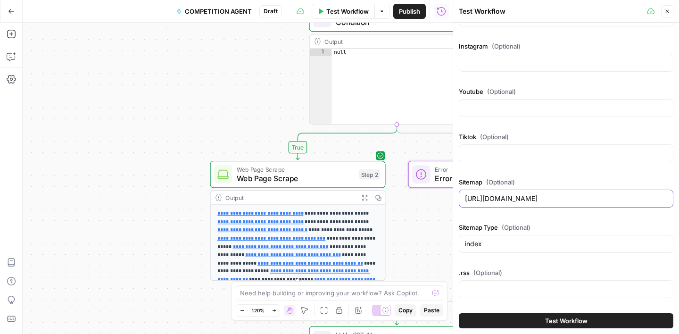
drag, startPoint x: 601, startPoint y: 200, endPoint x: 453, endPoint y: 200, distance: 147.6
click at [453, 200] on div "Test Workflow Close Company Name (Optional) Country (Optional) Website (Optiona…" at bounding box center [566, 167] width 226 height 334
paste input "://[DOMAIN_NAME][URL]"
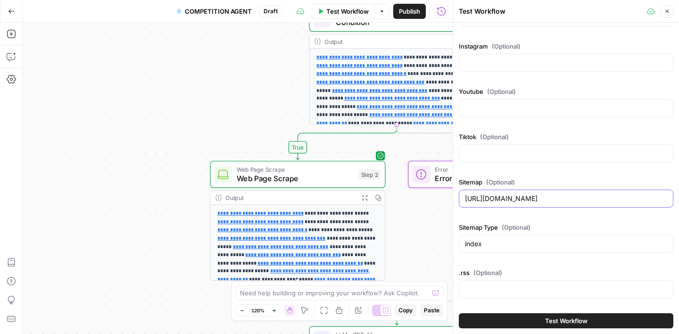
type input "[URL][DOMAIN_NAME]"
click at [566, 318] on span "Test Workflow" at bounding box center [566, 320] width 42 height 9
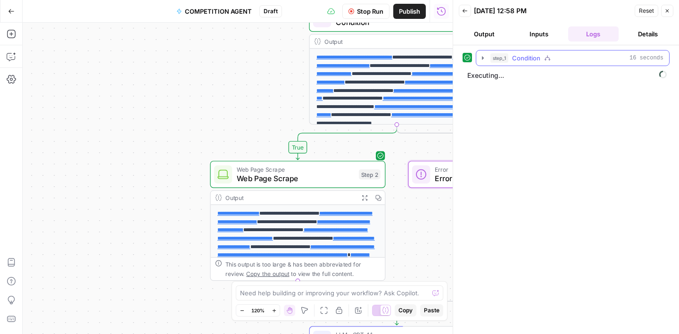
click at [569, 58] on div "step_1 Condition 16 seconds" at bounding box center [577, 57] width 173 height 9
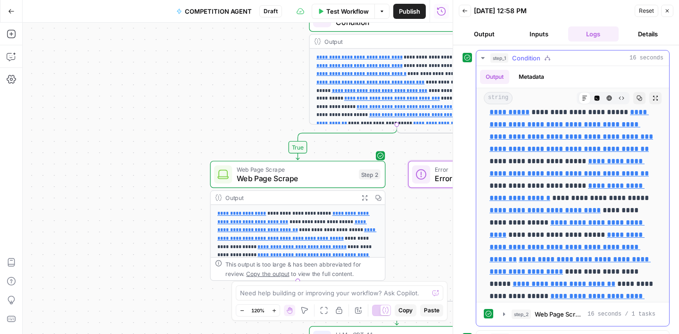
scroll to position [166, 0]
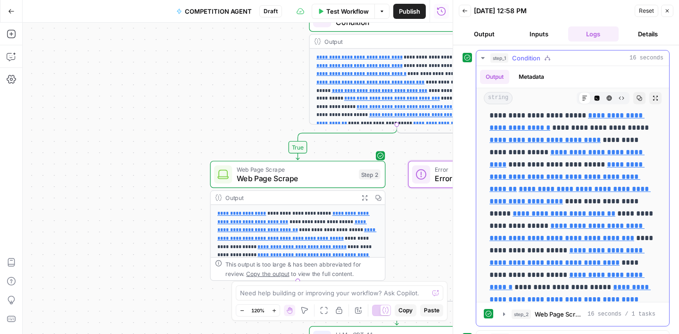
click at [483, 56] on icon "button" at bounding box center [483, 58] width 8 height 8
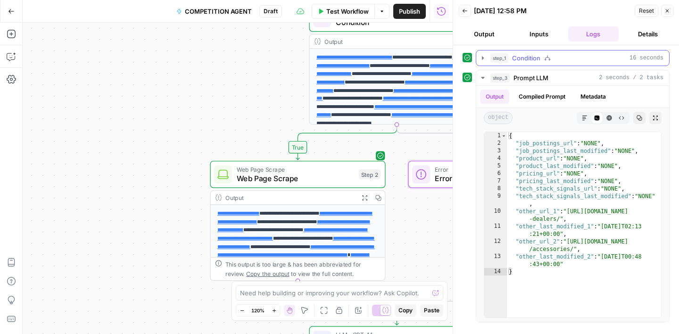
click at [565, 57] on div "step_1 Condition 16 seconds" at bounding box center [577, 57] width 173 height 9
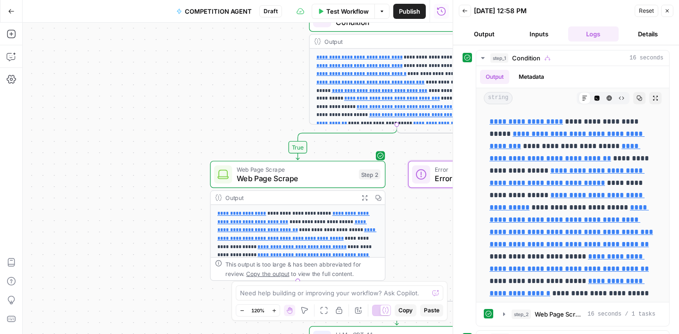
click at [667, 10] on icon "button" at bounding box center [668, 11] width 6 height 6
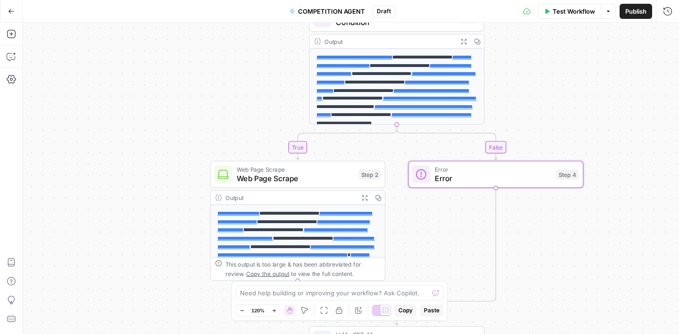
click at [563, 19] on div "Test Workflow Options Publish Run History" at bounding box center [537, 11] width 284 height 22
click at [563, 16] on button "Test Workflow" at bounding box center [569, 11] width 63 height 15
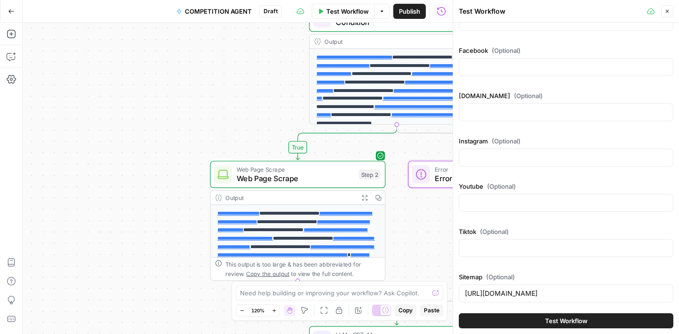
scroll to position [213, 0]
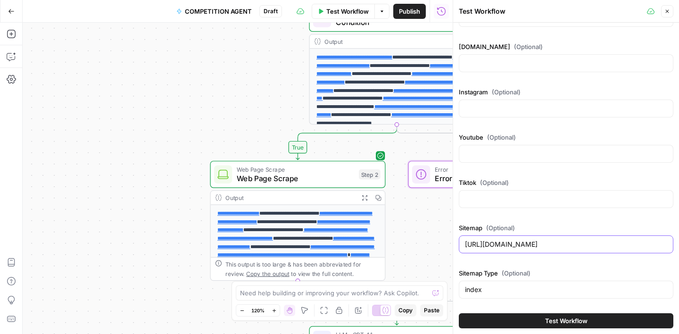
click at [526, 245] on input "[URL][DOMAIN_NAME]" at bounding box center [566, 244] width 202 height 9
paste input "s://[DOMAIN_NAME][URL]"
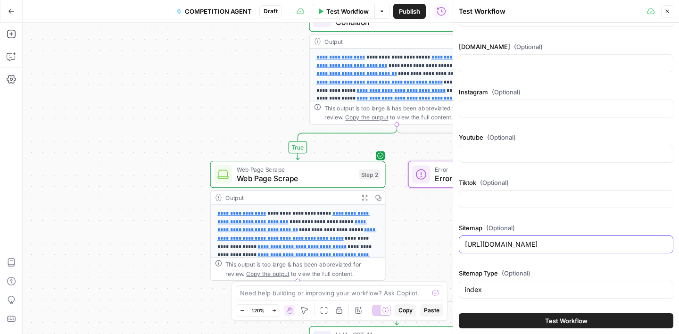
type input "[URL][DOMAIN_NAME]"
click at [536, 316] on button "Test Workflow" at bounding box center [566, 320] width 215 height 15
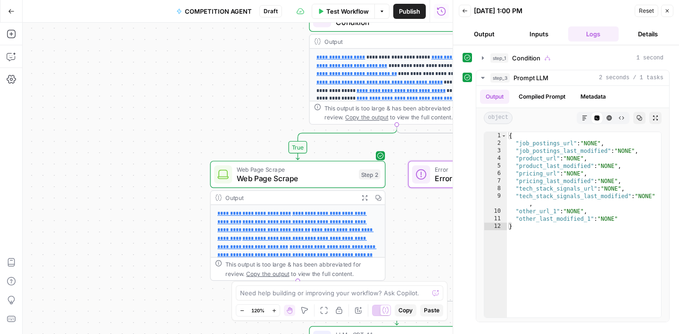
click at [358, 14] on span "Test Workflow" at bounding box center [347, 11] width 42 height 9
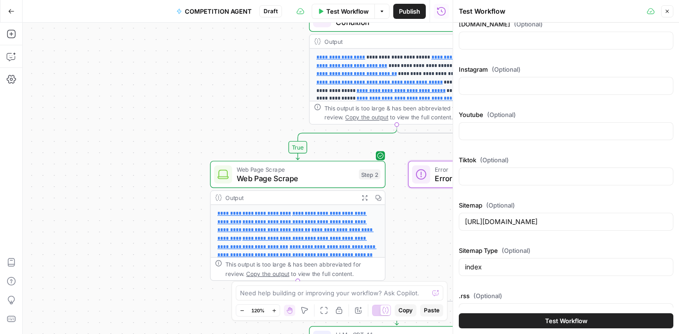
scroll to position [248, 0]
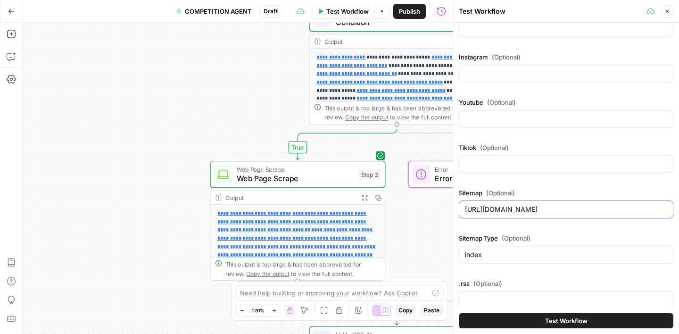
click at [501, 210] on input "[URL][DOMAIN_NAME]" at bounding box center [566, 209] width 202 height 9
paste input "[DOMAIN_NAME][URL]"
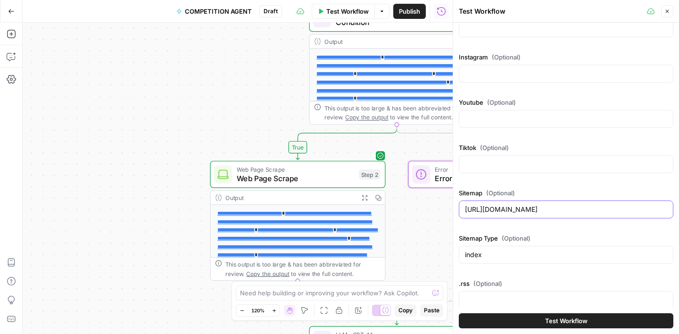
type input "[URL][DOMAIN_NAME]"
click at [570, 322] on span "Test Workflow" at bounding box center [566, 320] width 42 height 9
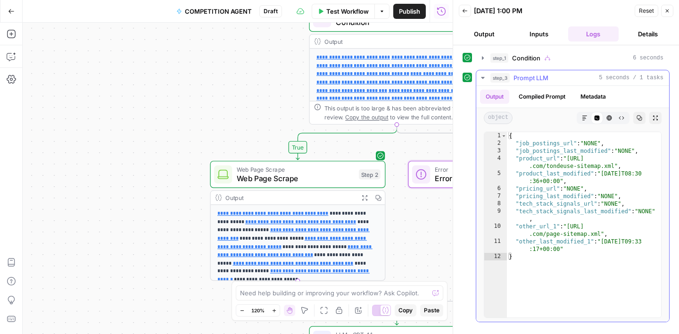
type textarea "**********"
drag, startPoint x: 601, startPoint y: 233, endPoint x: 571, endPoint y: 228, distance: 30.3
click at [571, 228] on div "{ "job_postings_url" : "NONE" , "job_postings_last_modified" : "NONE" , "produc…" at bounding box center [584, 232] width 154 height 200
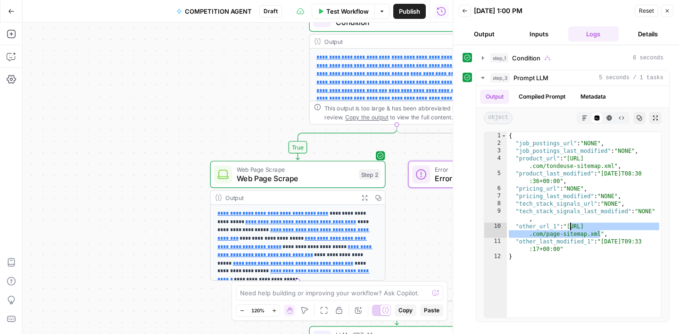
click at [357, 14] on span "Test Workflow" at bounding box center [347, 11] width 42 height 9
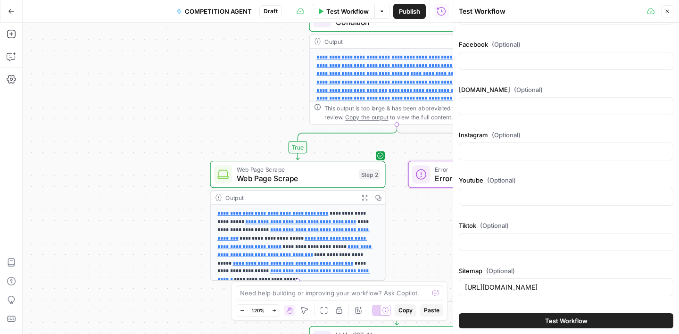
scroll to position [197, 0]
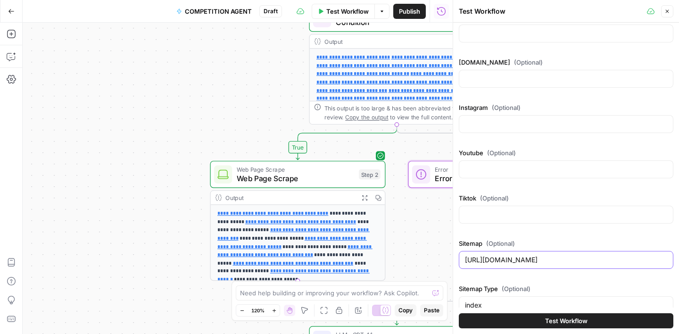
click at [532, 262] on input "[URL][DOMAIN_NAME]" at bounding box center [566, 259] width 202 height 9
paste input "page-sitemap"
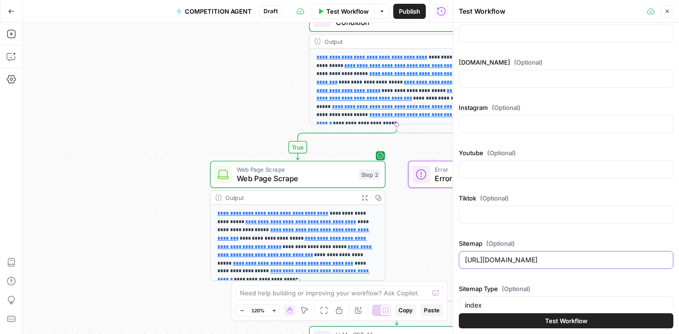
type input "[URL][DOMAIN_NAME]"
click at [563, 321] on span "Test Workflow" at bounding box center [566, 320] width 42 height 9
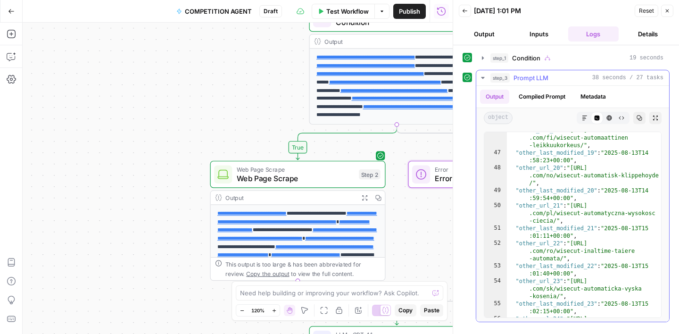
scroll to position [886, 0]
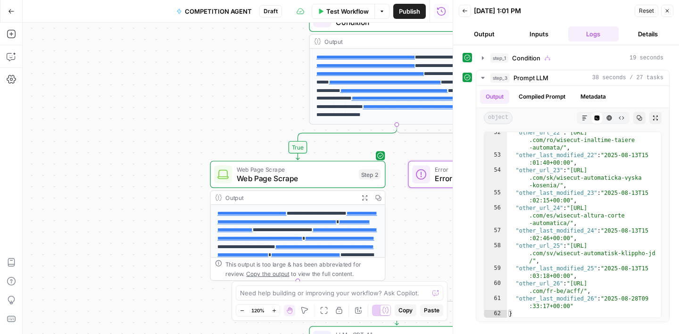
click at [331, 7] on span "Test Workflow" at bounding box center [347, 11] width 42 height 9
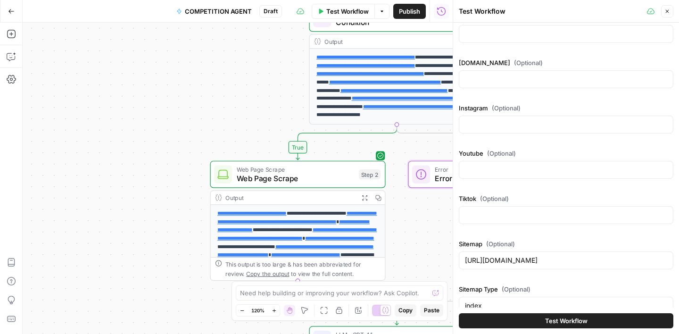
scroll to position [215, 0]
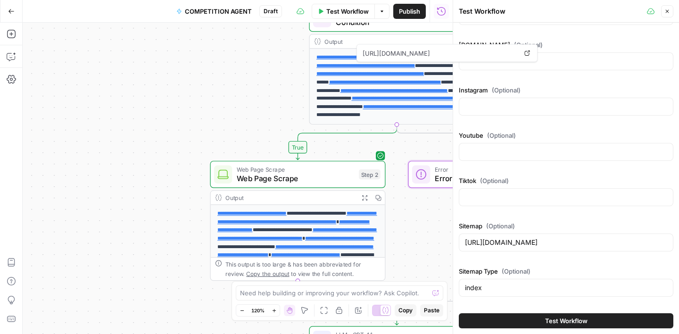
click at [351, 11] on span "Test Workflow" at bounding box center [347, 11] width 42 height 9
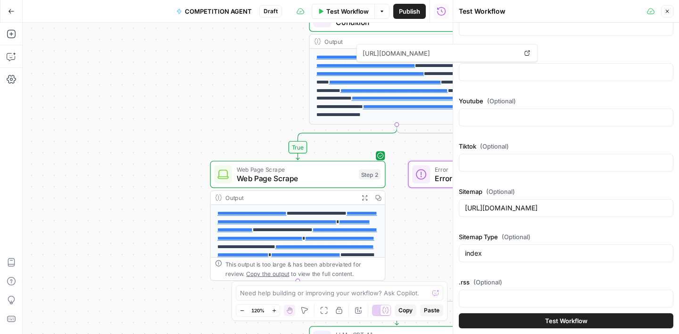
scroll to position [252, 0]
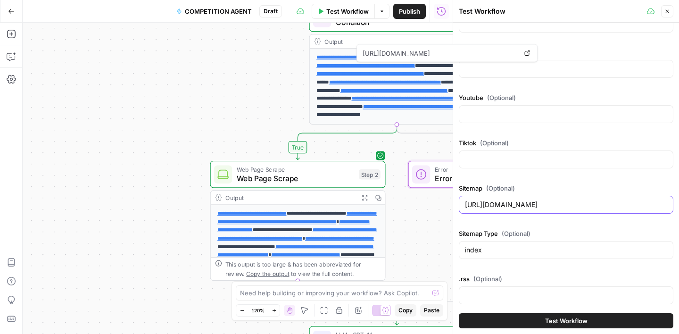
click at [536, 205] on input "[URL][DOMAIN_NAME]" at bounding box center [566, 204] width 202 height 9
paste input "[DOMAIN_NAME][URL]"
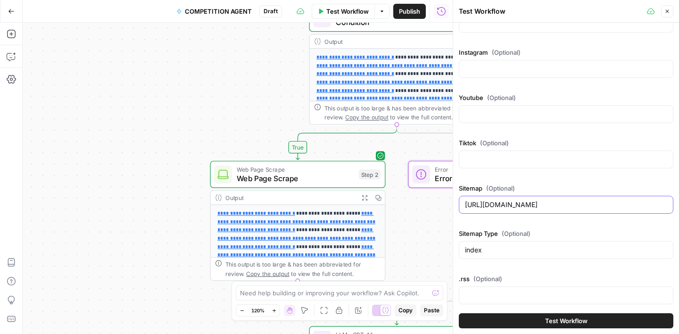
type input "[URL][DOMAIN_NAME]"
click at [577, 322] on span "Test Workflow" at bounding box center [566, 320] width 42 height 9
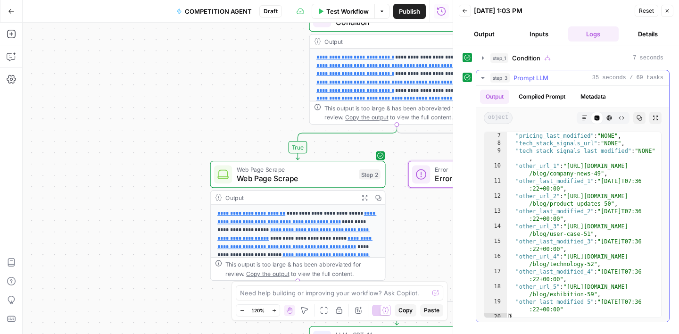
scroll to position [64, 0]
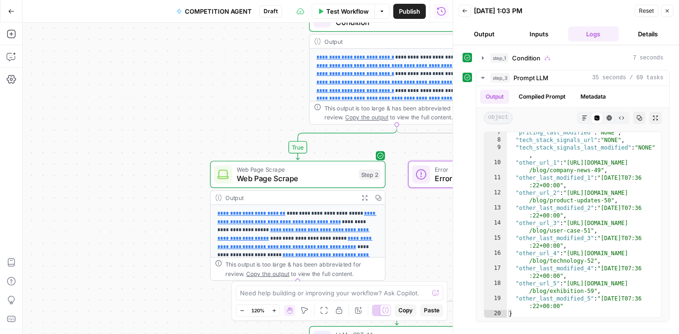
click at [353, 12] on span "Test Workflow" at bounding box center [347, 11] width 42 height 9
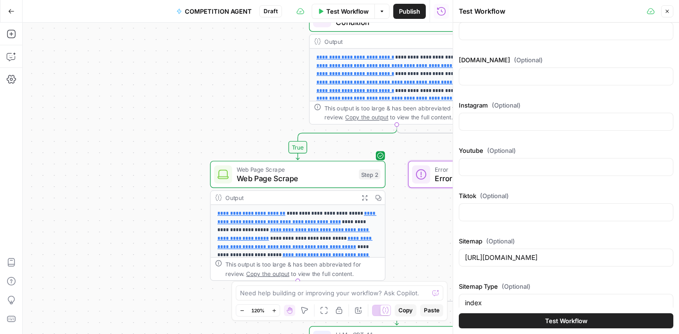
scroll to position [258, 0]
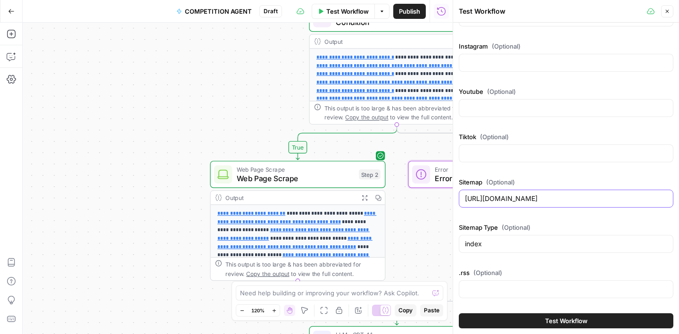
click at [523, 201] on input "[URL][DOMAIN_NAME]" at bounding box center [566, 198] width 202 height 9
paste input "[DOMAIN_NAME][URL]"
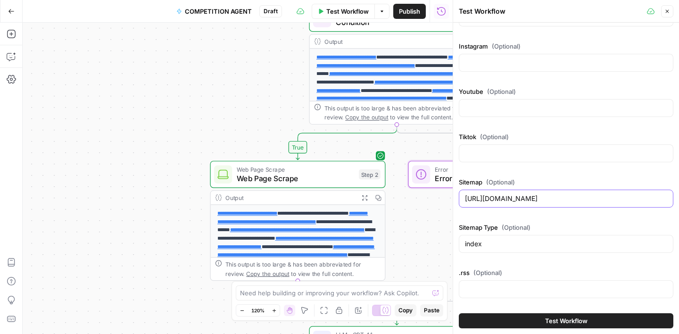
type input "[URL][DOMAIN_NAME]"
click at [561, 322] on span "Test Workflow" at bounding box center [566, 320] width 42 height 9
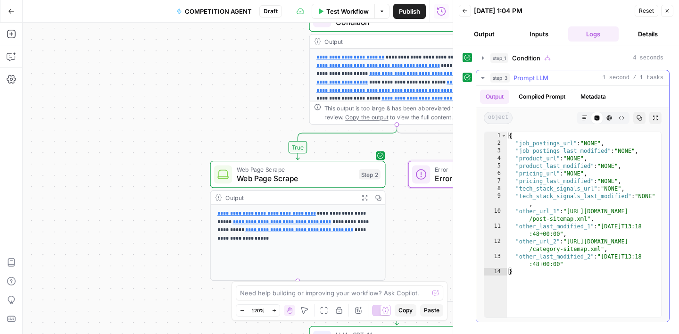
type textarea "**********"
drag, startPoint x: 587, startPoint y: 219, endPoint x: 570, endPoint y: 213, distance: 18.5
click at [570, 213] on div "{ "job_postings_url" : "NONE" , "job_postings_last_modified" : "NONE" , "produc…" at bounding box center [584, 232] width 154 height 200
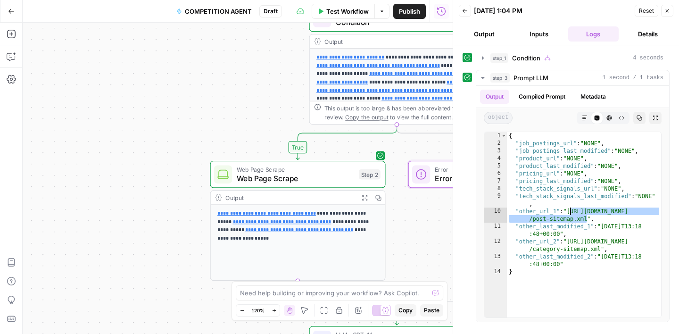
click at [350, 13] on span "Test Workflow" at bounding box center [347, 11] width 42 height 9
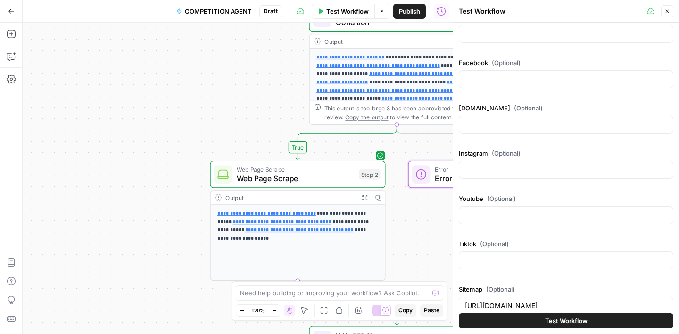
scroll to position [204, 0]
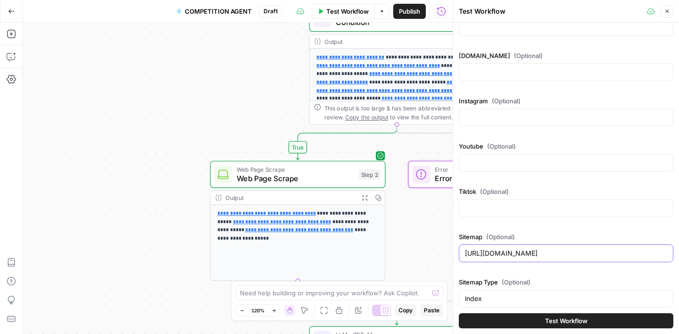
click at [527, 252] on input "[URL][DOMAIN_NAME]" at bounding box center [566, 253] width 202 height 9
click at [527, 253] on input "[URL][DOMAIN_NAME]" at bounding box center [566, 253] width 202 height 9
paste input "post-sitemap"
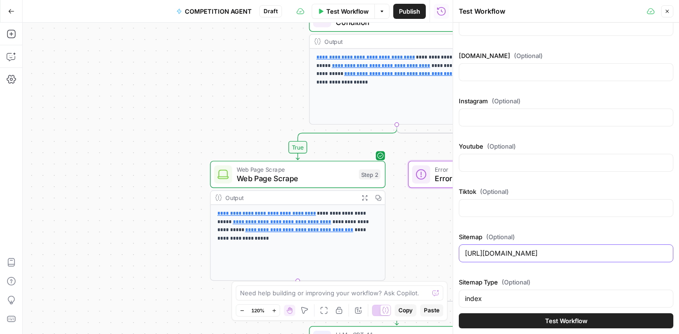
type input "[URL][DOMAIN_NAME]"
click at [574, 319] on span "Test Workflow" at bounding box center [566, 320] width 42 height 9
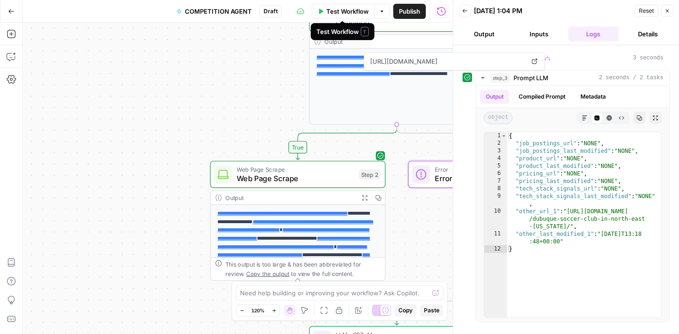
click at [350, 10] on span "Test Workflow" at bounding box center [347, 11] width 42 height 9
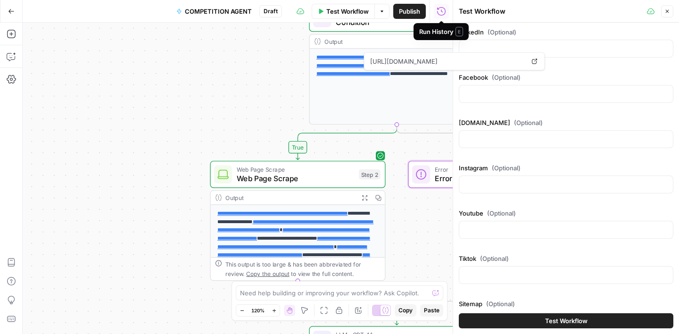
scroll to position [234, 0]
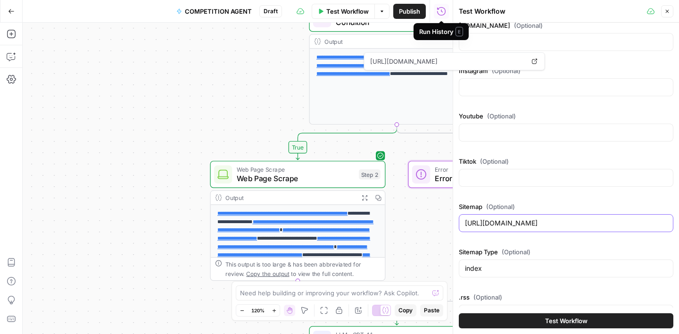
click at [531, 226] on input "[URL][DOMAIN_NAME]" at bounding box center [566, 222] width 202 height 9
paste input "[DOMAIN_NAME][URL][PERSON_NAME]"
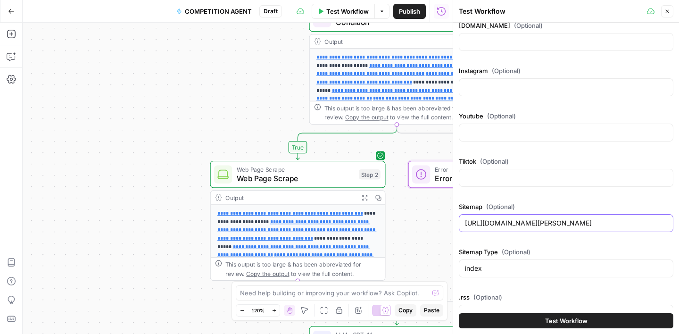
type input "[URL][DOMAIN_NAME][PERSON_NAME]"
click at [557, 315] on button "Test Workflow" at bounding box center [566, 320] width 215 height 15
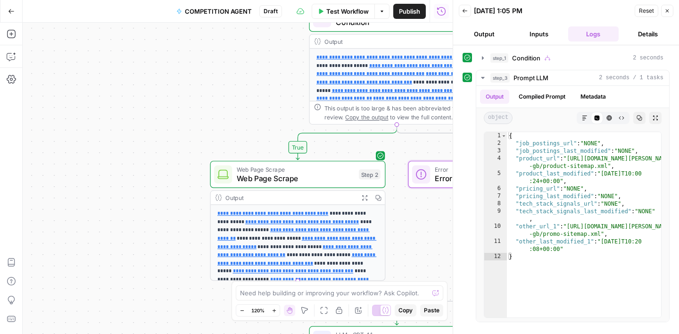
click at [344, 15] on span "Test Workflow" at bounding box center [347, 11] width 42 height 9
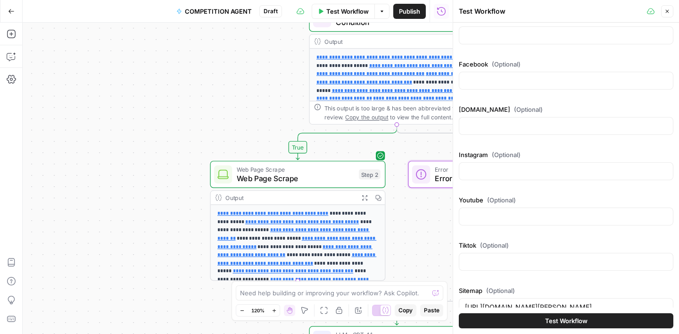
scroll to position [184, 0]
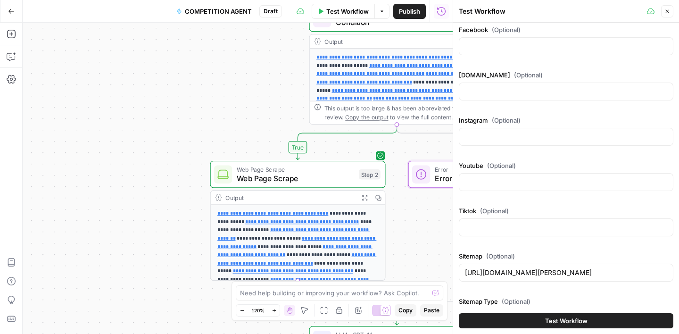
click at [529, 267] on div "[URL][DOMAIN_NAME][PERSON_NAME]" at bounding box center [566, 273] width 215 height 18
click at [526, 274] on input "[URL][DOMAIN_NAME][PERSON_NAME]" at bounding box center [566, 272] width 202 height 9
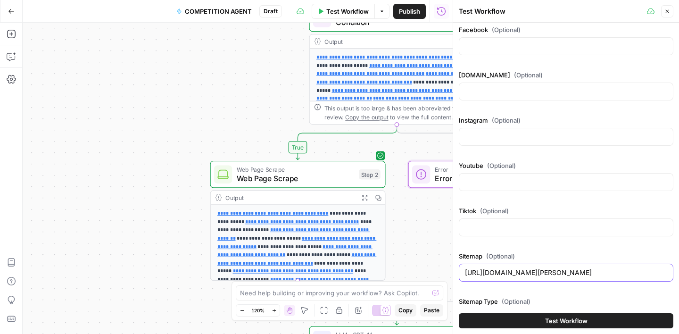
click at [526, 274] on input "[URL][DOMAIN_NAME][PERSON_NAME]" at bounding box center [566, 272] width 202 height 9
paste input "[DOMAIN_NAME]"
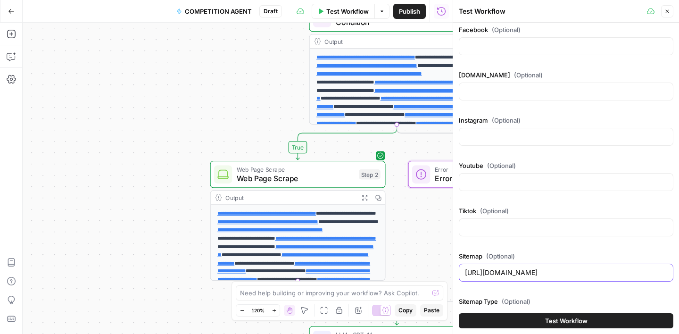
type input "[URL][DOMAIN_NAME]"
click at [567, 322] on span "Test Workflow" at bounding box center [566, 320] width 42 height 9
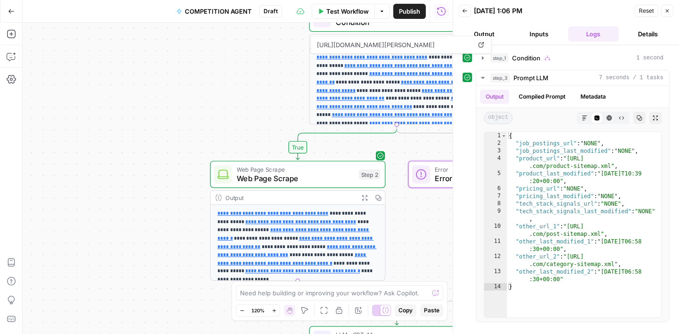
click at [340, 11] on span "Test Workflow" at bounding box center [347, 11] width 42 height 9
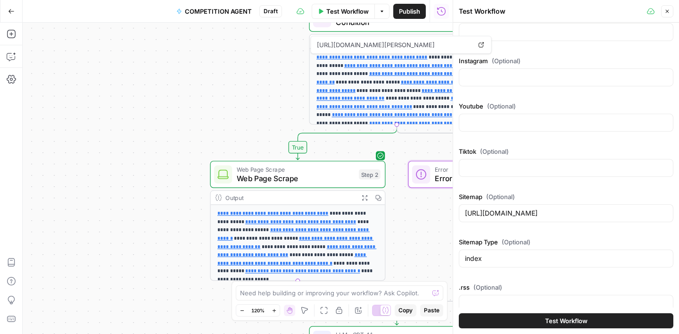
scroll to position [258, 0]
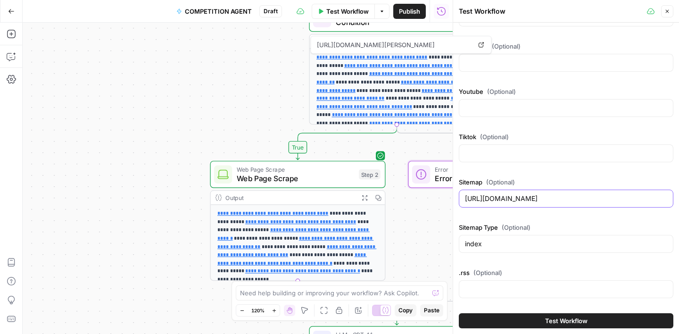
click at [520, 200] on input "[URL][DOMAIN_NAME]" at bounding box center [566, 198] width 202 height 9
paste input "[DOMAIN_NAME][URL]"
type input "[URL][DOMAIN_NAME]"
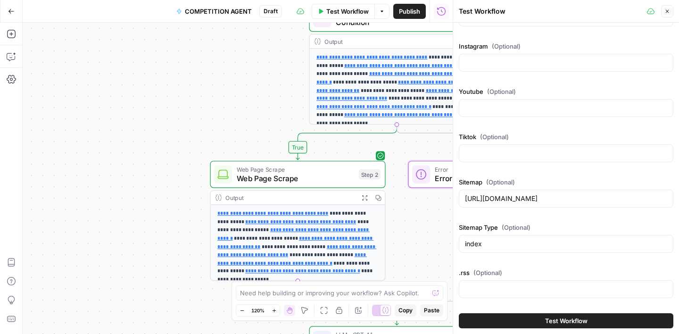
click at [568, 319] on span "Test Workflow" at bounding box center [566, 320] width 42 height 9
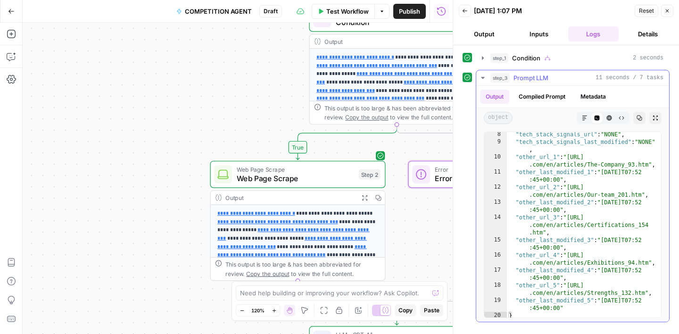
scroll to position [101, 0]
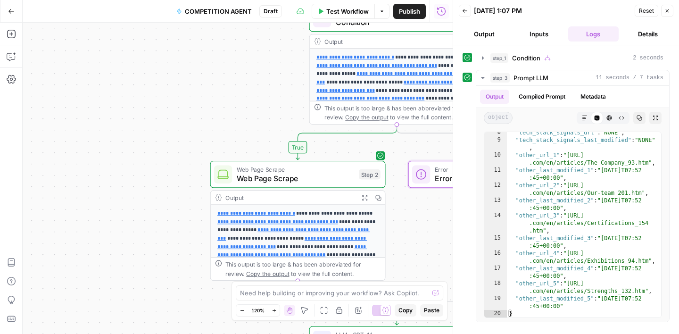
click at [344, 10] on span "Test Workflow" at bounding box center [347, 11] width 42 height 9
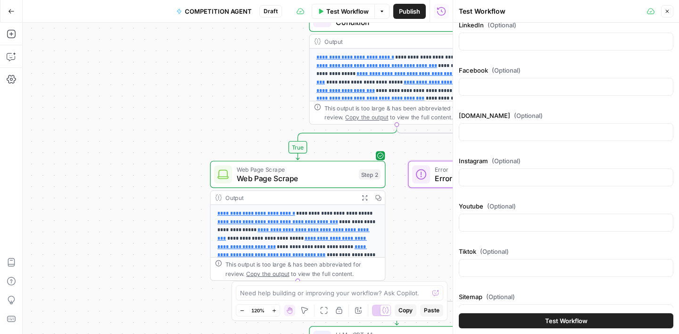
scroll to position [213, 0]
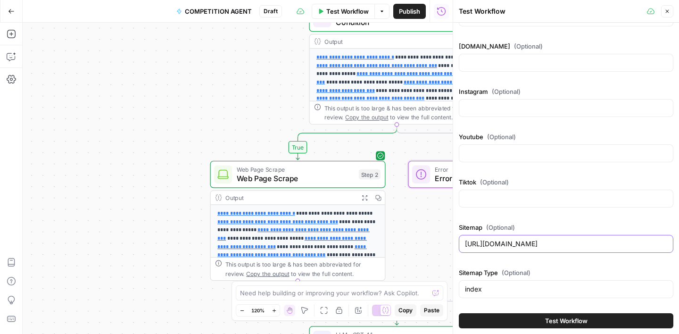
click at [512, 241] on input "[URL][DOMAIN_NAME]" at bounding box center [566, 243] width 202 height 9
paste input "[DOMAIN_NAME][URL]"
type input "[URL][DOMAIN_NAME]"
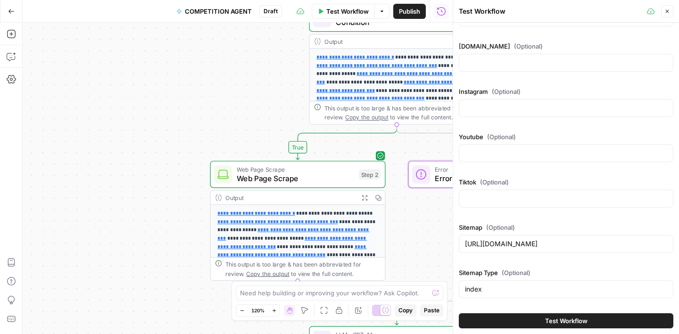
click at [590, 321] on button "Test Workflow" at bounding box center [566, 320] width 215 height 15
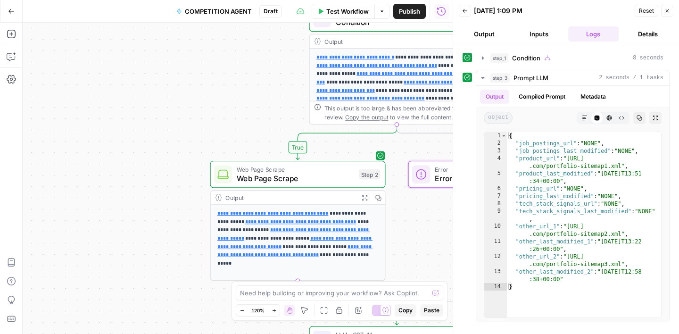
click at [346, 14] on span "Test Workflow" at bounding box center [347, 11] width 42 height 9
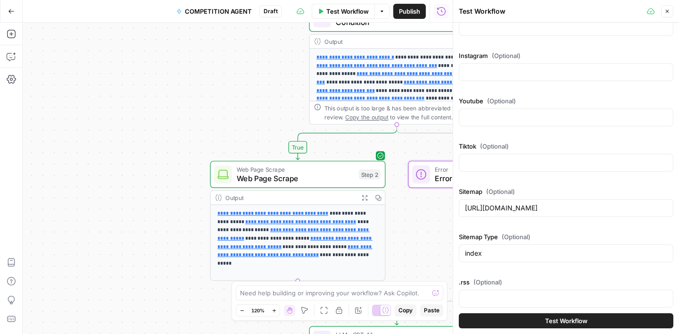
scroll to position [251, 0]
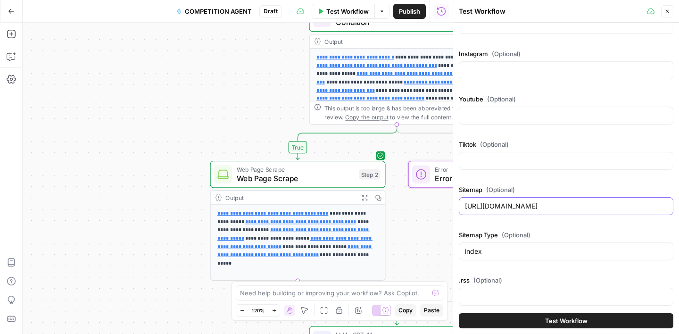
click at [525, 206] on input "[URL][DOMAIN_NAME]" at bounding box center [566, 205] width 202 height 9
paste input "[DOMAIN_NAME][URL]"
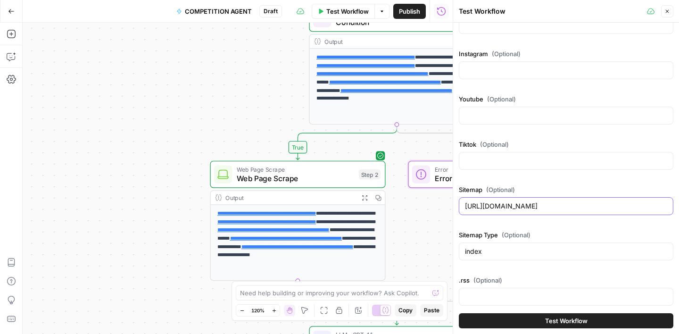
type input "[URL][DOMAIN_NAME]"
click at [604, 323] on button "Test Workflow" at bounding box center [566, 320] width 215 height 15
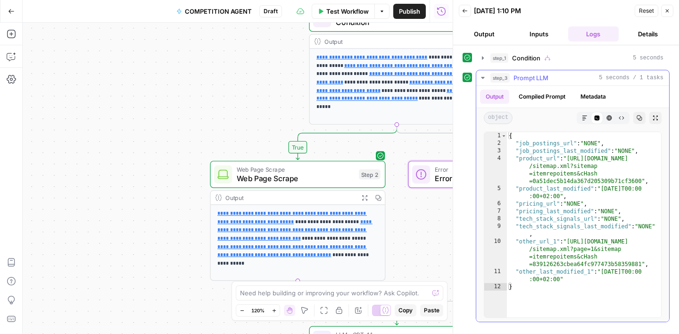
type textarea "**********"
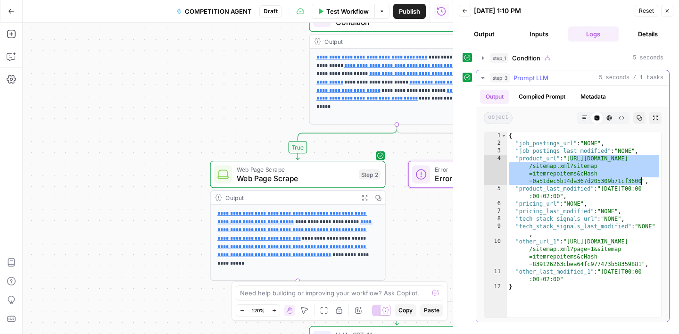
drag, startPoint x: 571, startPoint y: 158, endPoint x: 640, endPoint y: 178, distance: 72.1
click at [640, 178] on div "{ "job_postings_url" : "NONE" , "job_postings_last_modified" : "NONE" , "produc…" at bounding box center [584, 232] width 154 height 200
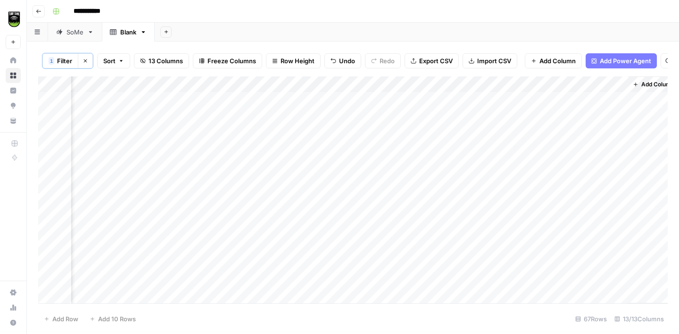
scroll to position [0, 158]
click at [456, 103] on div "Add Column" at bounding box center [353, 189] width 630 height 227
click at [455, 148] on div "Add Column" at bounding box center [353, 189] width 630 height 227
click at [462, 148] on div "Add Column" at bounding box center [353, 189] width 630 height 227
click at [464, 171] on div "Add Column" at bounding box center [353, 189] width 630 height 227
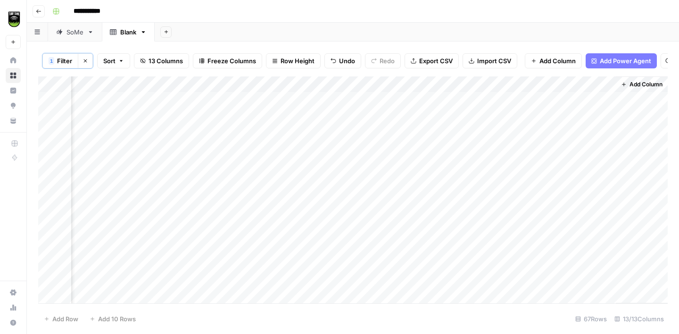
click at [455, 149] on div "Add Column" at bounding box center [353, 189] width 630 height 227
click at [465, 159] on div "Add Column" at bounding box center [353, 189] width 630 height 227
click at [465, 149] on div "Add Column" at bounding box center [353, 189] width 630 height 227
click at [486, 148] on div "Add Column" at bounding box center [353, 189] width 630 height 227
click at [461, 100] on div "Add Column" at bounding box center [353, 189] width 630 height 227
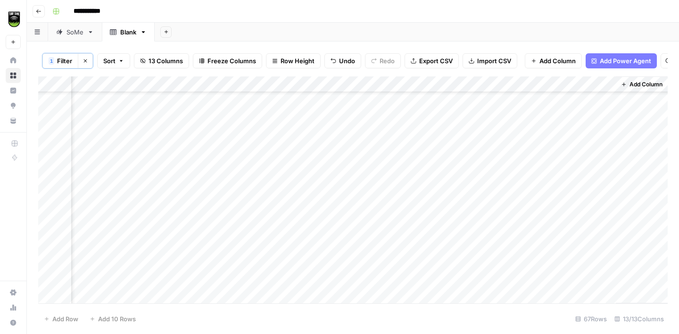
scroll to position [55, 158]
click at [465, 156] on div "Add Column" at bounding box center [353, 189] width 630 height 227
click at [485, 156] on div "Add Column" at bounding box center [353, 189] width 630 height 227
click at [510, 120] on div "Add Column" at bounding box center [353, 189] width 630 height 227
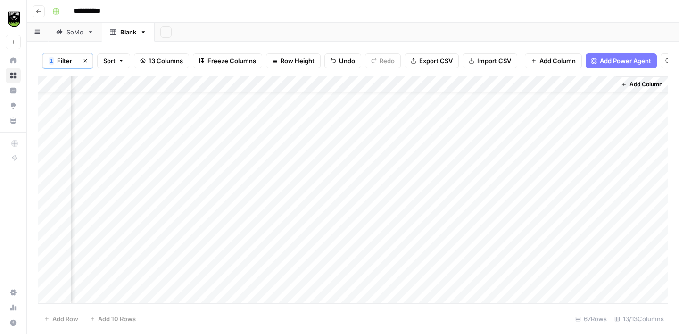
click at [510, 120] on div "Add Column" at bounding box center [353, 189] width 630 height 227
type textarea "****"
click at [514, 183] on div "Add Column" at bounding box center [353, 189] width 630 height 227
click at [514, 183] on textarea "*****" at bounding box center [568, 185] width 151 height 13
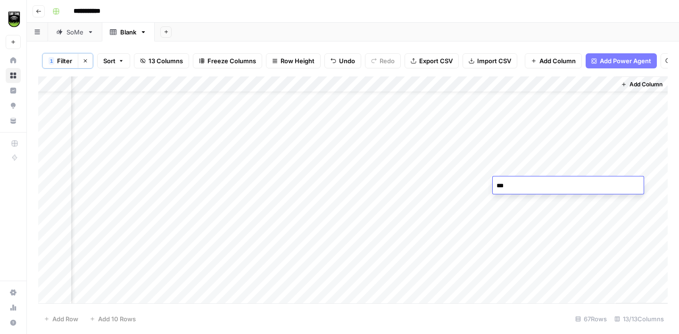
type textarea "****"
click at [515, 203] on div "Add Column" at bounding box center [353, 189] width 630 height 227
click at [520, 115] on div "Add Column" at bounding box center [353, 189] width 630 height 227
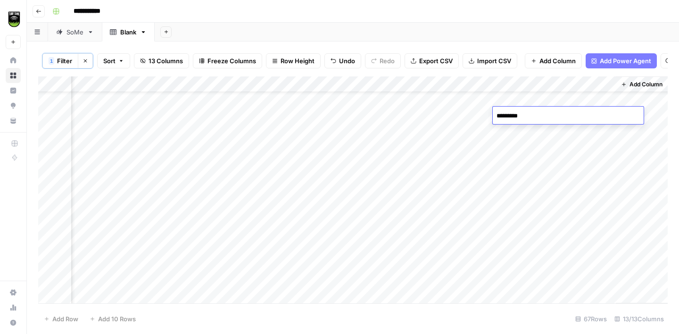
type textarea "**********"
click at [527, 177] on div "Add Column" at bounding box center [353, 189] width 630 height 227
click at [512, 183] on textarea "*********" at bounding box center [568, 180] width 151 height 13
type textarea "**********"
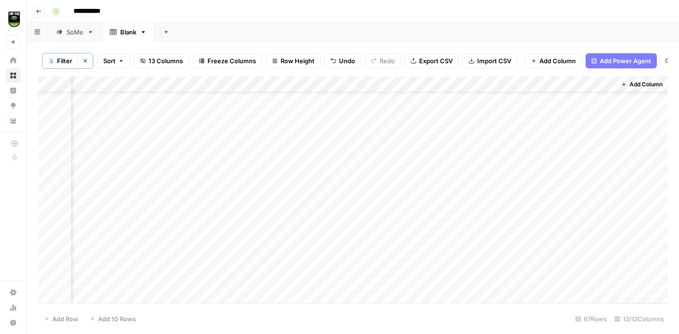
click at [516, 201] on div "Add Column" at bounding box center [353, 189] width 630 height 227
click at [448, 229] on div "Add Column" at bounding box center [353, 189] width 630 height 227
click at [523, 227] on div "Add Column" at bounding box center [353, 189] width 630 height 227
click at [497, 230] on textarea "**********" at bounding box center [568, 228] width 151 height 13
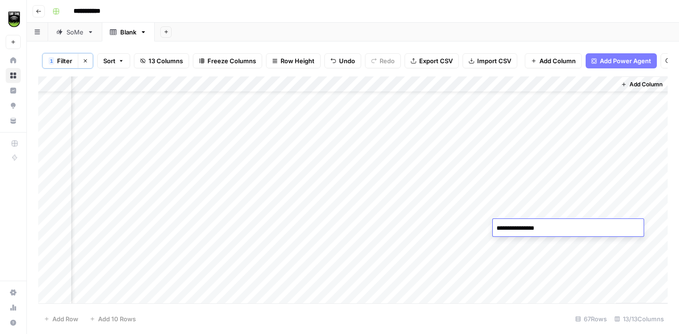
type textarea "**********"
click at [455, 132] on div "Add Column" at bounding box center [353, 189] width 630 height 227
click at [486, 133] on div "Add Column" at bounding box center [353, 189] width 630 height 227
click at [518, 134] on div "Add Column" at bounding box center [353, 189] width 630 height 227
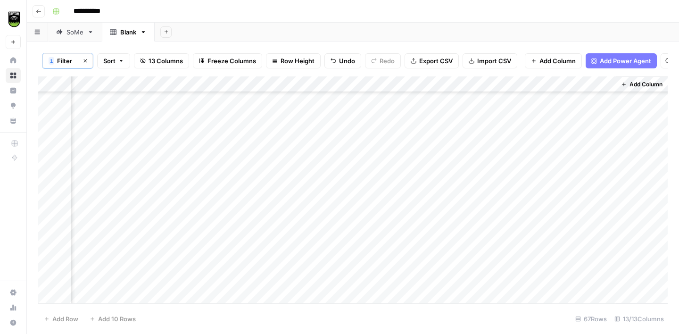
click at [510, 133] on div "Add Column" at bounding box center [353, 189] width 630 height 227
click at [510, 133] on textarea "*****" at bounding box center [568, 132] width 151 height 13
click at [496, 132] on textarea "*****" at bounding box center [568, 132] width 151 height 13
type textarea "**********"
click at [460, 167] on div "Add Column" at bounding box center [353, 189] width 630 height 227
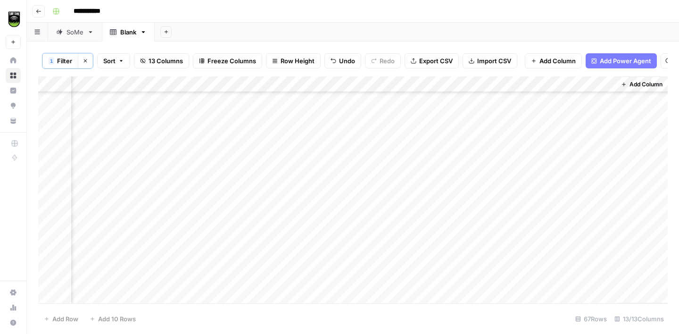
click at [509, 162] on div "Add Column" at bounding box center [353, 189] width 630 height 227
click at [497, 165] on textarea "*****" at bounding box center [568, 164] width 151 height 13
type textarea "**********"
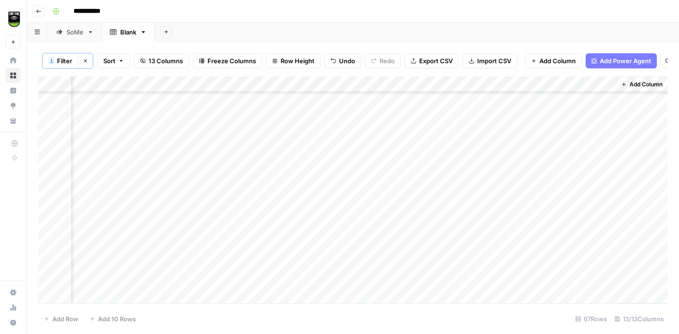
click at [458, 146] on div "Add Column" at bounding box center [353, 189] width 630 height 227
click at [511, 144] on div "Add Column" at bounding box center [353, 189] width 630 height 227
click at [497, 146] on textarea "*****" at bounding box center [568, 146] width 151 height 13
type textarea "**********"
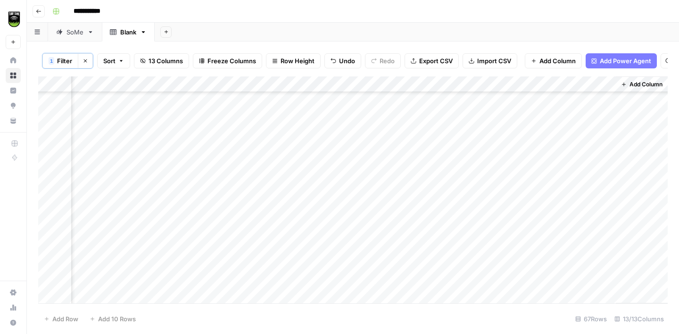
click at [450, 178] on div "Add Column" at bounding box center [353, 189] width 630 height 227
click at [508, 176] on div "Add Column" at bounding box center [353, 189] width 630 height 227
click at [497, 178] on textarea "**********" at bounding box center [568, 178] width 151 height 13
type textarea "**********"
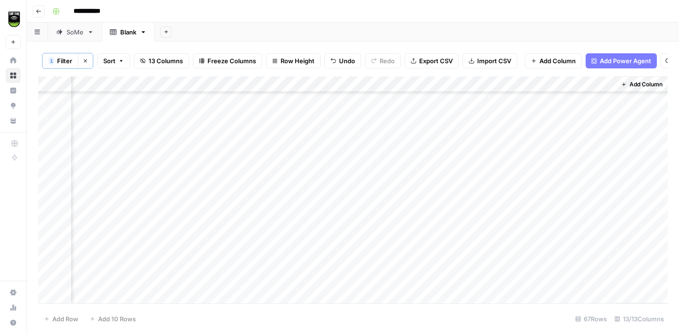
click at [460, 193] on div "Add Column" at bounding box center [353, 189] width 630 height 227
click at [512, 192] on div "Add Column" at bounding box center [353, 189] width 630 height 227
click at [496, 194] on textarea "*****" at bounding box center [568, 194] width 151 height 13
type textarea "**********"
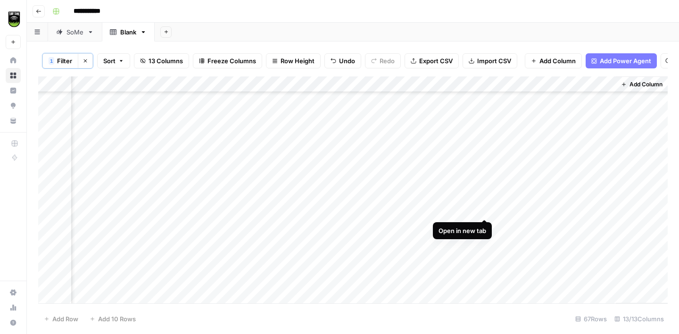
click at [453, 210] on div "Add Column" at bounding box center [353, 189] width 630 height 227
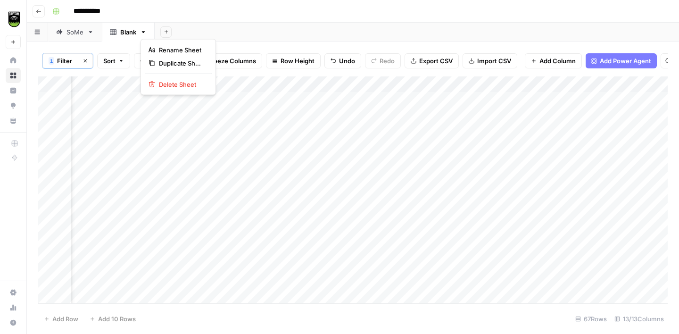
click at [145, 34] on icon "button" at bounding box center [143, 32] width 7 height 7
click at [173, 81] on span "Delete Sheet" at bounding box center [181, 84] width 45 height 9
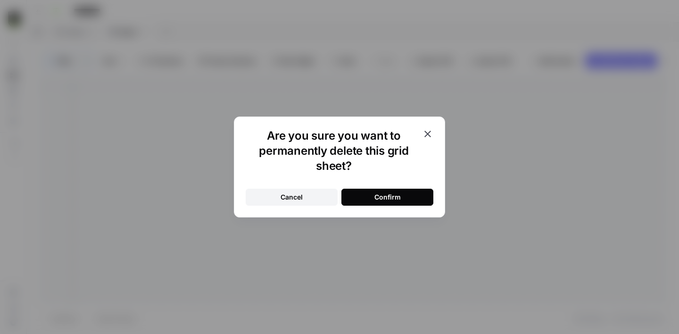
click at [379, 196] on div "Confirm" at bounding box center [388, 196] width 26 height 9
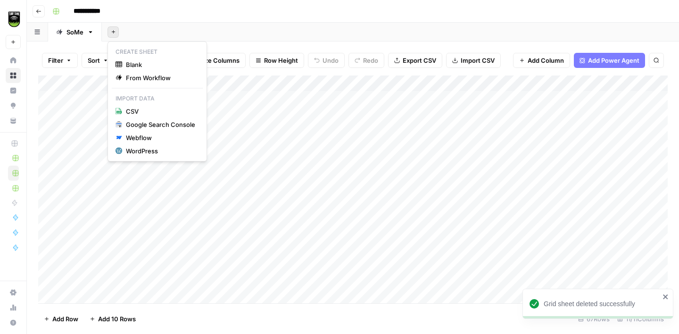
click at [117, 30] on button "Add Sheet" at bounding box center [113, 31] width 11 height 11
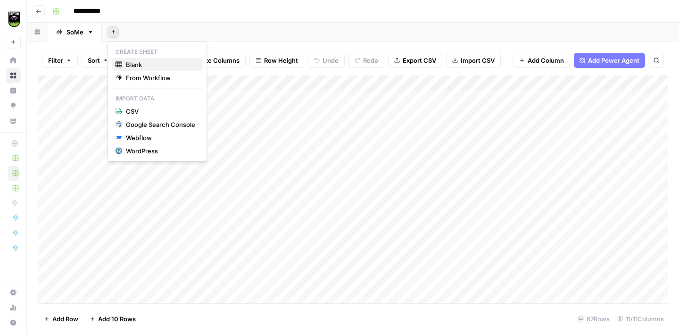
click at [144, 61] on span "Blank" at bounding box center [160, 64] width 69 height 9
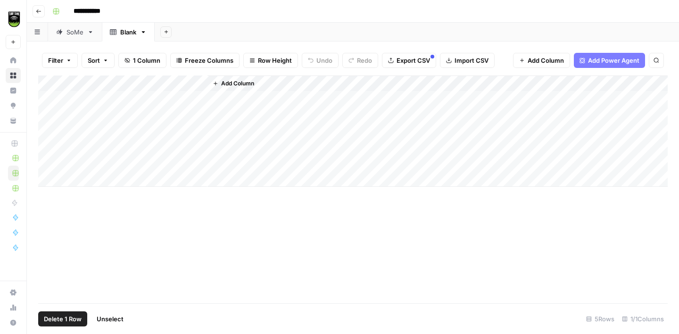
click at [49, 101] on div "Add Column" at bounding box center [353, 130] width 630 height 111
click at [49, 116] on div "Add Column" at bounding box center [353, 130] width 630 height 111
click at [49, 131] on div "Add Column" at bounding box center [353, 130] width 630 height 111
click at [49, 146] on div "Add Column" at bounding box center [353, 130] width 630 height 111
click at [49, 160] on div "Add Column" at bounding box center [353, 130] width 630 height 111
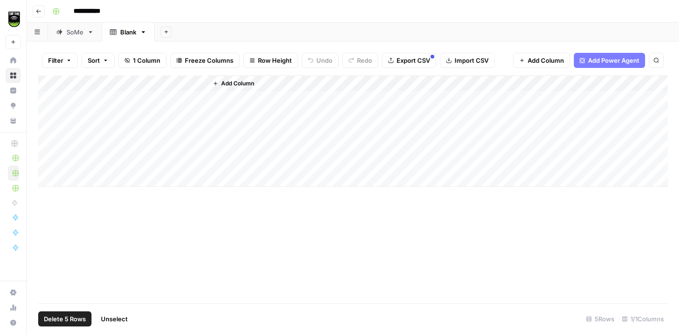
click at [63, 318] on span "Delete 5 Rows" at bounding box center [65, 318] width 42 height 9
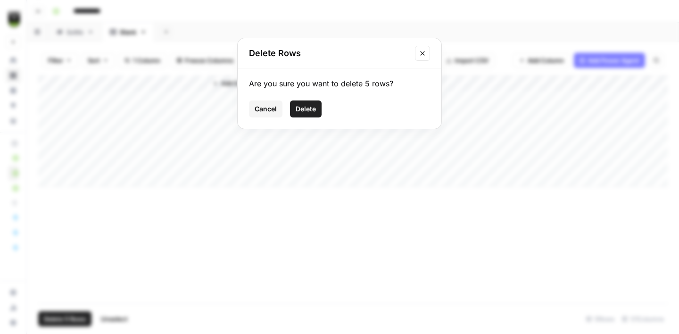
click at [315, 112] on span "Delete" at bounding box center [306, 108] width 20 height 9
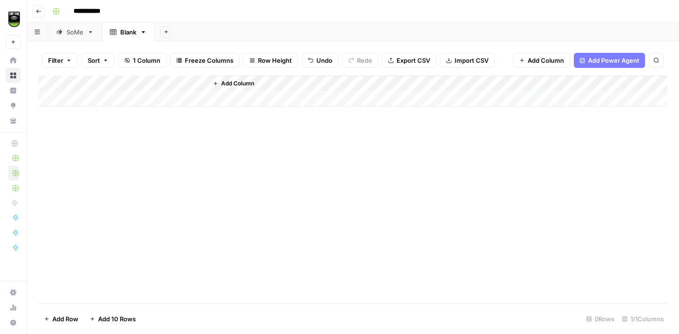
click at [200, 83] on div "Add Column" at bounding box center [353, 90] width 630 height 31
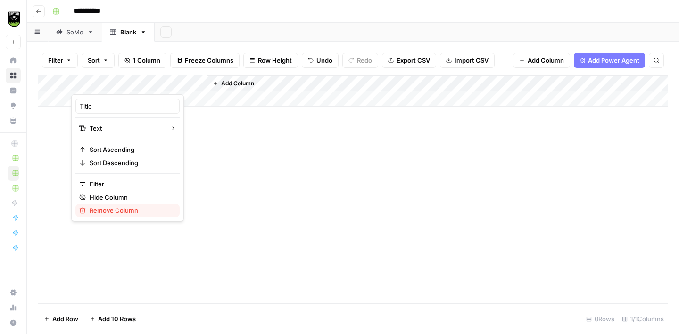
click at [109, 208] on span "Remove Column" at bounding box center [131, 210] width 83 height 9
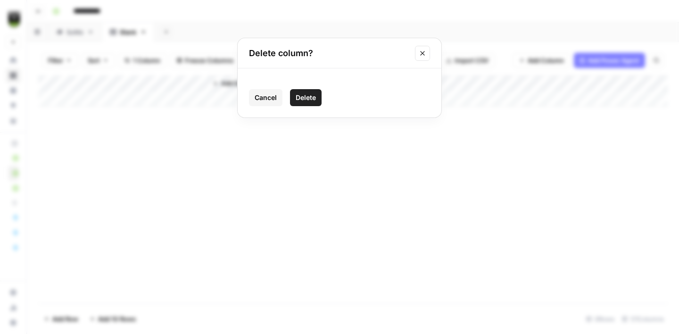
click at [317, 100] on button "Delete" at bounding box center [306, 97] width 32 height 17
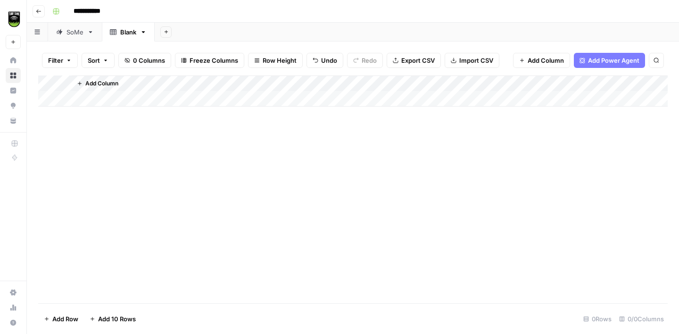
click at [456, 62] on button "Import CSV" at bounding box center [472, 60] width 55 height 15
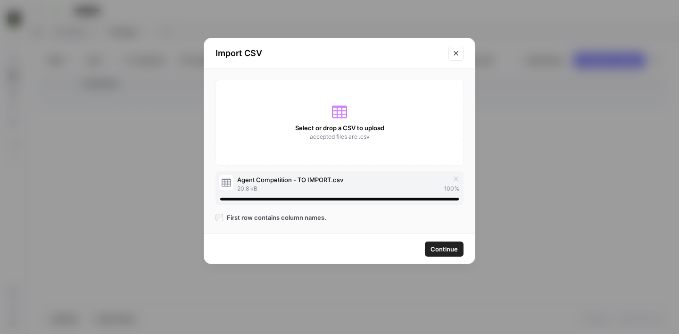
click at [448, 253] on span "Continue" at bounding box center [444, 248] width 27 height 9
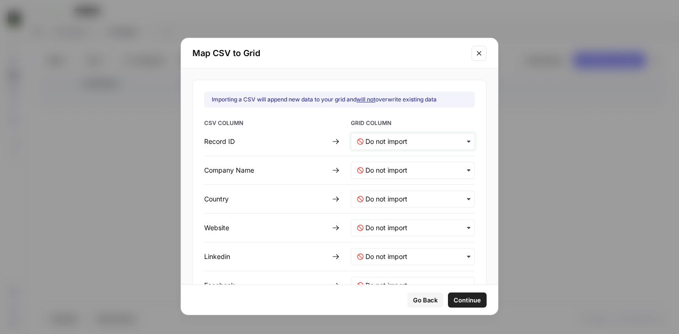
click at [399, 142] on ID-mapping "text" at bounding box center [417, 141] width 103 height 9
click at [384, 166] on span "Create new column" at bounding box center [391, 166] width 52 height 8
click at [384, 167] on Name-mapping "text" at bounding box center [417, 170] width 103 height 9
click at [386, 193] on span "Create new column" at bounding box center [389, 195] width 52 height 8
click at [386, 199] on input "text" at bounding box center [417, 198] width 103 height 9
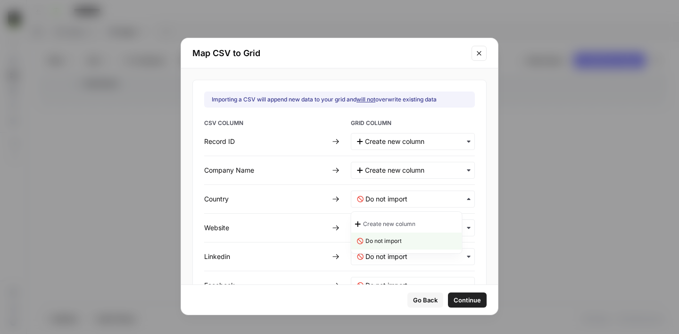
click at [387, 221] on span "Create new column" at bounding box center [389, 224] width 52 height 8
click at [386, 229] on input "text" at bounding box center [417, 227] width 103 height 9
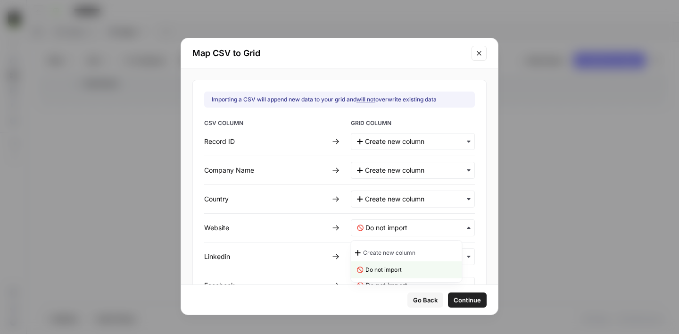
click at [383, 252] on span "Create new column" at bounding box center [389, 253] width 52 height 8
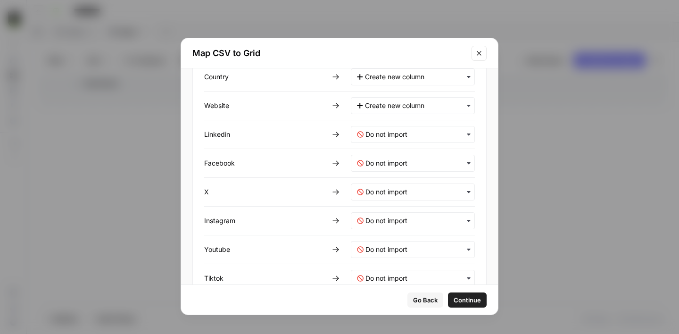
scroll to position [129, 0]
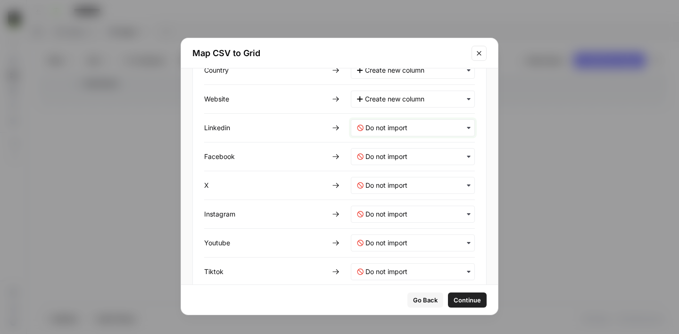
click at [397, 132] on input "text" at bounding box center [417, 127] width 103 height 9
click at [397, 153] on span "Create new column" at bounding box center [389, 153] width 52 height 8
click at [397, 155] on input "text" at bounding box center [417, 156] width 103 height 9
click at [396, 181] on span "Create new column" at bounding box center [389, 181] width 52 height 8
click at [397, 188] on input "text" at bounding box center [417, 185] width 103 height 9
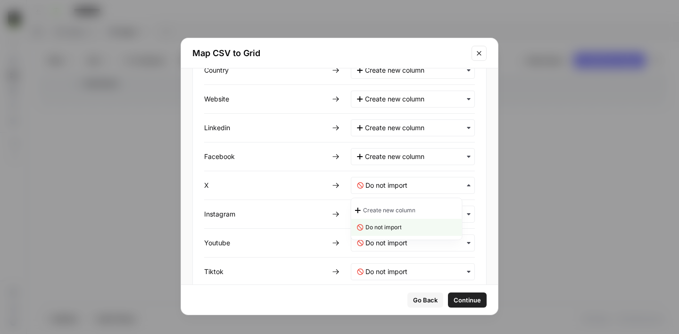
click at [395, 208] on span "Create new column" at bounding box center [389, 210] width 52 height 8
click at [395, 214] on input "text" at bounding box center [417, 213] width 103 height 9
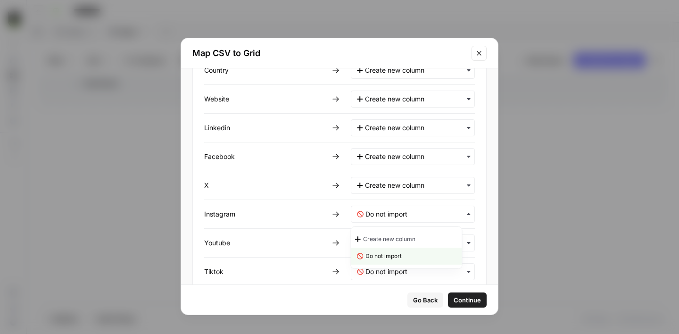
click at [394, 236] on span "Create new column" at bounding box center [389, 239] width 52 height 8
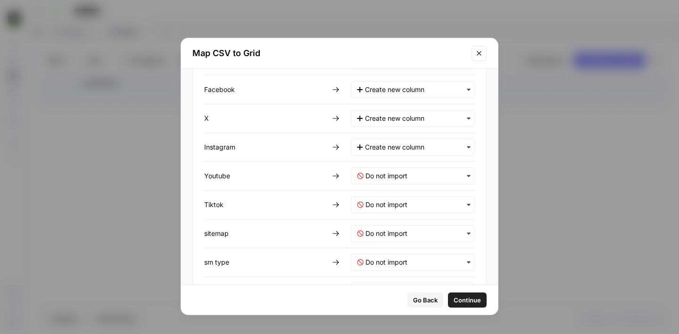
scroll to position [217, 0]
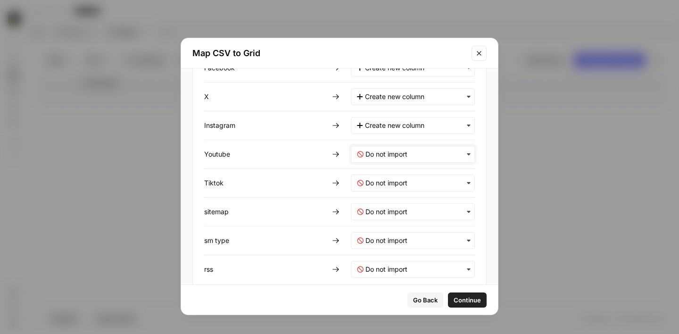
click at [395, 153] on input "text" at bounding box center [417, 154] width 103 height 9
click at [396, 180] on span "Create new column" at bounding box center [389, 179] width 52 height 8
click at [397, 182] on input "text" at bounding box center [417, 182] width 103 height 9
click at [396, 206] on span "Create new column" at bounding box center [389, 208] width 52 height 8
click at [395, 216] on input "text" at bounding box center [417, 211] width 103 height 9
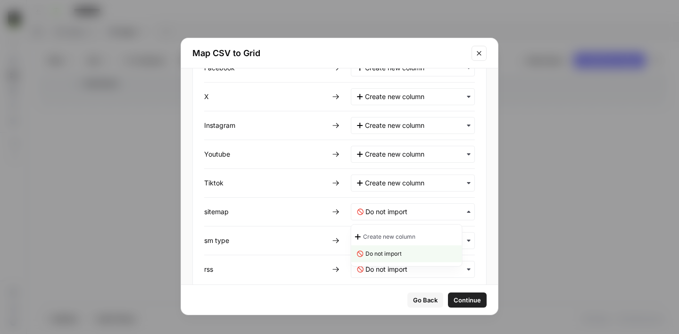
click at [396, 236] on span "Create new column" at bounding box center [389, 237] width 52 height 8
click at [396, 239] on type-mapping "text" at bounding box center [417, 240] width 103 height 9
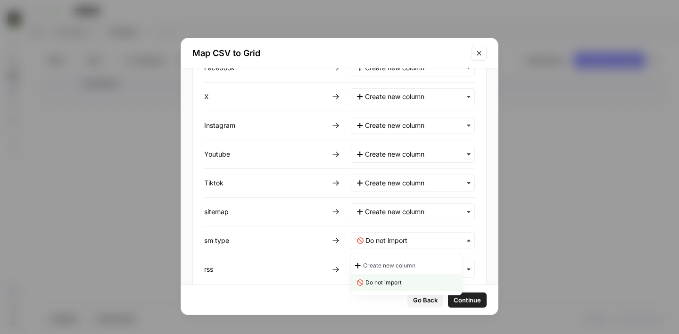
click at [397, 263] on span "Create new column" at bounding box center [389, 265] width 52 height 8
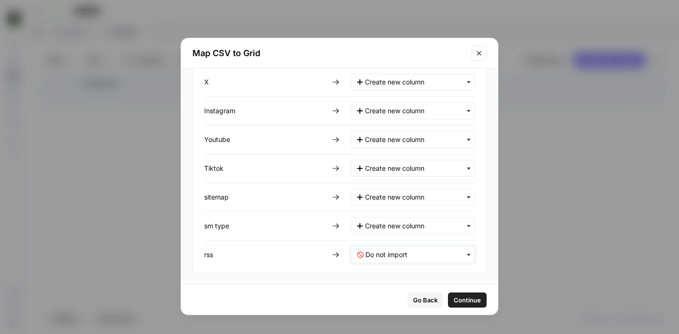
click at [397, 252] on input "text" at bounding box center [417, 254] width 103 height 9
click at [396, 278] on span "Create new column" at bounding box center [389, 279] width 52 height 8
click at [455, 300] on span "Continue" at bounding box center [466, 299] width 27 height 9
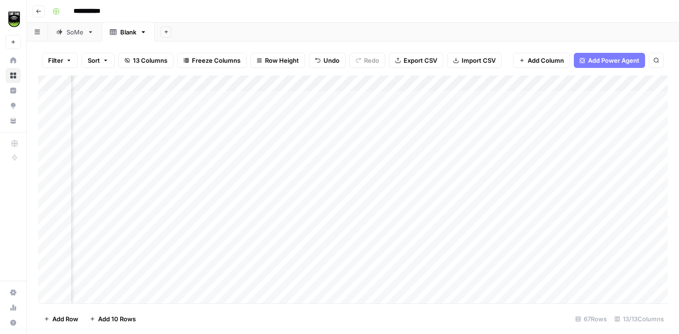
scroll to position [0, 815]
drag, startPoint x: 345, startPoint y: 79, endPoint x: 431, endPoint y: 86, distance: 86.1
click at [431, 86] on div "Add Column" at bounding box center [353, 189] width 630 height 228
click at [144, 33] on icon "button" at bounding box center [143, 32] width 7 height 7
click at [377, 7] on div "**********" at bounding box center [359, 11] width 621 height 15
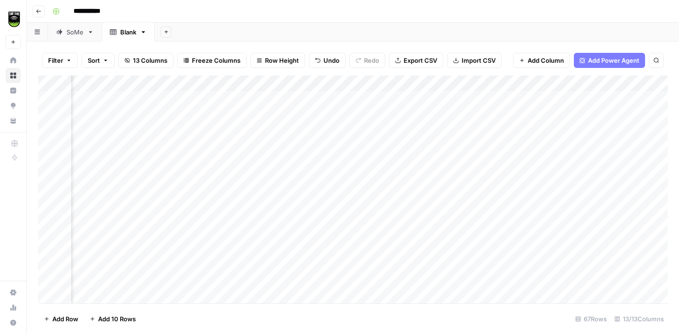
scroll to position [0, 902]
click at [636, 83] on span "Add Column" at bounding box center [646, 83] width 33 height 8
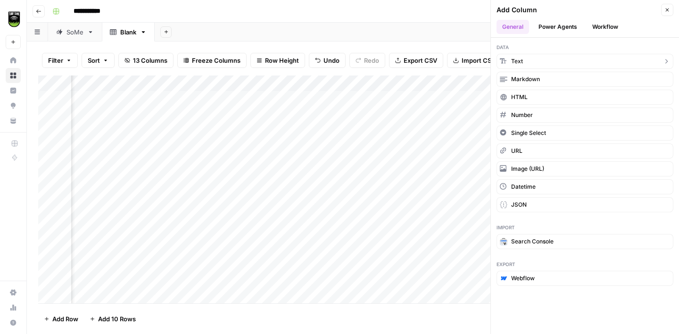
click at [566, 61] on button "Text" at bounding box center [585, 61] width 177 height 15
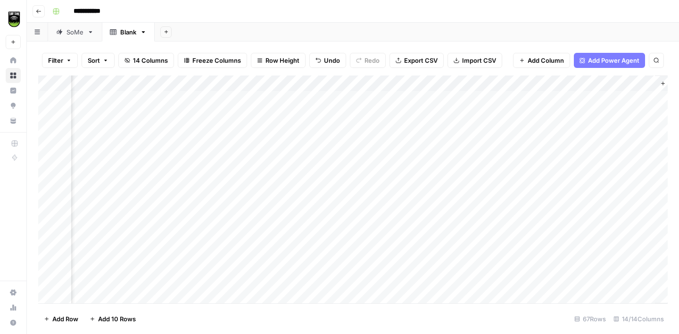
scroll to position [0, 1038]
drag, startPoint x: 488, startPoint y: 84, endPoint x: 246, endPoint y: 87, distance: 242.5
click at [246, 87] on div "Add Column" at bounding box center [353, 189] width 630 height 228
drag, startPoint x: 503, startPoint y: 83, endPoint x: 448, endPoint y: 87, distance: 55.4
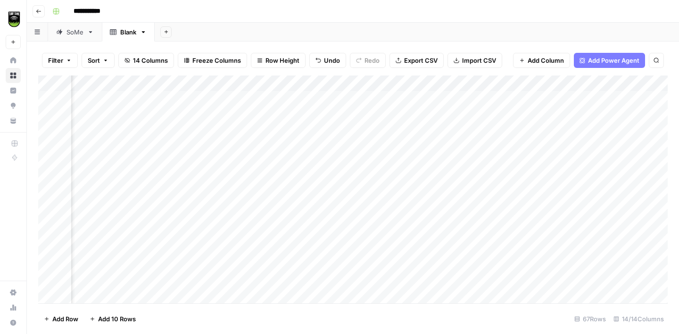
click at [448, 87] on div "Add Column" at bounding box center [353, 189] width 630 height 228
click at [341, 99] on div "Add Column" at bounding box center [353, 189] width 630 height 228
type textarea "****"
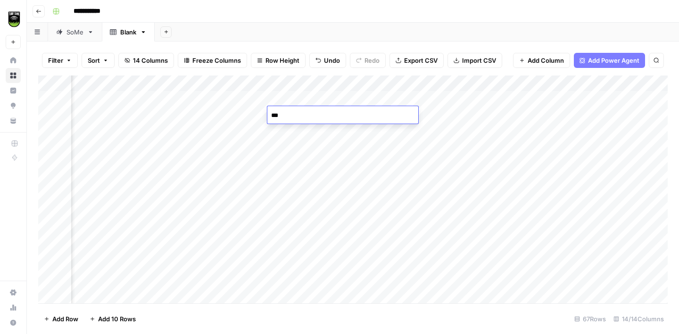
type textarea "****"
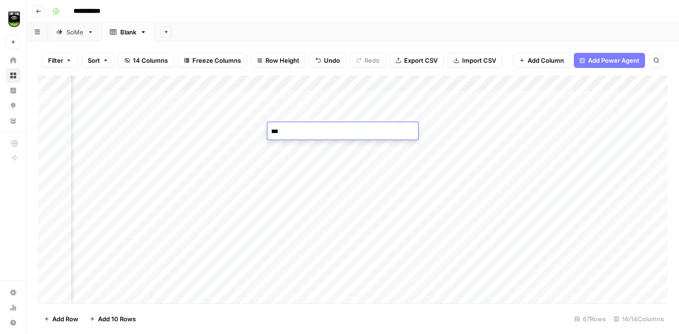
type textarea "****"
click at [487, 147] on div "Add Column" at bounding box center [353, 189] width 630 height 228
click at [329, 149] on div "Add Column" at bounding box center [353, 189] width 630 height 228
click at [330, 167] on div "Add Column" at bounding box center [353, 189] width 630 height 228
click at [325, 130] on div "Add Column" at bounding box center [353, 189] width 630 height 228
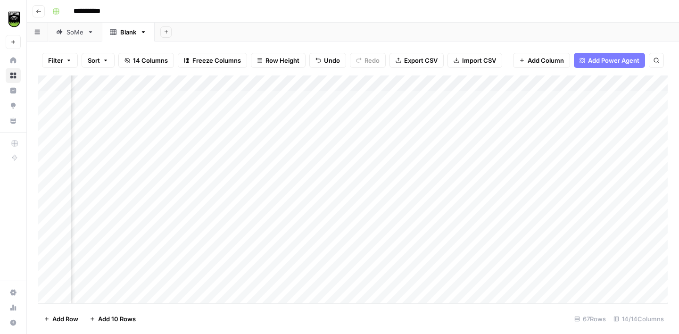
click at [338, 183] on div "Add Column" at bounding box center [353, 189] width 630 height 228
click at [468, 211] on div "Add Column" at bounding box center [353, 189] width 630 height 228
click at [340, 213] on div "Add Column" at bounding box center [353, 189] width 630 height 228
click at [304, 193] on div "Add Column" at bounding box center [353, 189] width 630 height 228
click at [324, 240] on div "Add Column" at bounding box center [353, 189] width 630 height 228
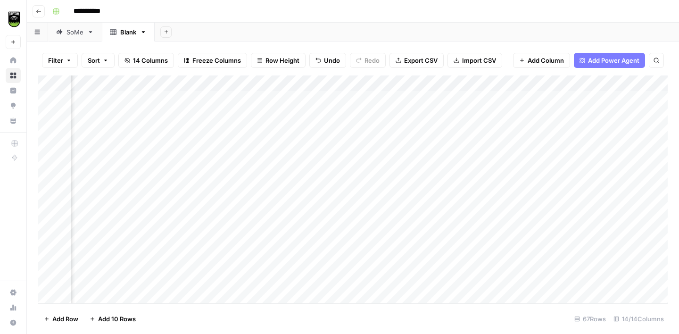
click at [449, 260] on div "Add Column" at bounding box center [353, 189] width 630 height 228
click at [442, 179] on div "Add Column" at bounding box center [353, 189] width 630 height 228
click at [316, 145] on div "Add Column" at bounding box center [353, 189] width 630 height 228
click at [475, 197] on div "Add Column" at bounding box center [353, 189] width 630 height 228
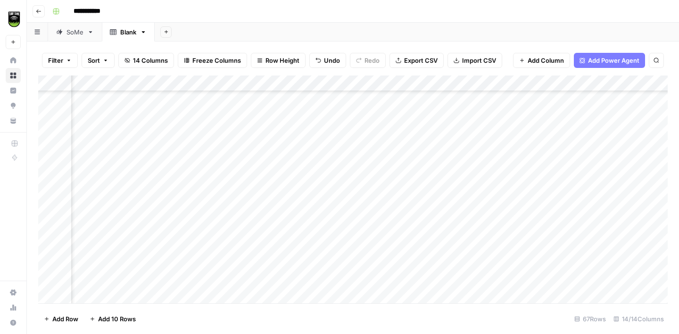
click at [301, 192] on div "Add Column" at bounding box center [353, 189] width 630 height 228
click at [627, 86] on button "Add Column" at bounding box center [641, 83] width 49 height 12
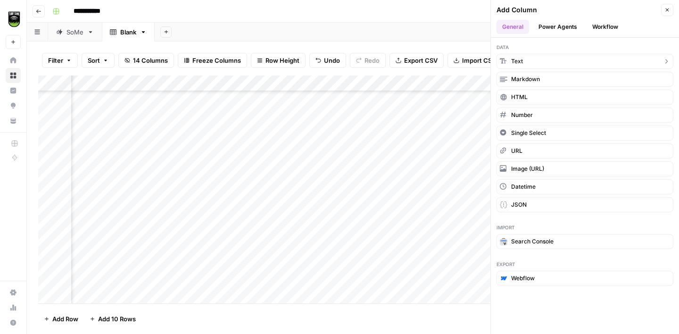
click at [560, 60] on button "Text" at bounding box center [585, 61] width 177 height 15
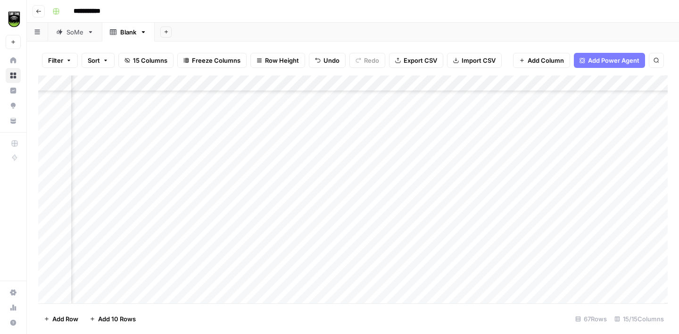
scroll to position [97, 1174]
drag, startPoint x: 614, startPoint y: 80, endPoint x: 523, endPoint y: 89, distance: 91.1
click at [524, 89] on div "Add Column" at bounding box center [353, 189] width 630 height 228
drag, startPoint x: 579, startPoint y: 82, endPoint x: 379, endPoint y: 89, distance: 199.6
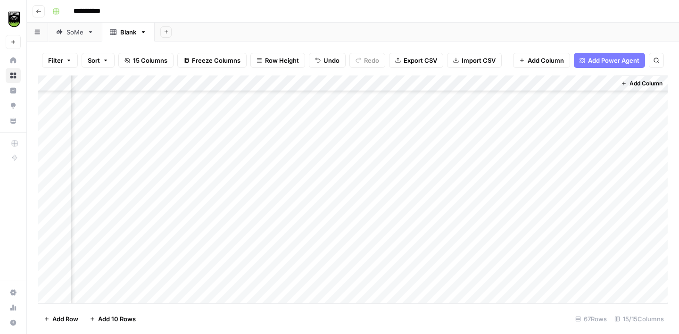
click at [379, 89] on div "Add Column" at bounding box center [353, 189] width 630 height 228
click at [386, 194] on div "Add Column" at bounding box center [353, 189] width 630 height 228
click at [267, 190] on div "Add Column" at bounding box center [353, 189] width 630 height 228
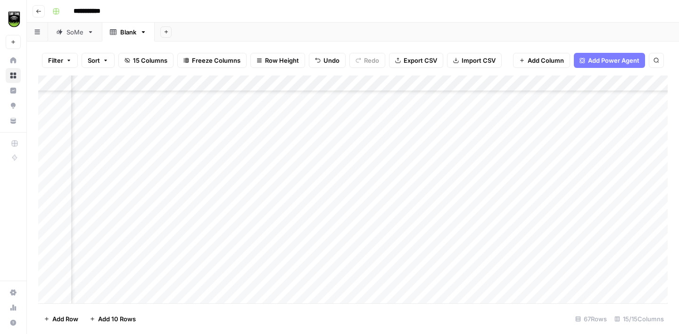
scroll to position [133, 969]
drag, startPoint x: 425, startPoint y: 85, endPoint x: 356, endPoint y: 89, distance: 69.9
click at [356, 89] on div "Add Column" at bounding box center [353, 189] width 630 height 228
click at [327, 95] on div "Add Column" at bounding box center [353, 189] width 630 height 228
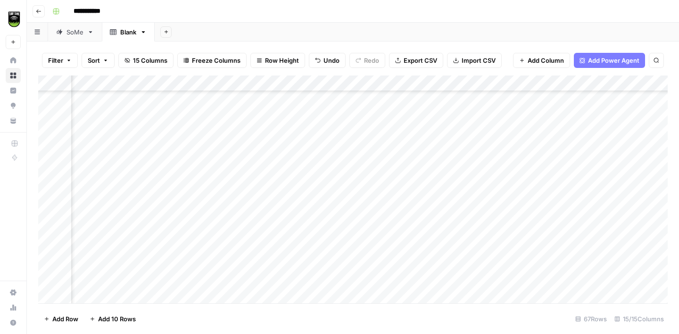
scroll to position [137, 810]
click at [410, 171] on div "Add Column" at bounding box center [353, 189] width 630 height 228
click at [353, 183] on div "Add Column" at bounding box center [353, 189] width 630 height 228
click at [417, 173] on div "Add Column" at bounding box center [353, 189] width 630 height 228
click at [514, 201] on div "Add Column" at bounding box center [353, 189] width 630 height 228
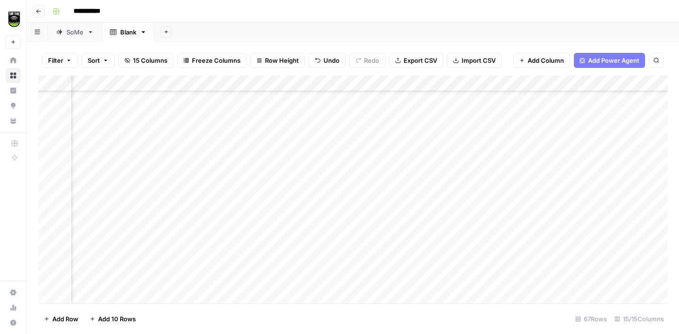
scroll to position [137, 843]
click at [384, 183] on div "Add Column" at bounding box center [353, 189] width 630 height 228
click at [310, 239] on div "Add Column" at bounding box center [353, 189] width 630 height 228
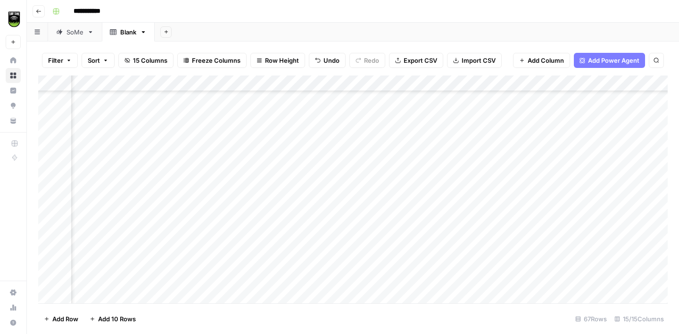
click at [388, 217] on div "Add Column" at bounding box center [353, 189] width 630 height 228
click at [450, 201] on div "Add Column" at bounding box center [353, 189] width 630 height 228
click at [492, 185] on div "Add Column" at bounding box center [353, 189] width 630 height 228
click at [458, 203] on div "Add Column" at bounding box center [353, 189] width 630 height 228
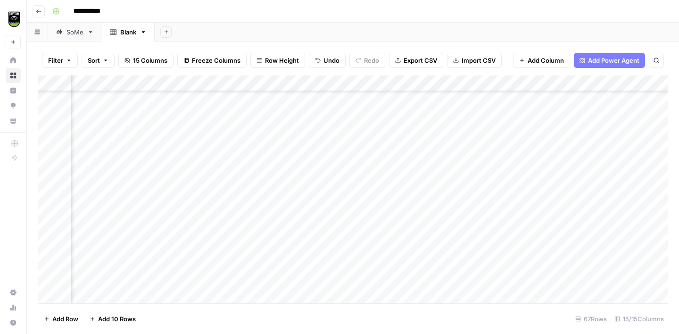
click at [304, 200] on div "Add Column" at bounding box center [353, 189] width 630 height 228
click at [386, 204] on div "Add Column" at bounding box center [353, 189] width 630 height 228
click at [624, 86] on button "Add Column" at bounding box center [641, 83] width 49 height 12
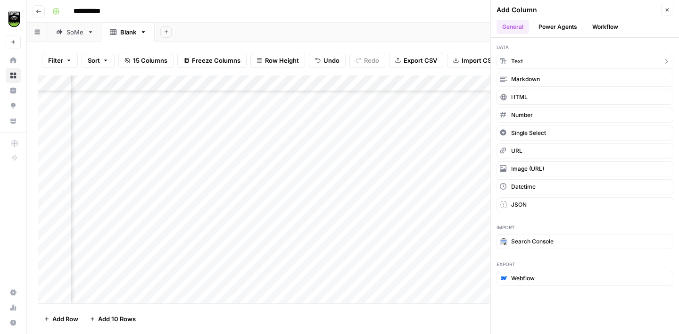
click at [531, 62] on button "Text" at bounding box center [585, 61] width 177 height 15
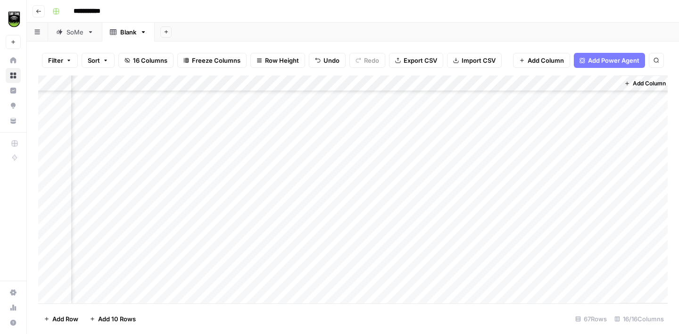
scroll to position [200, 1221]
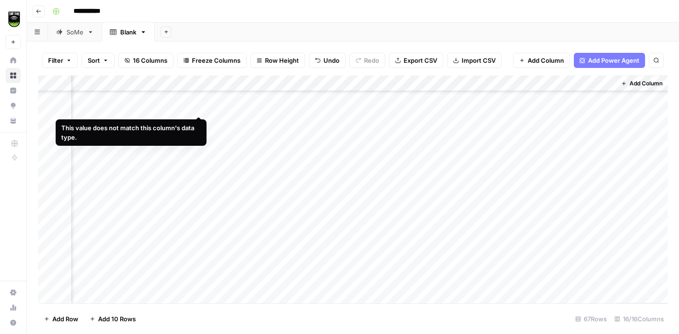
drag, startPoint x: 503, startPoint y: 83, endPoint x: 194, endPoint y: 108, distance: 309.5
click at [194, 108] on div "Add Column" at bounding box center [353, 189] width 630 height 228
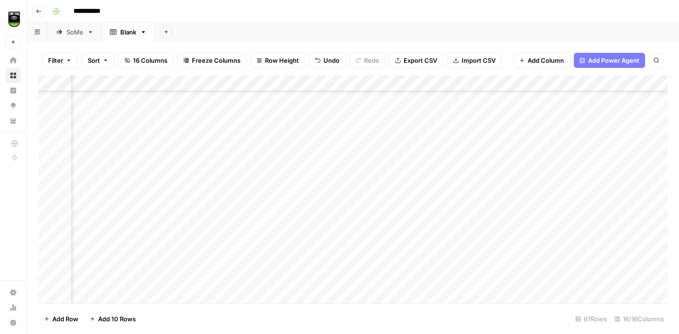
scroll to position [200, 908]
click at [384, 204] on div "Add Column" at bounding box center [353, 189] width 630 height 228
drag, startPoint x: 484, startPoint y: 84, endPoint x: 397, endPoint y: 86, distance: 87.3
click at [398, 86] on div "Add Column" at bounding box center [353, 189] width 630 height 228
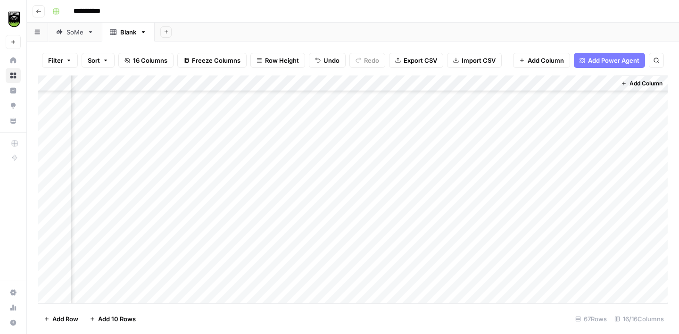
click at [630, 86] on span "Add Column" at bounding box center [646, 83] width 33 height 8
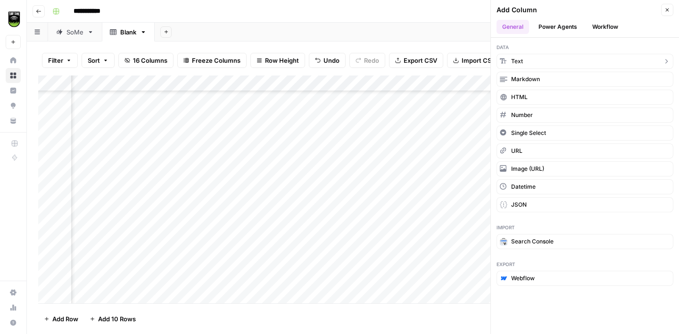
click at [543, 66] on button "Text" at bounding box center [585, 61] width 177 height 15
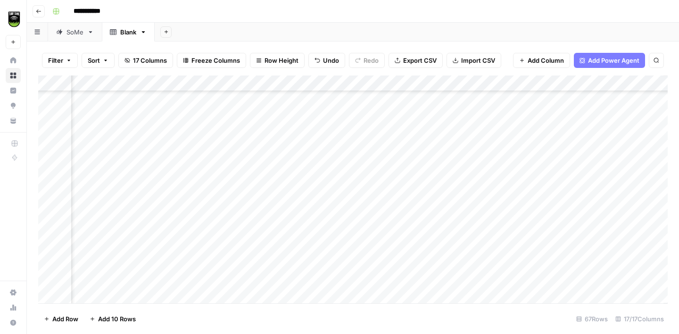
scroll to position [200, 1272]
drag, startPoint x: 502, startPoint y: 84, endPoint x: 310, endPoint y: 86, distance: 191.5
click at [310, 86] on div "Add Column" at bounding box center [353, 189] width 630 height 228
drag, startPoint x: 504, startPoint y: 83, endPoint x: 427, endPoint y: 87, distance: 77.0
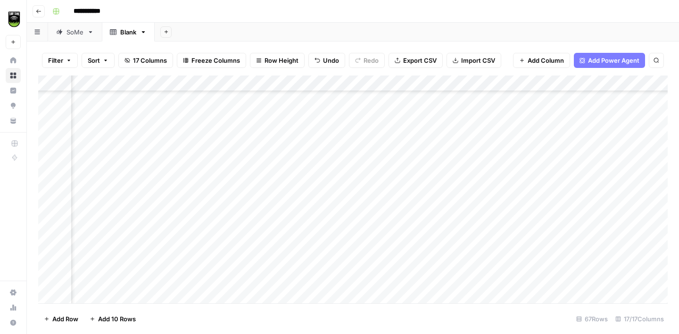
click at [428, 86] on div "Add Column" at bounding box center [353, 189] width 630 height 228
click at [307, 199] on div "Add Column" at bounding box center [353, 189] width 630 height 228
click at [626, 86] on button "Add Column" at bounding box center [641, 83] width 49 height 12
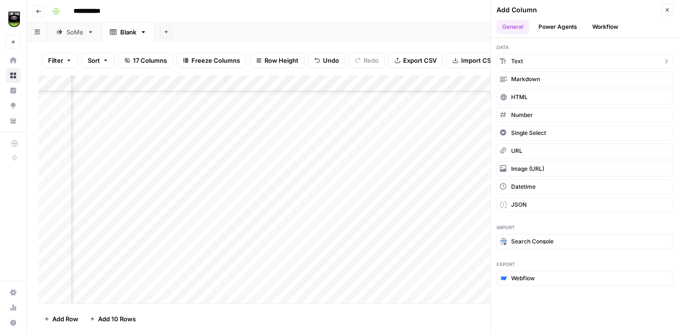
click at [533, 63] on button "Text" at bounding box center [585, 61] width 177 height 15
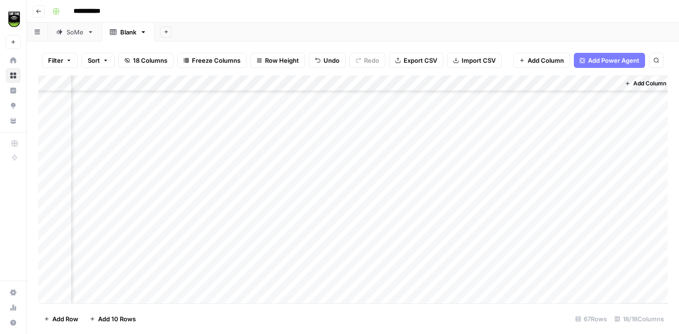
scroll to position [200, 1408]
drag, startPoint x: 529, startPoint y: 83, endPoint x: 216, endPoint y: 99, distance: 313.1
click at [217, 99] on div "Add Column" at bounding box center [353, 189] width 630 height 228
drag, startPoint x: 368, startPoint y: 79, endPoint x: 289, endPoint y: 81, distance: 79.3
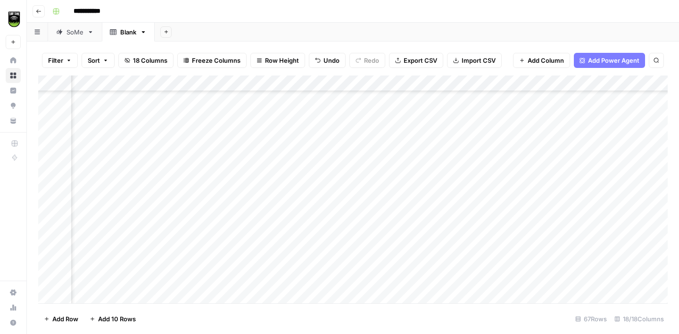
click at [289, 81] on div "Add Column" at bounding box center [353, 189] width 630 height 228
drag, startPoint x: 286, startPoint y: 82, endPoint x: 212, endPoint y: 86, distance: 74.2
click at [212, 86] on div "Add Column" at bounding box center [353, 189] width 630 height 228
click at [417, 198] on div "Add Column" at bounding box center [353, 189] width 630 height 228
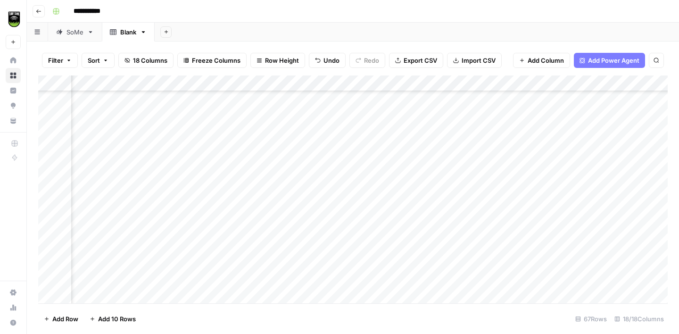
scroll to position [0, 1046]
click at [200, 100] on div "Add Column" at bounding box center [353, 189] width 630 height 228
drag, startPoint x: 398, startPoint y: 81, endPoint x: 309, endPoint y: 85, distance: 88.3
click at [316, 83] on div "Add Column" at bounding box center [353, 189] width 630 height 228
click at [222, 98] on div "Add Column" at bounding box center [353, 189] width 630 height 228
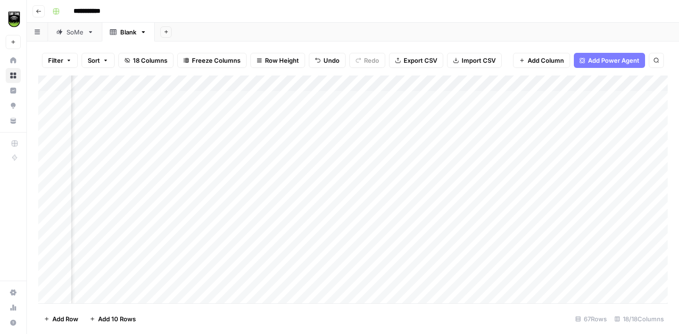
click at [247, 124] on div "Add Column" at bounding box center [353, 189] width 630 height 228
click at [241, 144] on div "Add Column" at bounding box center [353, 189] width 630 height 228
click at [234, 95] on div "Add Column" at bounding box center [353, 189] width 630 height 228
click at [225, 158] on div "Add Column" at bounding box center [353, 189] width 630 height 228
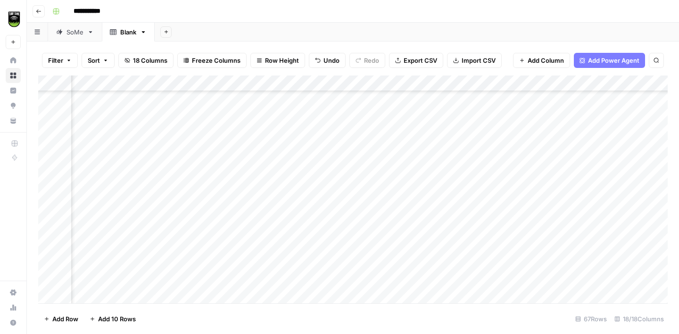
click at [237, 138] on div "Add Column" at bounding box center [353, 189] width 630 height 228
click at [237, 187] on div "Add Column" at bounding box center [353, 189] width 630 height 228
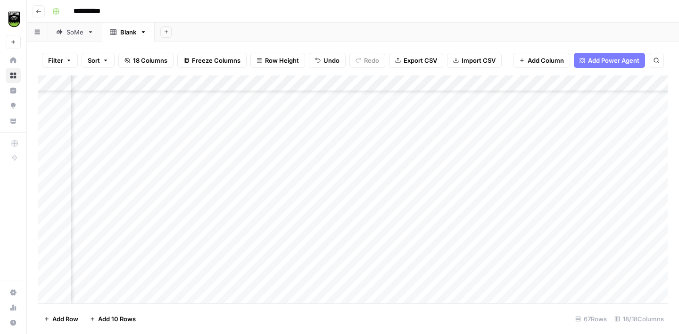
click at [475, 223] on div "Add Column" at bounding box center [353, 189] width 630 height 228
click at [151, 217] on div "Add Column" at bounding box center [353, 189] width 630 height 228
click at [229, 190] on div "Add Column" at bounding box center [353, 189] width 630 height 228
click at [240, 217] on div "Add Column" at bounding box center [353, 189] width 630 height 228
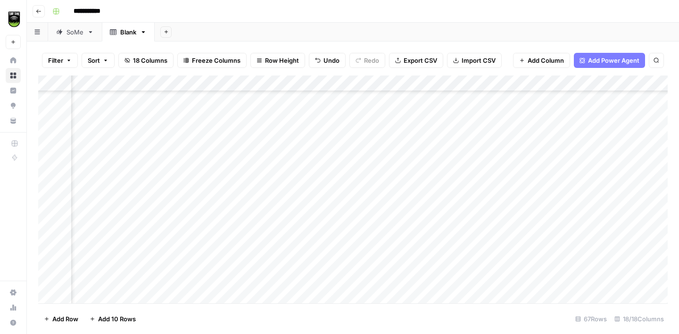
click at [486, 217] on div "Add Column" at bounding box center [353, 189] width 630 height 228
drag, startPoint x: 213, startPoint y: 83, endPoint x: 164, endPoint y: 84, distance: 48.6
click at [164, 84] on div "Add Column" at bounding box center [353, 189] width 630 height 228
click at [191, 214] on div "Add Column" at bounding box center [353, 189] width 630 height 228
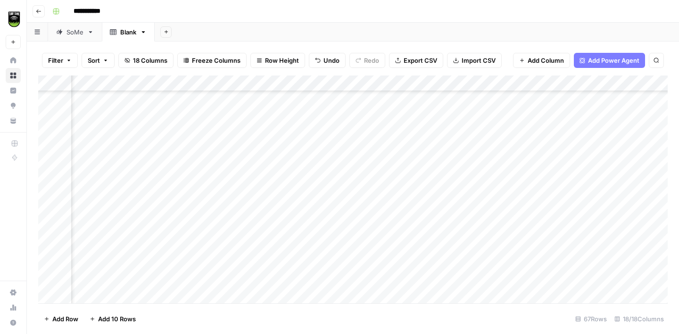
click at [191, 214] on div "Add Column" at bounding box center [353, 189] width 630 height 228
type textarea "**********"
click at [240, 175] on div "Add Column" at bounding box center [353, 189] width 630 height 228
click at [242, 233] on div "Add Column" at bounding box center [353, 189] width 630 height 228
click at [242, 201] on div "Add Column" at bounding box center [353, 189] width 630 height 228
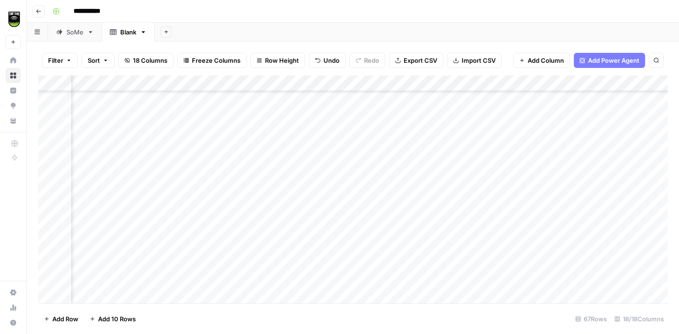
click at [197, 231] on div "Add Column" at bounding box center [353, 189] width 630 height 228
click at [424, 244] on div "Add Column" at bounding box center [353, 189] width 630 height 228
click at [311, 242] on div "Add Column" at bounding box center [353, 189] width 630 height 228
click at [280, 244] on div "Add Column" at bounding box center [353, 189] width 630 height 228
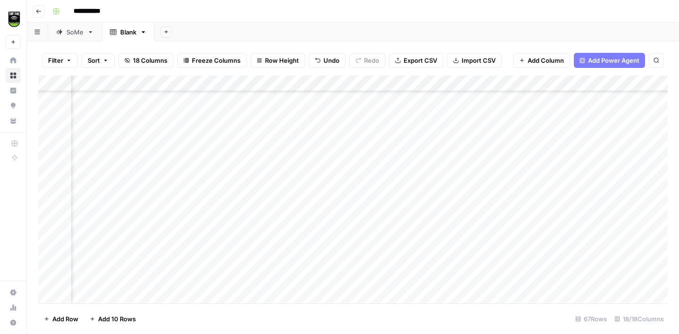
scroll to position [289, 951]
click at [167, 225] on div "Add Column" at bounding box center [353, 189] width 630 height 228
click at [152, 214] on div "Add Column" at bounding box center [353, 189] width 630 height 228
click at [158, 250] on div "Add Column" at bounding box center [353, 189] width 630 height 228
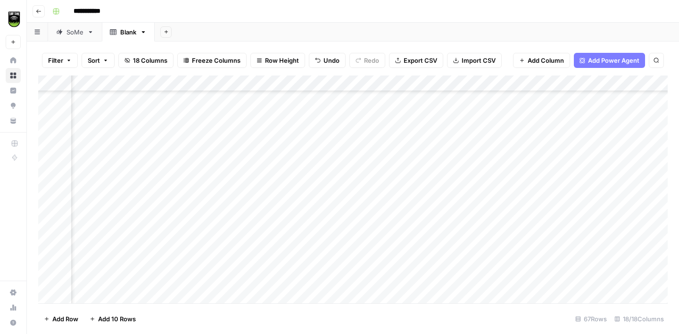
click at [169, 266] on div "Add Column" at bounding box center [353, 189] width 630 height 228
click at [182, 283] on div "Add Column" at bounding box center [353, 189] width 630 height 228
click at [163, 273] on div "Add Column" at bounding box center [353, 189] width 630 height 228
click at [164, 288] on div "Add Column" at bounding box center [353, 189] width 630 height 228
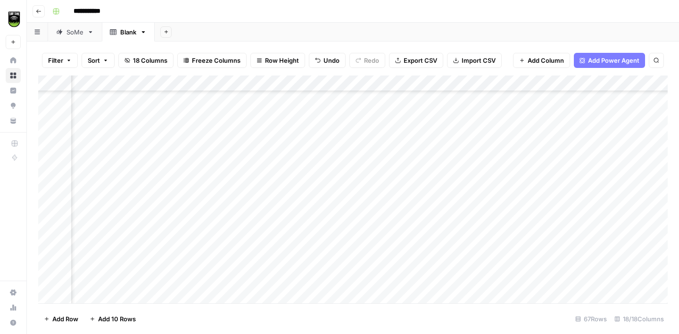
scroll to position [545, 951]
click at [152, 263] on div "Add Column" at bounding box center [353, 189] width 630 height 228
click at [167, 266] on div "Add Column" at bounding box center [353, 189] width 630 height 228
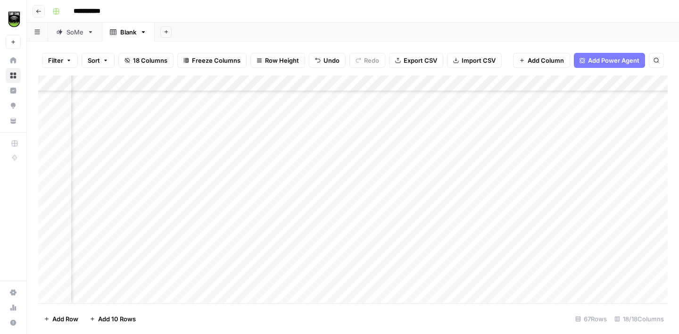
click at [149, 260] on div "Add Column" at bounding box center [353, 189] width 630 height 228
click at [161, 278] on div "Add Column" at bounding box center [353, 189] width 630 height 228
click at [144, 230] on div "Add Column" at bounding box center [353, 189] width 630 height 228
click at [146, 245] on div "Add Column" at bounding box center [353, 189] width 630 height 228
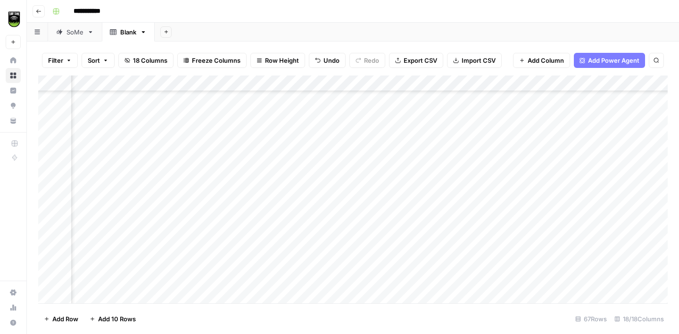
click at [147, 259] on div "Add Column" at bounding box center [353, 189] width 630 height 228
click at [157, 241] on div "Add Column" at bounding box center [353, 189] width 630 height 228
click at [176, 233] on div "Add Column" at bounding box center [353, 189] width 630 height 228
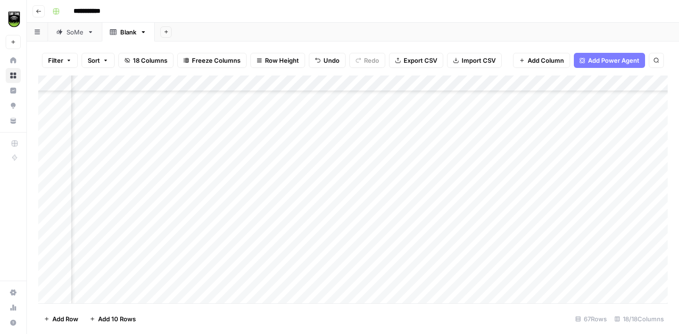
click at [173, 250] on div "Add Column" at bounding box center [353, 189] width 630 height 228
click at [173, 262] on div "Add Column" at bounding box center [353, 189] width 630 height 228
click at [154, 192] on div "Add Column" at bounding box center [353, 189] width 630 height 228
click at [156, 206] on div "Add Column" at bounding box center [353, 189] width 630 height 228
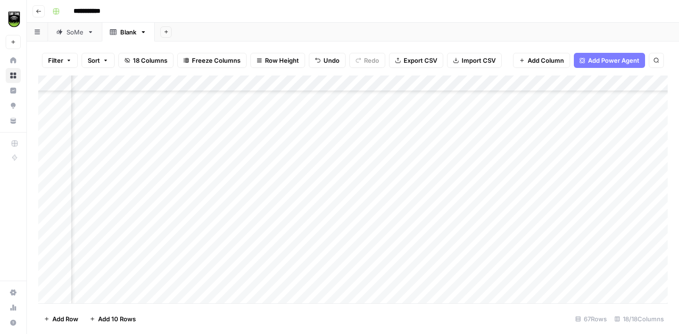
click at [154, 228] on div "Add Column" at bounding box center [353, 189] width 630 height 228
click at [488, 164] on div "Add Column" at bounding box center [353, 189] width 630 height 228
click at [244, 160] on div "Add Column" at bounding box center [353, 189] width 630 height 228
click at [188, 164] on div "Add Column" at bounding box center [353, 189] width 630 height 228
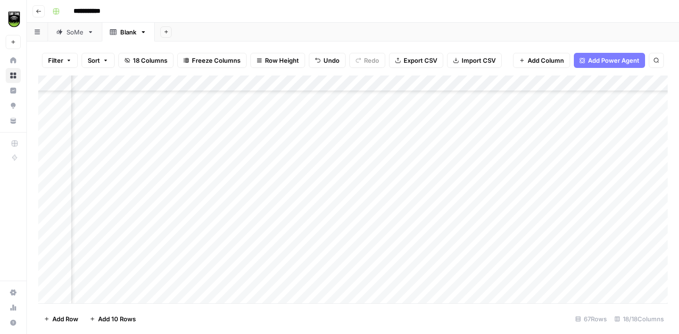
scroll to position [429, 951]
click at [489, 183] on div "Add Column" at bounding box center [353, 189] width 630 height 228
click at [168, 180] on div "Add Column" at bounding box center [353, 189] width 630 height 228
click at [228, 169] on div "Add Column" at bounding box center [353, 189] width 630 height 228
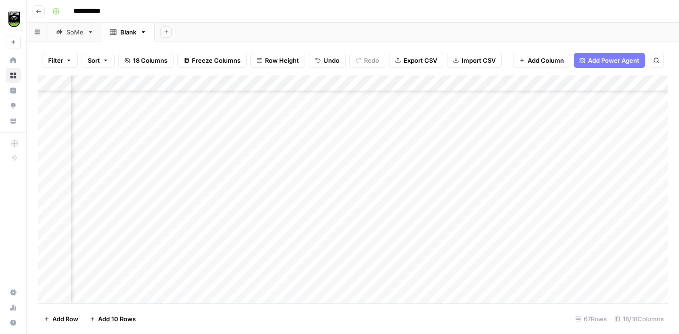
click at [501, 127] on div "Add Column" at bounding box center [353, 189] width 630 height 228
click at [226, 113] on div "Add Column" at bounding box center [353, 189] width 630 height 228
click at [503, 139] on div "Add Column" at bounding box center [353, 189] width 630 height 228
click at [228, 127] on div "Add Column" at bounding box center [353, 189] width 630 height 228
click at [468, 154] on div "Add Column" at bounding box center [353, 189] width 630 height 228
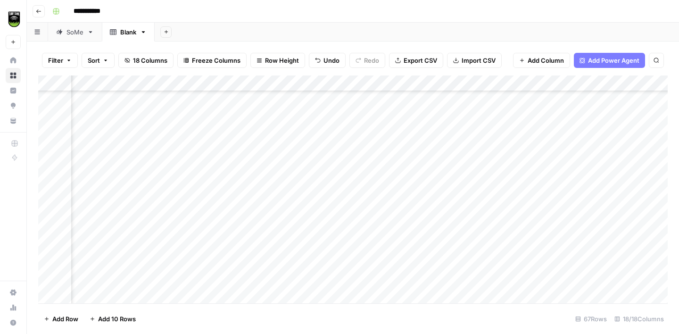
click at [181, 154] on div "Add Column" at bounding box center [353, 189] width 630 height 228
click at [237, 138] on div "Add Column" at bounding box center [353, 189] width 630 height 228
click at [496, 170] on div "Add Column" at bounding box center [353, 189] width 630 height 228
click at [194, 168] on div "Add Column" at bounding box center [353, 189] width 630 height 228
click at [235, 154] on div "Add Column" at bounding box center [353, 189] width 630 height 228
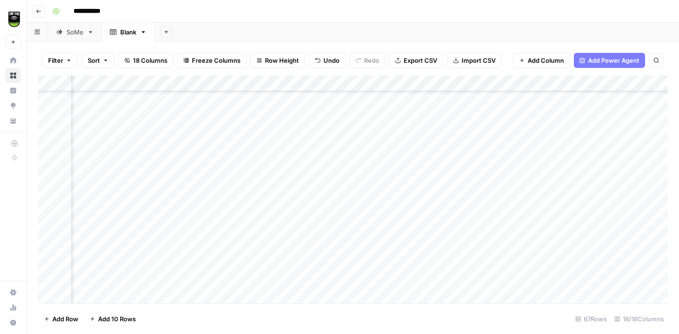
scroll to position [609, 951]
click at [476, 159] on div "Add Column" at bounding box center [353, 189] width 630 height 228
click at [171, 142] on div "Add Column" at bounding box center [353, 189] width 630 height 228
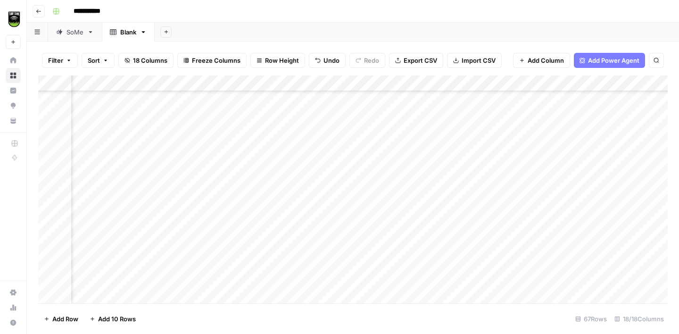
click at [136, 193] on div "Add Column" at bounding box center [353, 189] width 630 height 228
click at [485, 168] on div "Add Column" at bounding box center [353, 189] width 630 height 228
click at [170, 167] on div "Add Column" at bounding box center [353, 189] width 630 height 228
click at [223, 138] on div "Add Column" at bounding box center [353, 189] width 630 height 228
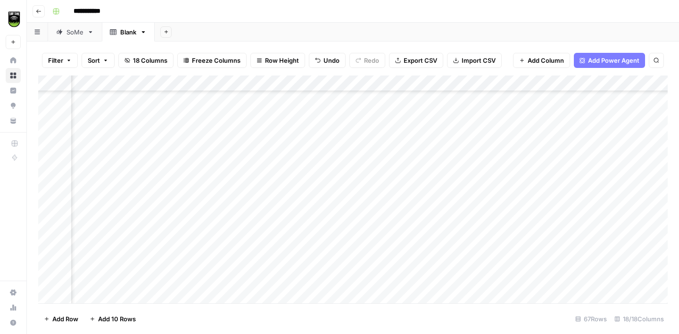
click at [221, 166] on div "Add Column" at bounding box center [353, 189] width 630 height 228
click at [468, 198] on div "Add Column" at bounding box center [353, 189] width 630 height 228
click at [190, 199] on div "Add Column" at bounding box center [353, 189] width 630 height 228
click at [463, 200] on div "Add Column" at bounding box center [353, 189] width 630 height 228
click at [163, 194] on div "Add Column" at bounding box center [353, 189] width 630 height 228
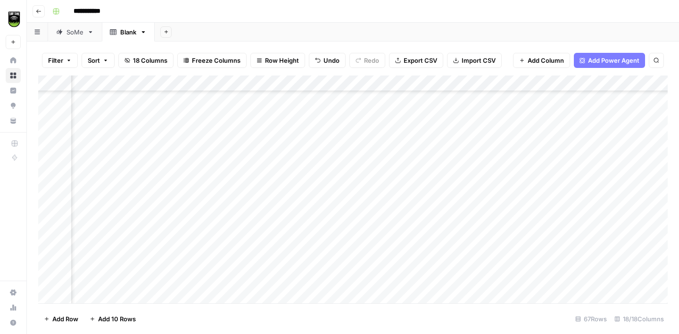
click at [230, 183] on div "Add Column" at bounding box center [353, 189] width 630 height 228
click at [461, 227] on div "Add Column" at bounding box center [353, 189] width 630 height 228
click at [235, 211] on div "Add Column" at bounding box center [353, 189] width 630 height 228
click at [486, 217] on div "Add Column" at bounding box center [353, 189] width 630 height 228
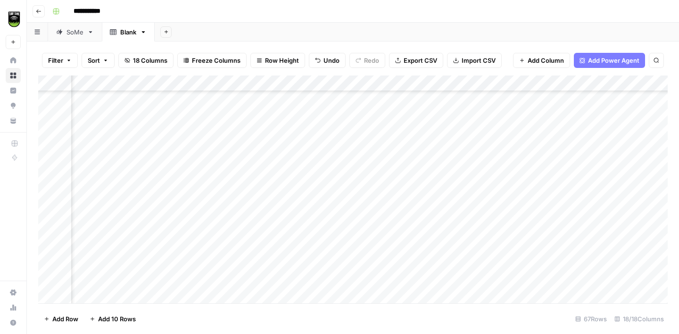
scroll to position [878, 951]
click at [467, 150] on div "Add Column" at bounding box center [353, 189] width 630 height 228
click at [172, 150] on div "Add Column" at bounding box center [353, 189] width 630 height 228
click at [468, 214] on div "Add Column" at bounding box center [353, 189] width 630 height 228
click at [231, 199] on div "Add Column" at bounding box center [353, 189] width 630 height 228
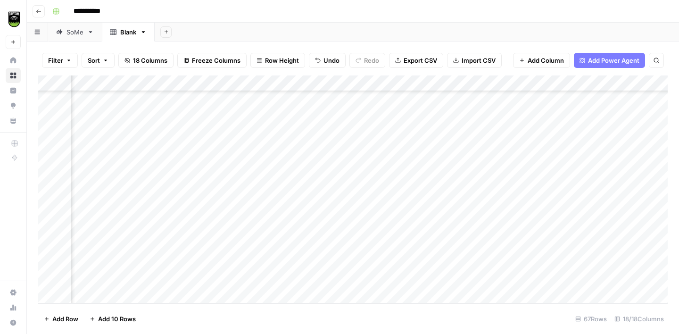
click at [443, 235] on div "Add Column" at bounding box center [353, 189] width 630 height 228
click at [195, 227] on div "Add Column" at bounding box center [353, 189] width 630 height 228
click at [225, 217] on div "Add Column" at bounding box center [353, 189] width 630 height 228
click at [154, 227] on div "Add Column" at bounding box center [353, 189] width 630 height 228
click at [472, 245] on div "Add Column" at bounding box center [353, 189] width 630 height 228
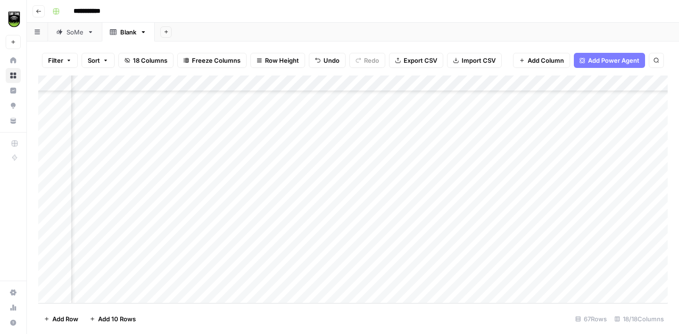
click at [157, 246] on div "Add Column" at bounding box center [353, 189] width 630 height 228
click at [241, 248] on div "Add Column" at bounding box center [353, 189] width 630 height 228
click at [286, 248] on div "Add Column" at bounding box center [353, 189] width 630 height 228
click at [327, 233] on div "Add Column" at bounding box center [353, 189] width 630 height 228
click at [472, 267] on div "Add Column" at bounding box center [353, 189] width 630 height 228
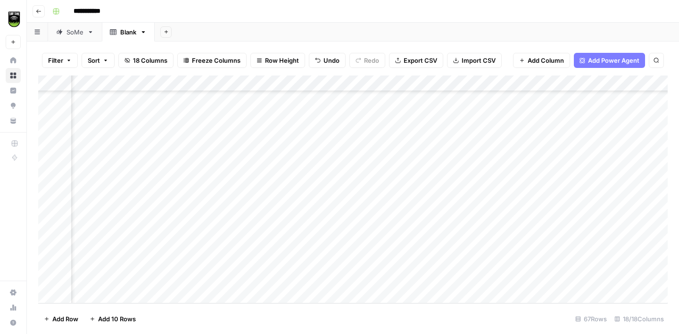
click at [154, 260] on div "Add Column" at bounding box center [353, 189] width 630 height 228
click at [268, 232] on div "Add Column" at bounding box center [353, 189] width 630 height 228
click at [267, 266] on div "Add Column" at bounding box center [353, 189] width 630 height 228
click at [520, 278] on div "Add Column" at bounding box center [353, 189] width 630 height 228
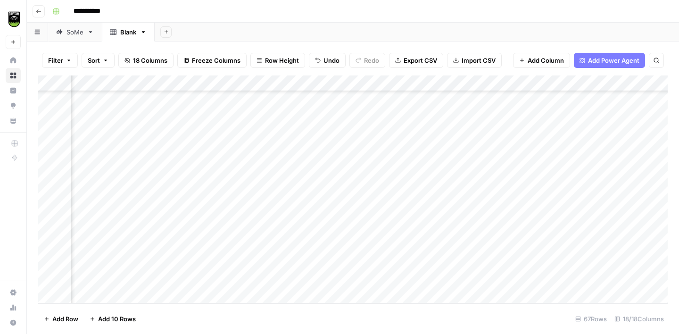
scroll to position [878, 867]
click at [232, 281] on div "Add Column" at bounding box center [353, 189] width 630 height 228
click at [313, 266] on div "Add Column" at bounding box center [353, 189] width 630 height 228
click at [538, 85] on div "Add Column" at bounding box center [353, 189] width 630 height 228
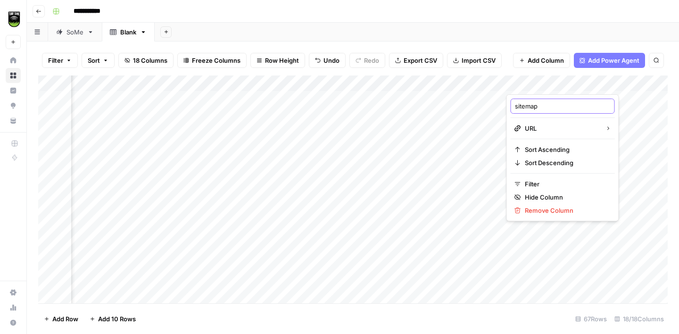
click at [560, 107] on input "sitemap" at bounding box center [563, 105] width 96 height 9
type input "sitemap ORIGINAL"
click at [531, 6] on div "**********" at bounding box center [359, 11] width 621 height 15
click at [539, 85] on div "Add Column" at bounding box center [353, 189] width 630 height 228
click at [557, 108] on input "sitemap" at bounding box center [563, 105] width 96 height 9
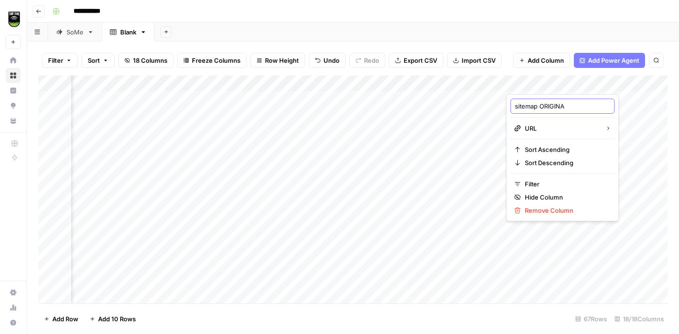
type input "sitemap ORIGINAL"
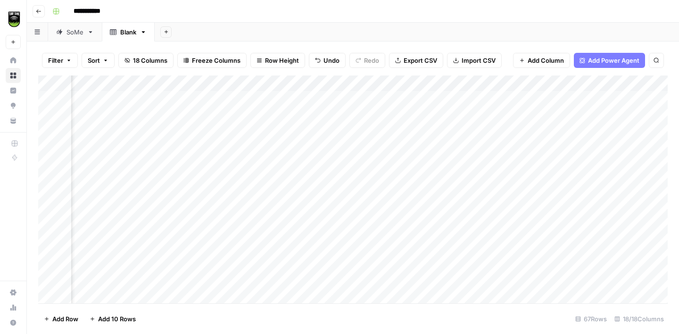
click at [245, 82] on div "Add Column" at bounding box center [353, 189] width 630 height 228
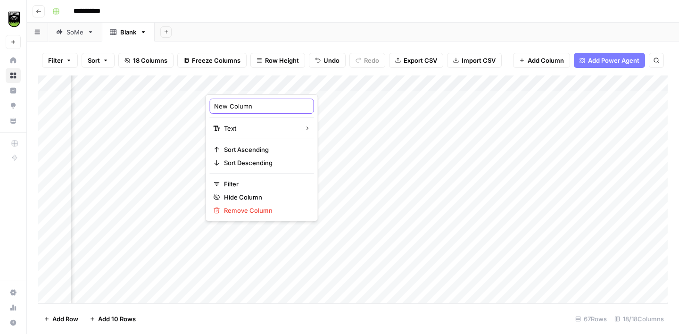
click at [231, 108] on input "New Column" at bounding box center [262, 105] width 96 height 9
type input "SITEMAP 1"
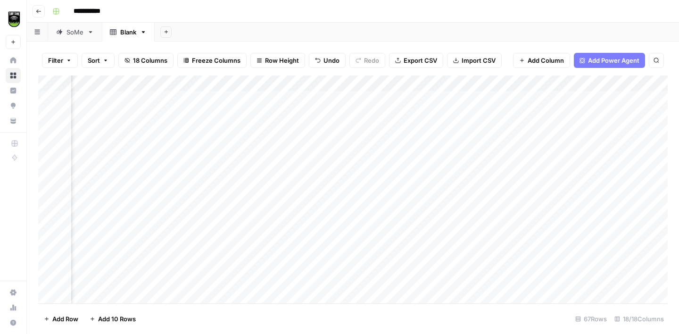
click at [313, 81] on div "Add Column" at bounding box center [353, 189] width 630 height 228
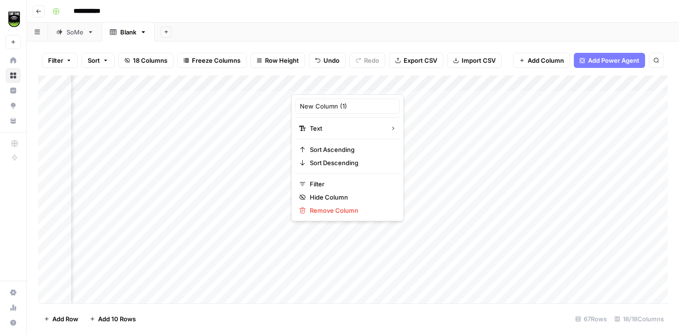
click at [313, 114] on div "New Column (1) Text Sort Ascending Sort Descending Filter Hide Column Remove Co…" at bounding box center [348, 157] width 113 height 127
click at [313, 106] on input "New Column (1)" at bounding box center [348, 105] width 96 height 9
type input "SITEMAP 2"
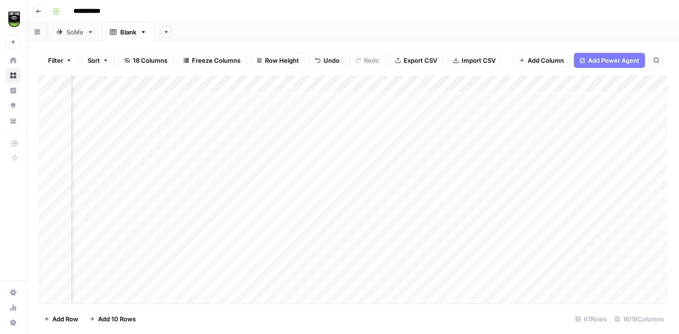
click at [367, 81] on div "Add Column" at bounding box center [353, 189] width 630 height 228
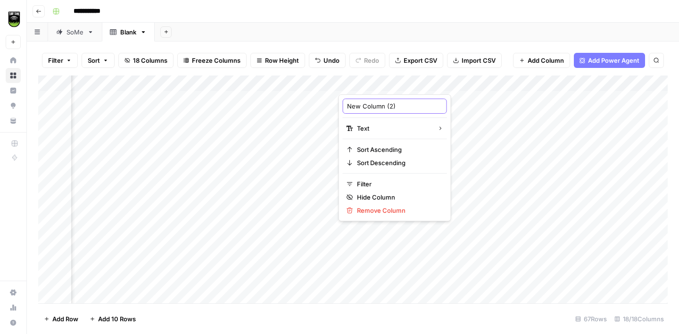
click at [369, 106] on input "New Column (2)" at bounding box center [395, 105] width 96 height 9
type input "SITEMAP 3"
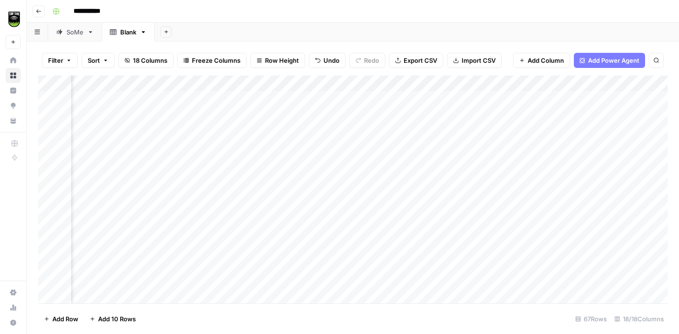
click at [404, 83] on div "Add Column" at bounding box center [353, 189] width 630 height 228
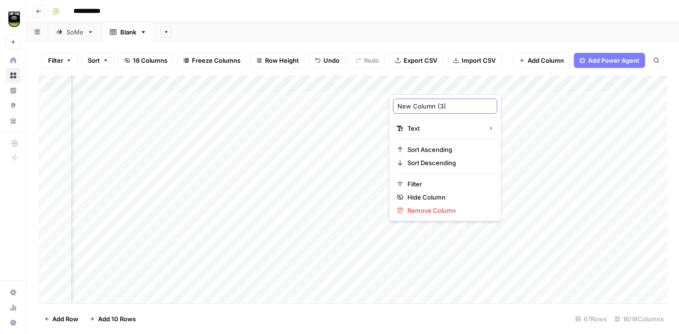
click at [411, 104] on input "New Column (3)" at bounding box center [446, 105] width 96 height 9
type input "SITEMAP 4"
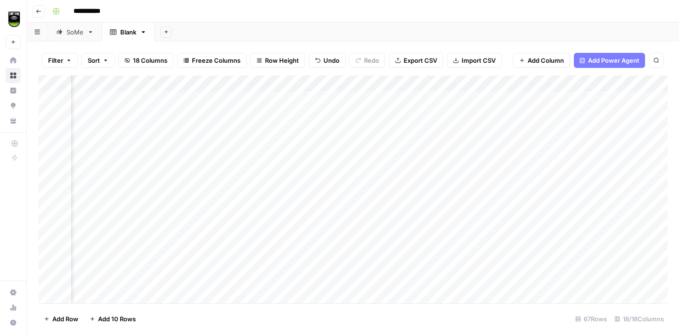
click at [468, 84] on div "Add Column" at bounding box center [353, 189] width 630 height 228
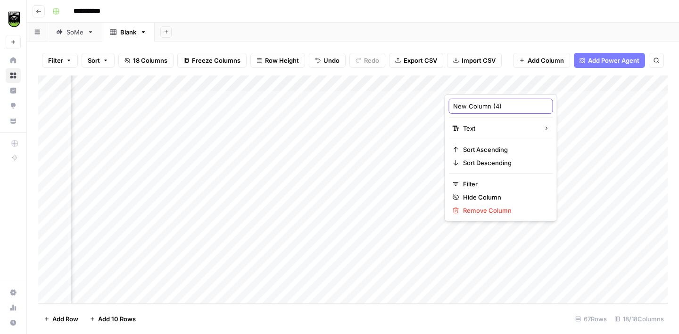
click at [467, 103] on input "New Column (4)" at bounding box center [501, 105] width 96 height 9
type input "SITEMAP 5"
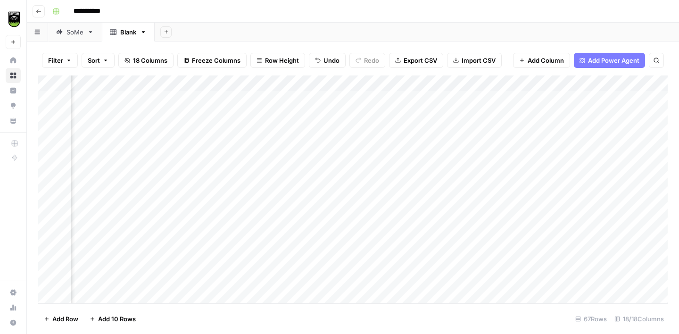
click at [413, 11] on div "**********" at bounding box center [359, 11] width 621 height 15
click at [198, 261] on div "Add Column" at bounding box center [353, 189] width 630 height 228
